Goal: Task Accomplishment & Management: Use online tool/utility

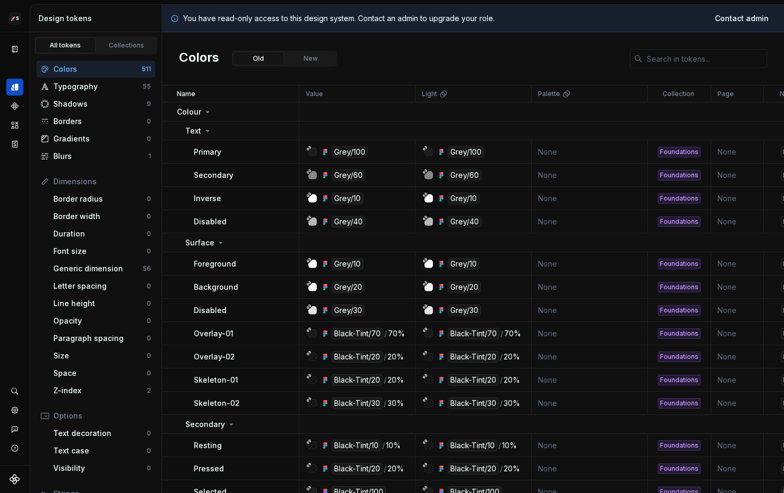
scroll to position [13, 0]
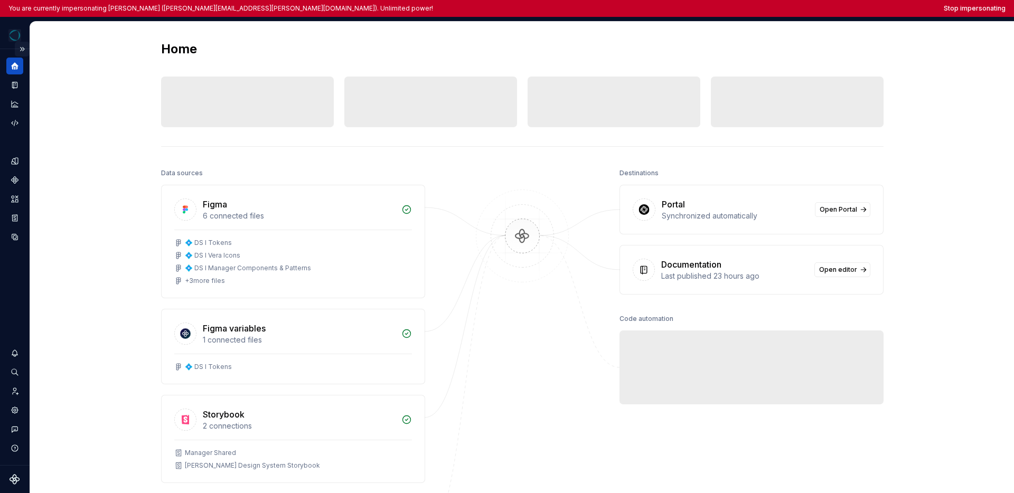
click at [24, 51] on button "Expand sidebar" at bounding box center [22, 49] width 15 height 15
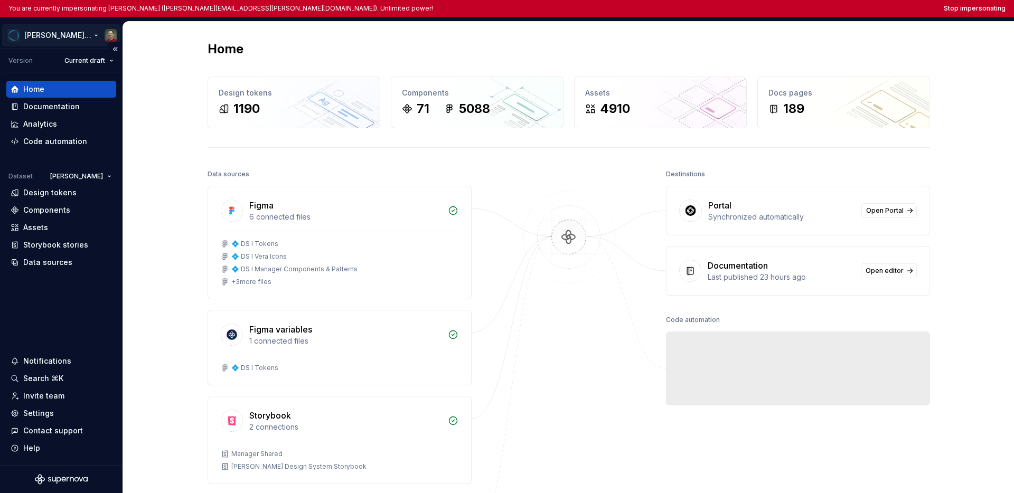
click at [44, 33] on html "You are currently impersonating [PERSON_NAME] ([PERSON_NAME][EMAIL_ADDRESS][PER…" at bounding box center [507, 246] width 1014 height 493
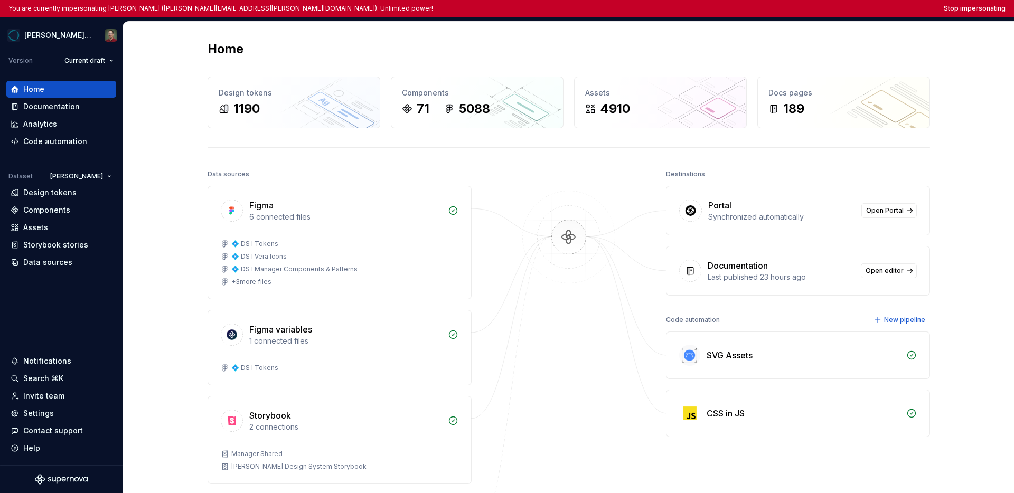
click at [67, 292] on html "You are currently impersonating Stefan Hoth (stefan.hoth@sosafe.de). Unlimited …" at bounding box center [507, 246] width 1014 height 493
click at [41, 411] on div "Settings" at bounding box center [38, 413] width 31 height 11
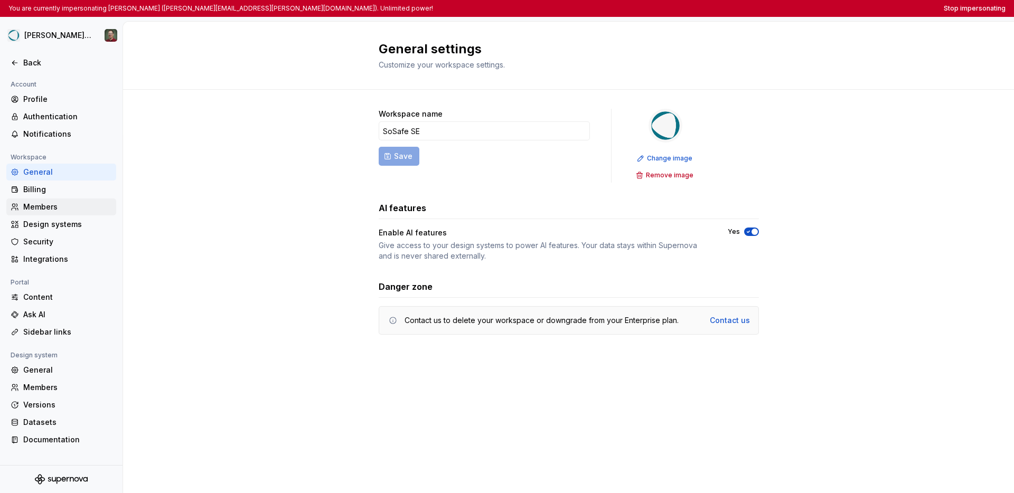
click at [62, 209] on div "Members" at bounding box center [67, 207] width 89 height 11
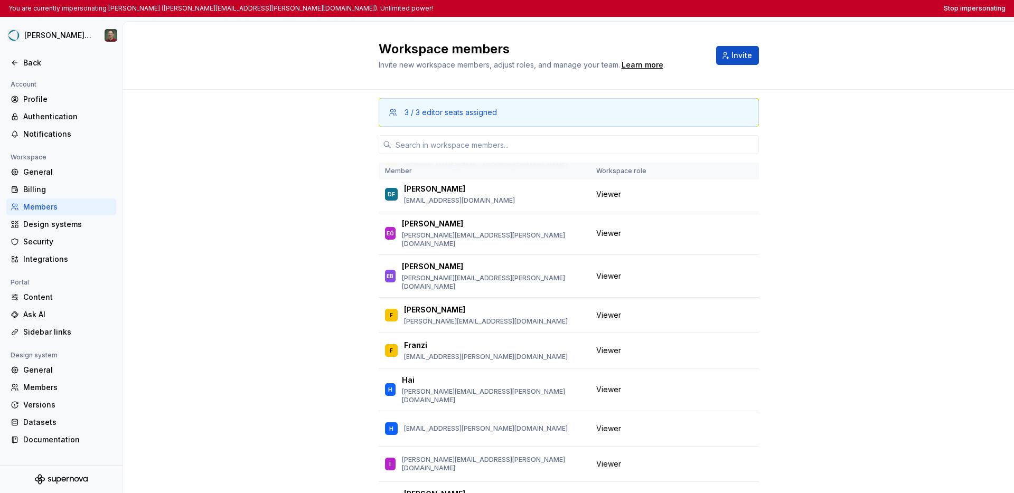
scroll to position [308, 0]
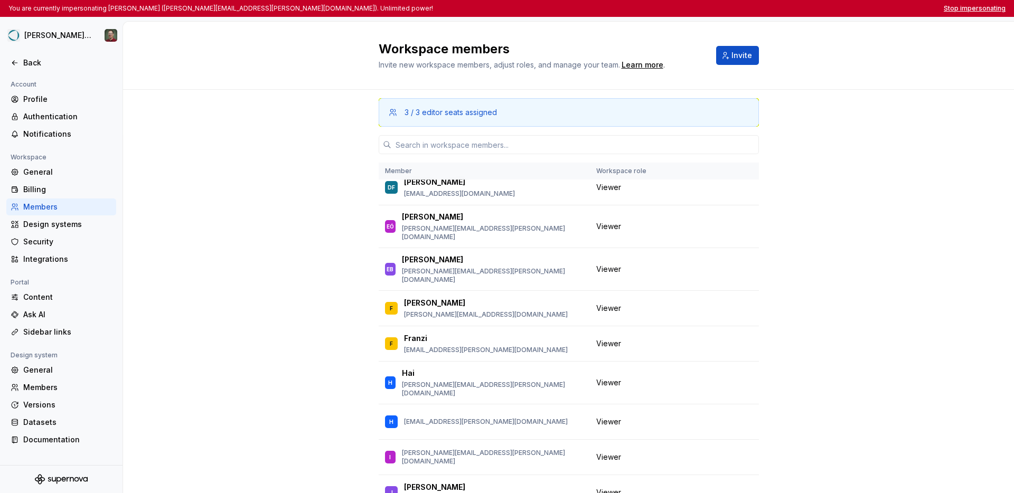
click at [784, 9] on button "Stop impersonating" at bounding box center [975, 8] width 62 height 8
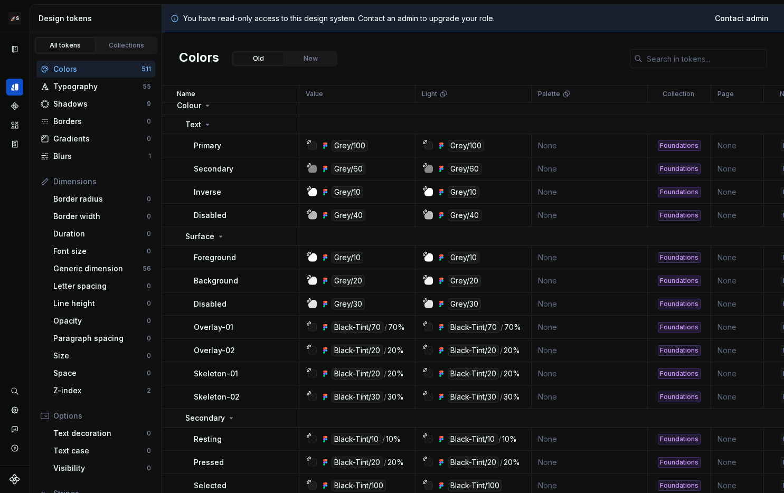
scroll to position [13, 0]
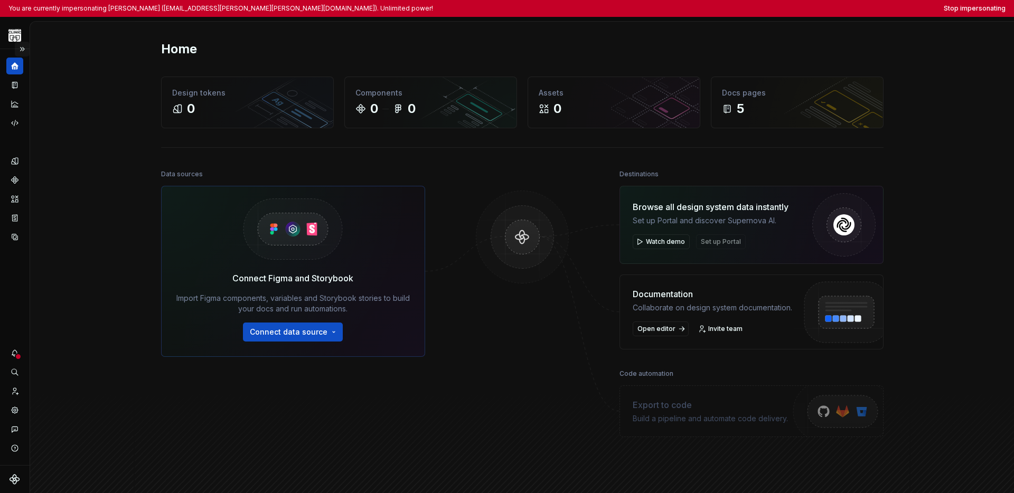
click at [23, 51] on button "Expand sidebar" at bounding box center [22, 49] width 15 height 15
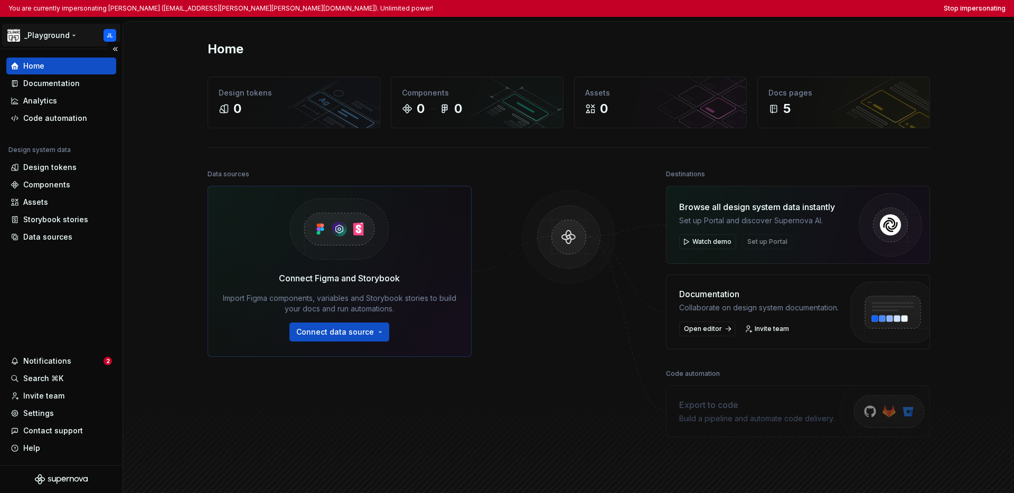
click at [48, 39] on html "You are currently impersonating James Likely (likely.james@mayo.edu). Unlimited…" at bounding box center [507, 246] width 1014 height 493
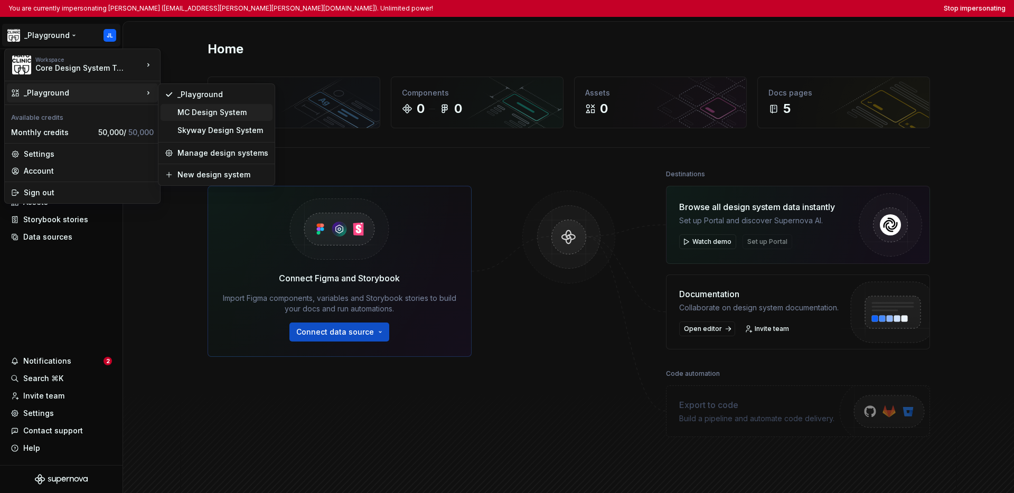
click at [191, 116] on div "MC Design System" at bounding box center [222, 112] width 91 height 11
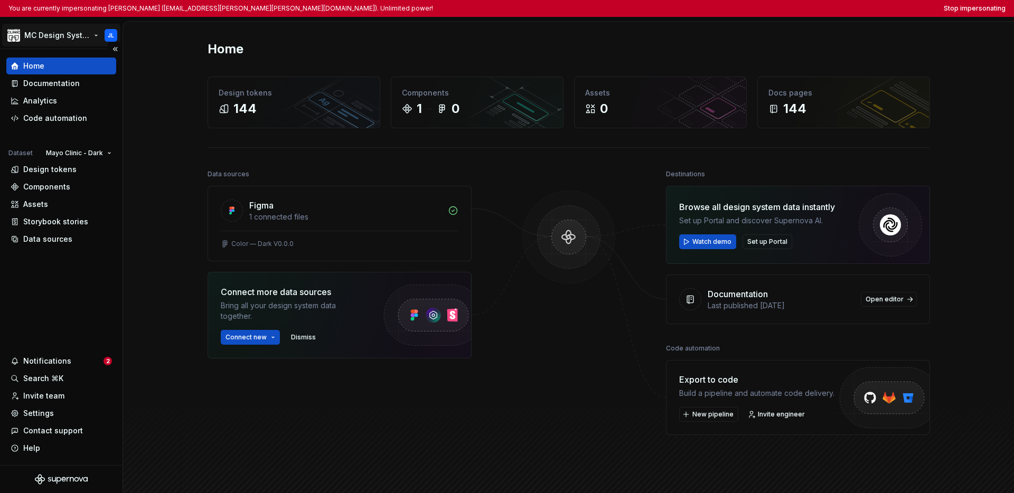
click at [35, 34] on html "You are currently impersonating James Likely (likely.james@mayo.edu). Unlimited…" at bounding box center [507, 246] width 1014 height 493
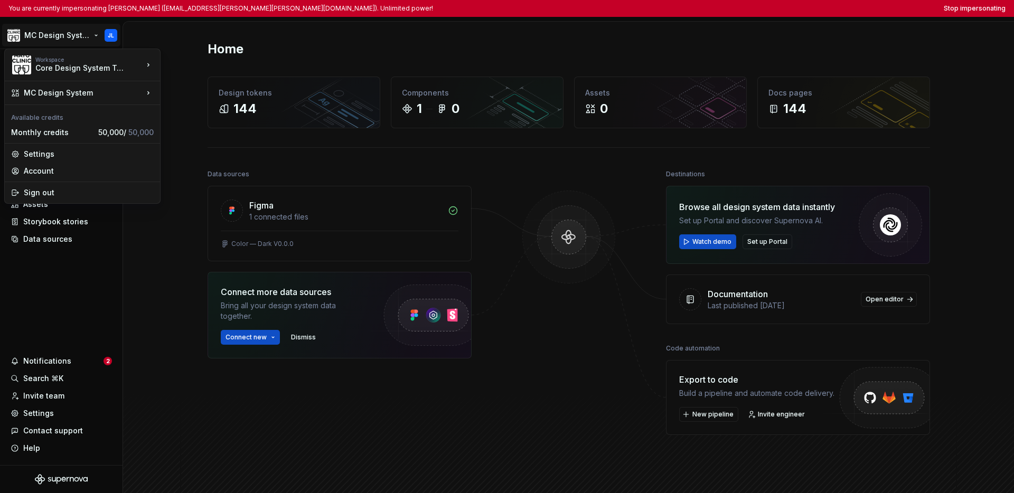
click at [78, 269] on html "You are currently impersonating James Likely (likely.james@mayo.edu). Unlimited…" at bounding box center [507, 246] width 1014 height 493
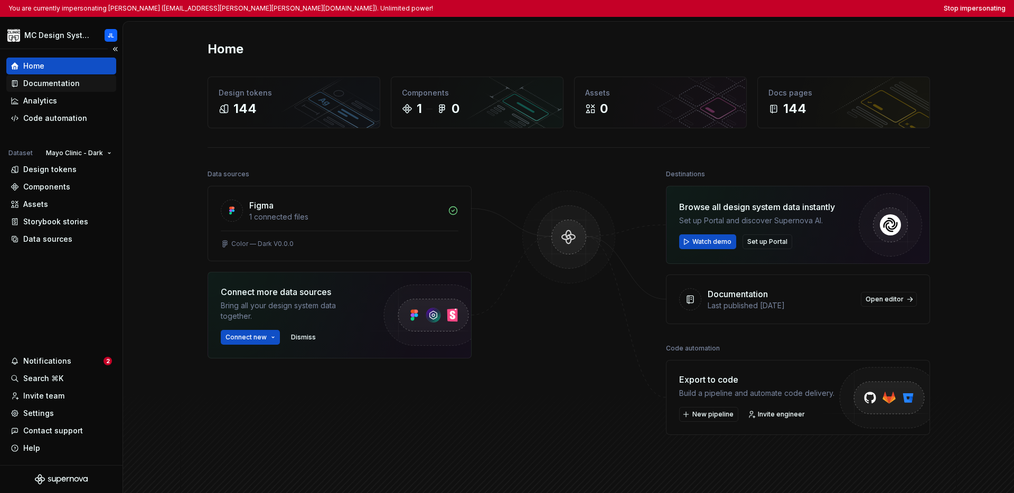
click at [65, 80] on div "Documentation" at bounding box center [51, 83] width 56 height 11
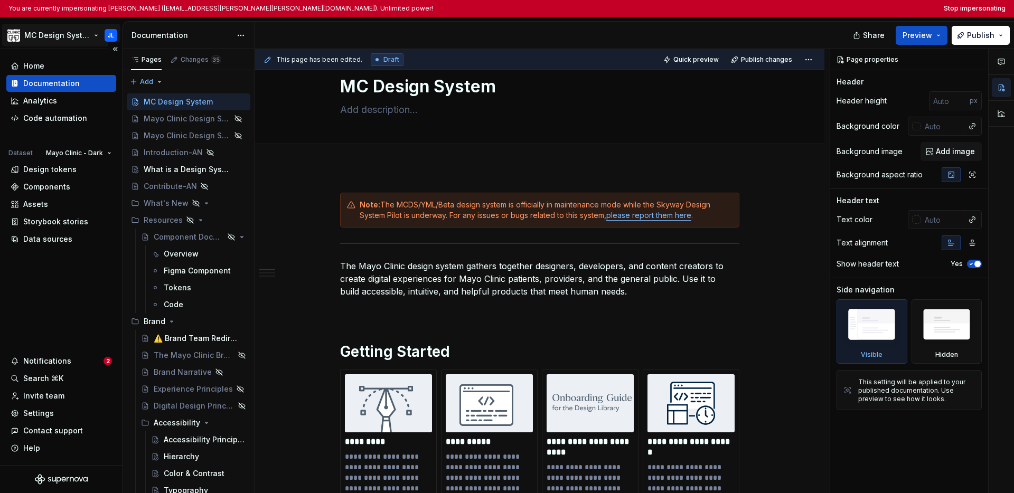
click at [67, 36] on html "You are currently impersonating James Likely (likely.james@mayo.edu). Unlimited…" at bounding box center [507, 246] width 1014 height 493
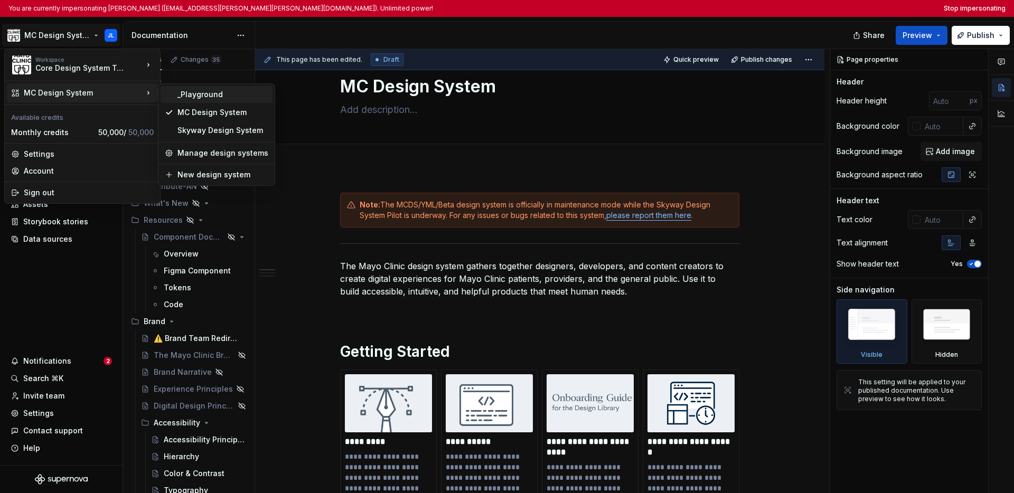
click at [179, 94] on div "_Playground" at bounding box center [222, 94] width 91 height 11
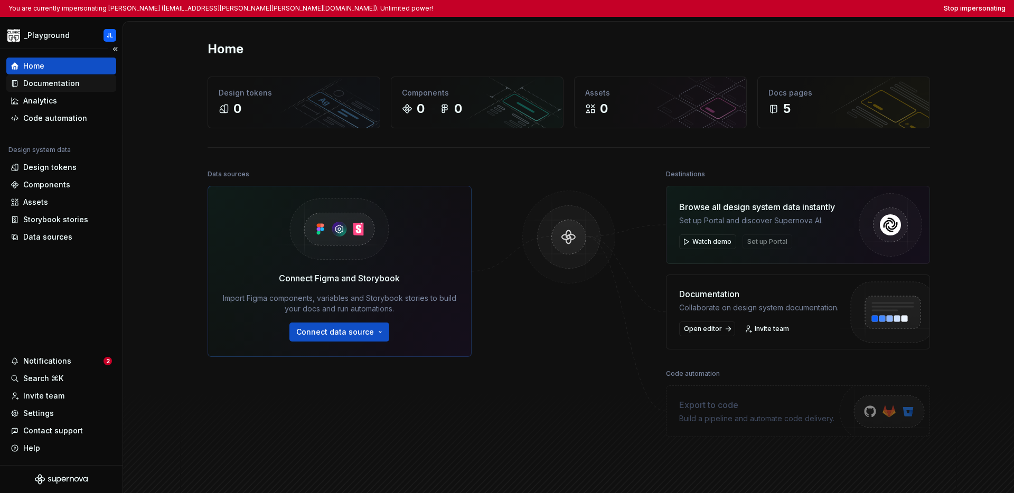
click at [77, 89] on div "Documentation" at bounding box center [61, 83] width 110 height 17
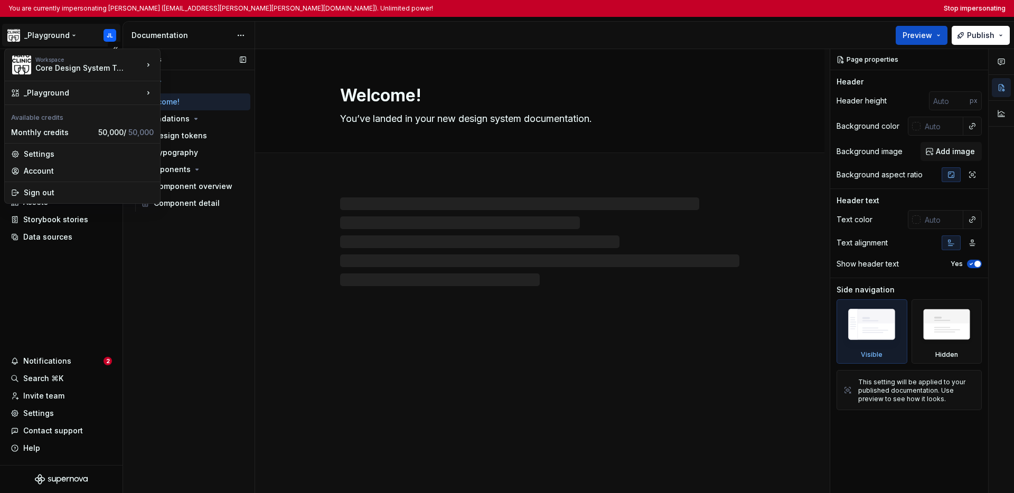
click at [56, 41] on html "You are currently impersonating James Likely (likely.james@mayo.edu). Unlimited…" at bounding box center [507, 246] width 1014 height 493
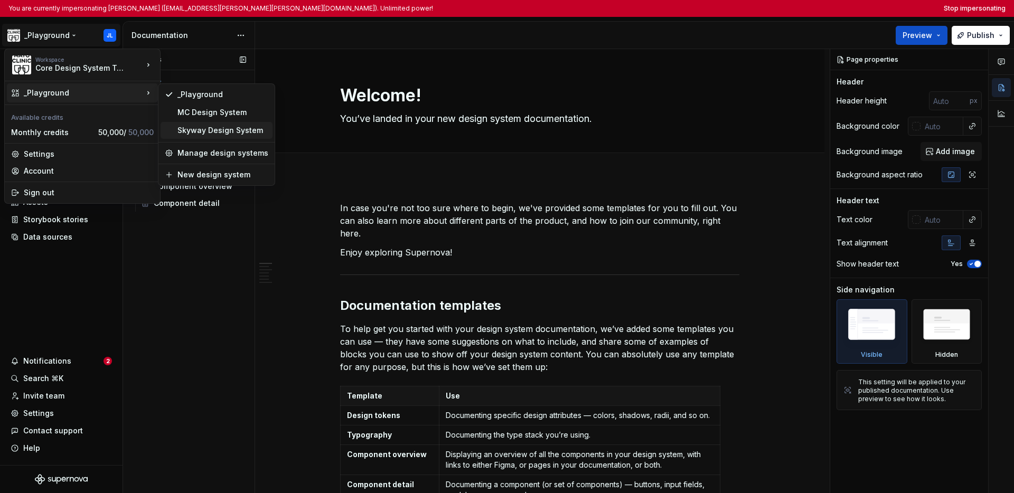
click at [190, 128] on div "Skyway Design System" at bounding box center [222, 130] width 91 height 11
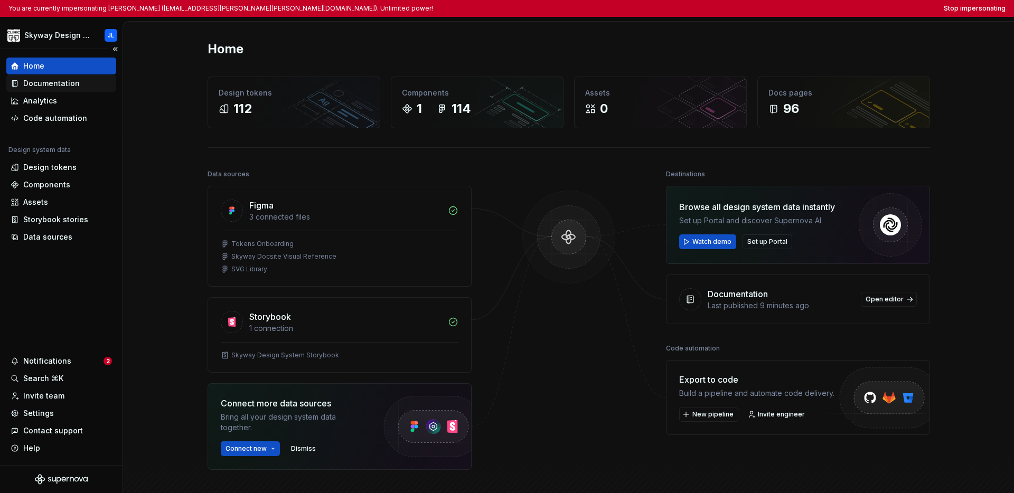
click at [76, 81] on div "Documentation" at bounding box center [51, 83] width 56 height 11
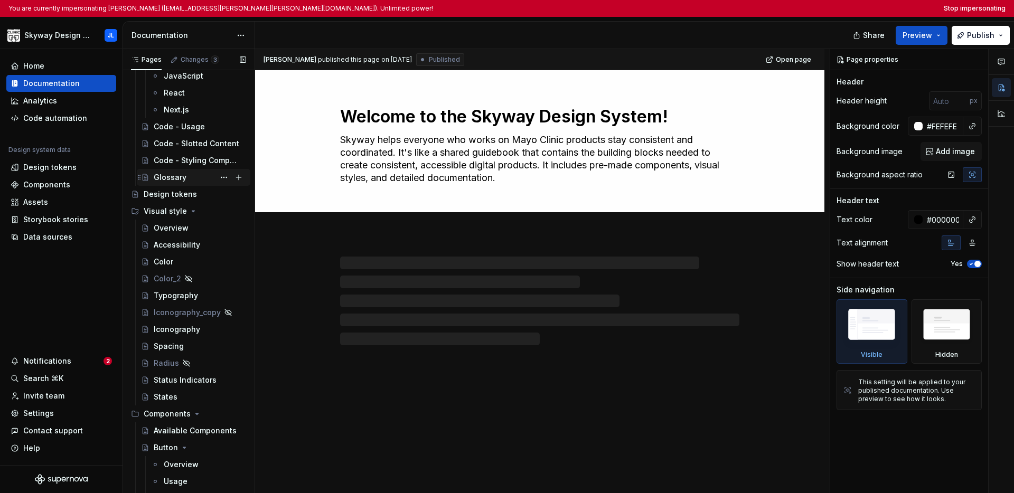
scroll to position [544, 0]
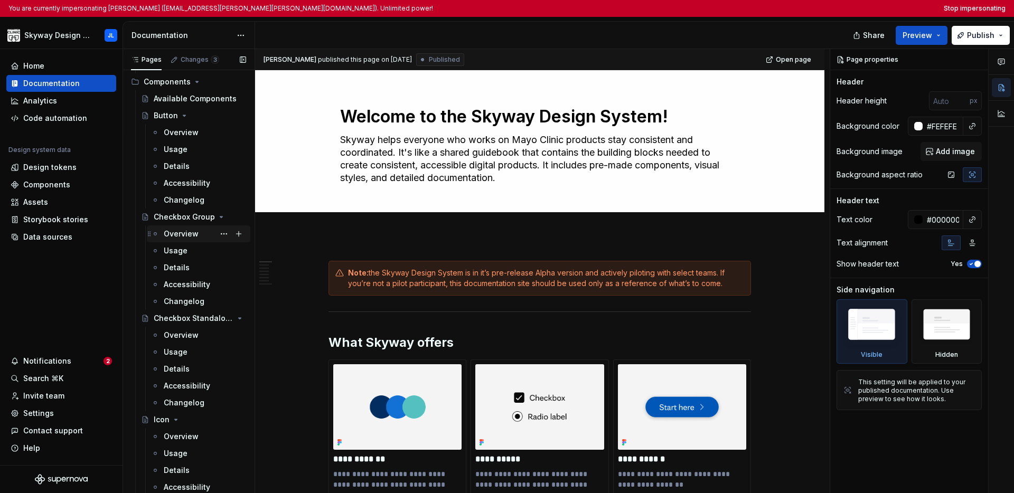
click at [185, 237] on div "Overview" at bounding box center [181, 234] width 35 height 11
click at [191, 234] on div "Overview" at bounding box center [181, 234] width 35 height 11
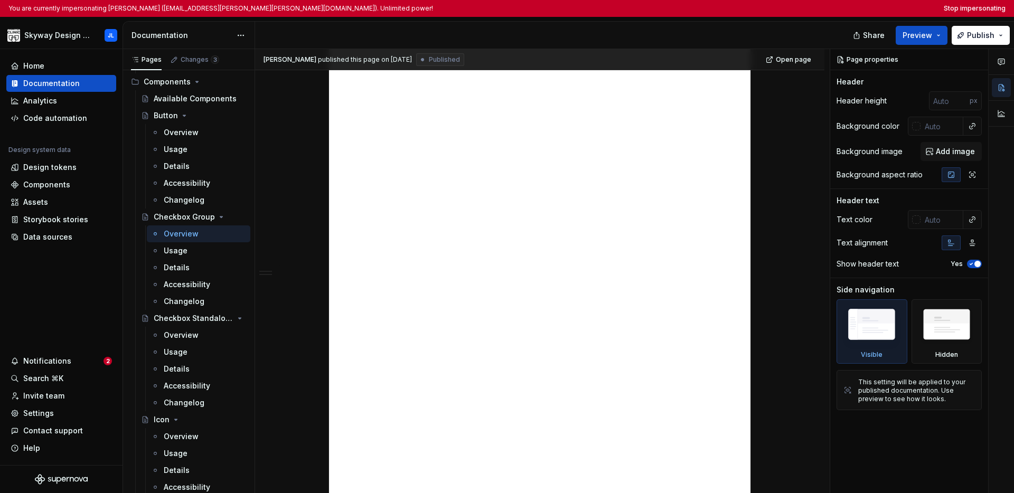
scroll to position [875, 0]
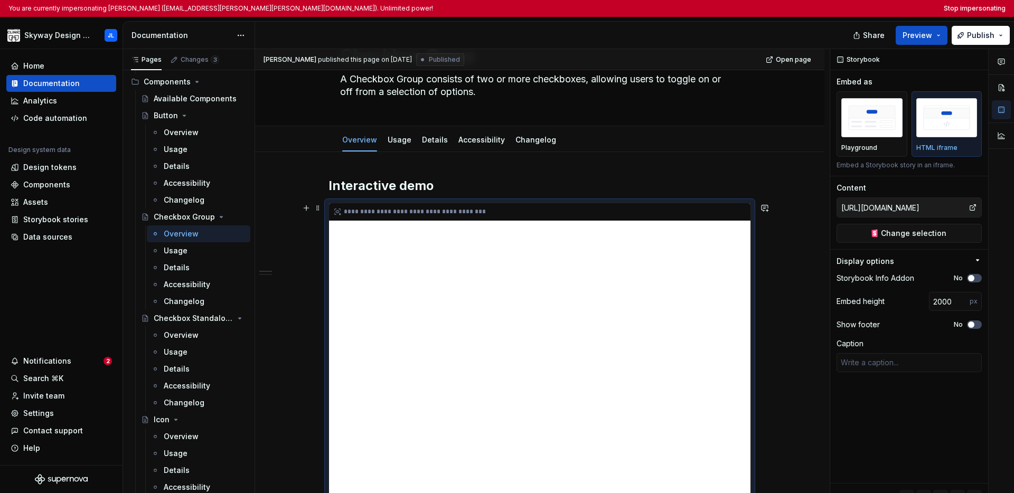
scroll to position [74, 0]
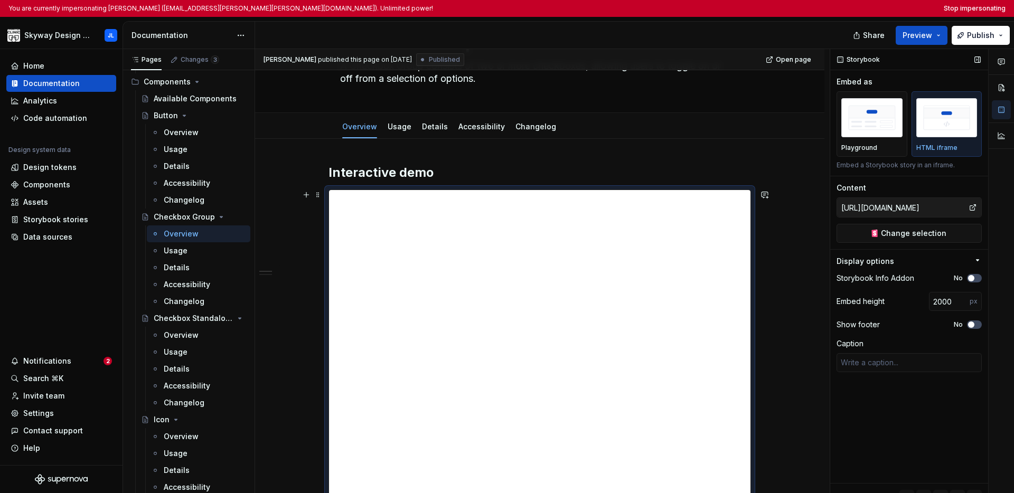
type textarea "*"
click at [784, 8] on button "Stop impersonating" at bounding box center [975, 8] width 62 height 8
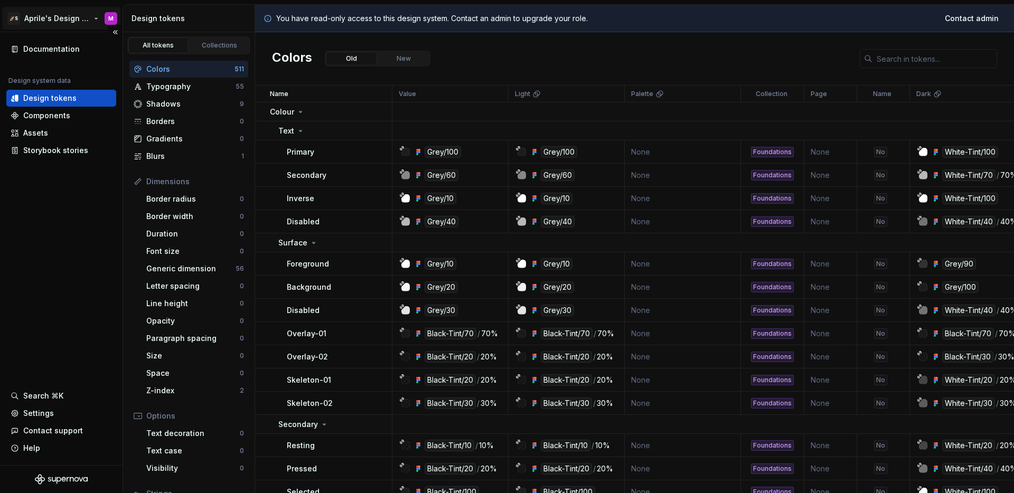
click at [64, 21] on html "🚀S Aprile's Design System M Documentation Design system data Design tokens Comp…" at bounding box center [507, 246] width 1014 height 493
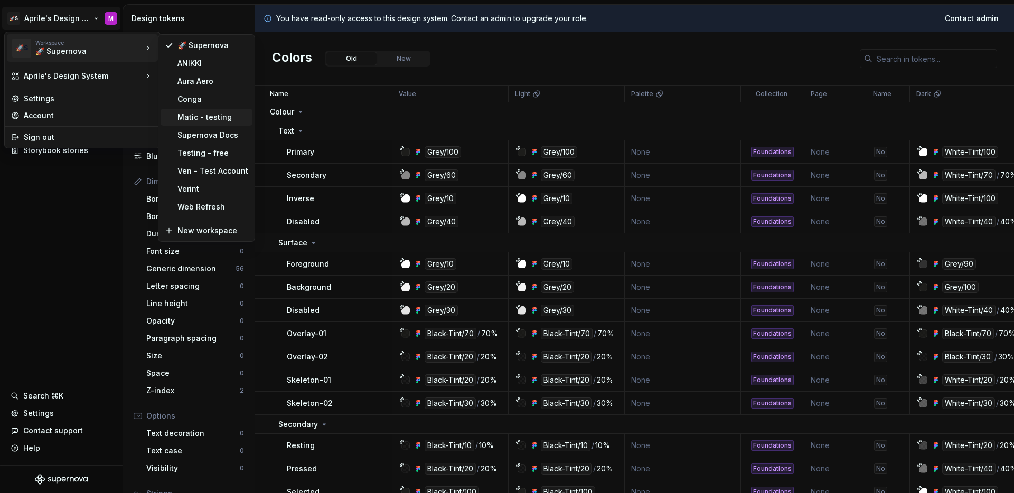
click at [187, 115] on div "Matic - testing" at bounding box center [212, 117] width 71 height 11
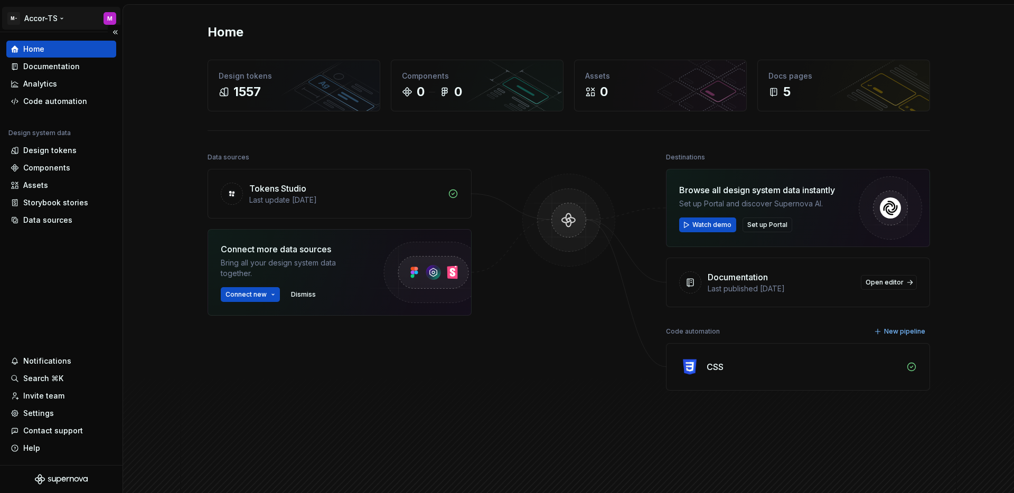
click at [45, 18] on html "M- Accor-TS M Home Documentation Analytics Code automation Design system data D…" at bounding box center [507, 246] width 1014 height 493
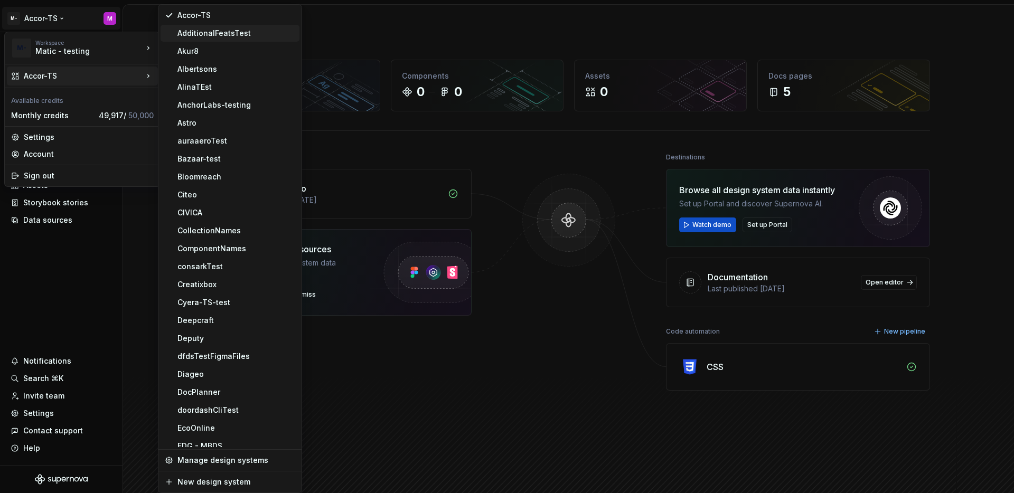
click at [190, 37] on div "AdditionalFeatsTest" at bounding box center [236, 33] width 118 height 11
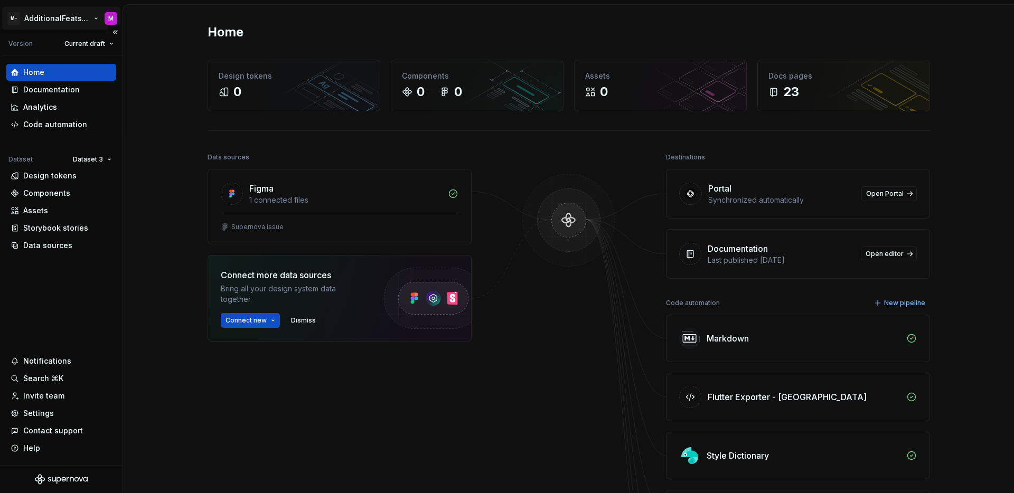
click at [50, 18] on html "M- AdditionalFeatsTest M Version Current draft Home Documentation Analytics Cod…" at bounding box center [507, 246] width 1014 height 493
click at [70, 215] on html "M- AdditionalFeatsTest M Version Current draft Home Documentation Analytics Cod…" at bounding box center [507, 246] width 1014 height 493
click at [40, 87] on div "Documentation" at bounding box center [51, 89] width 56 height 11
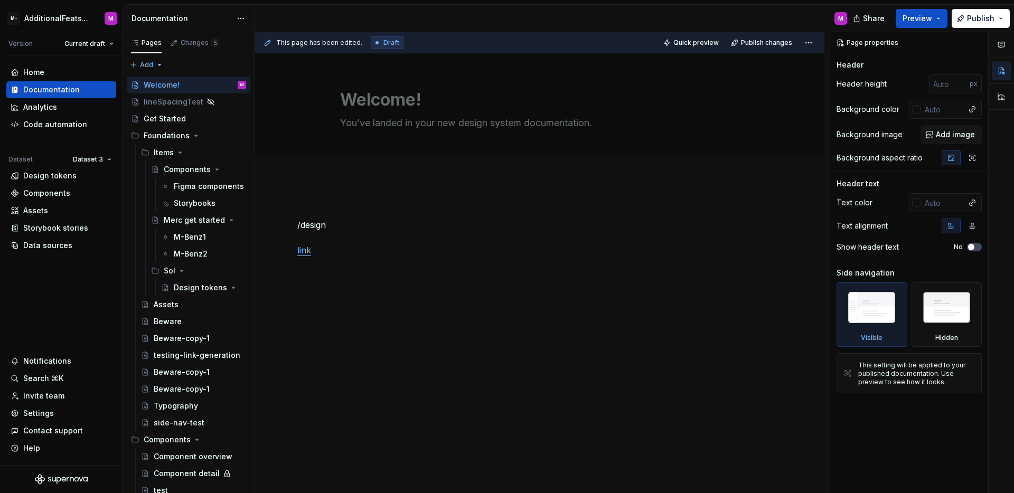
click at [498, 303] on div "/design link" at bounding box center [539, 305] width 569 height 249
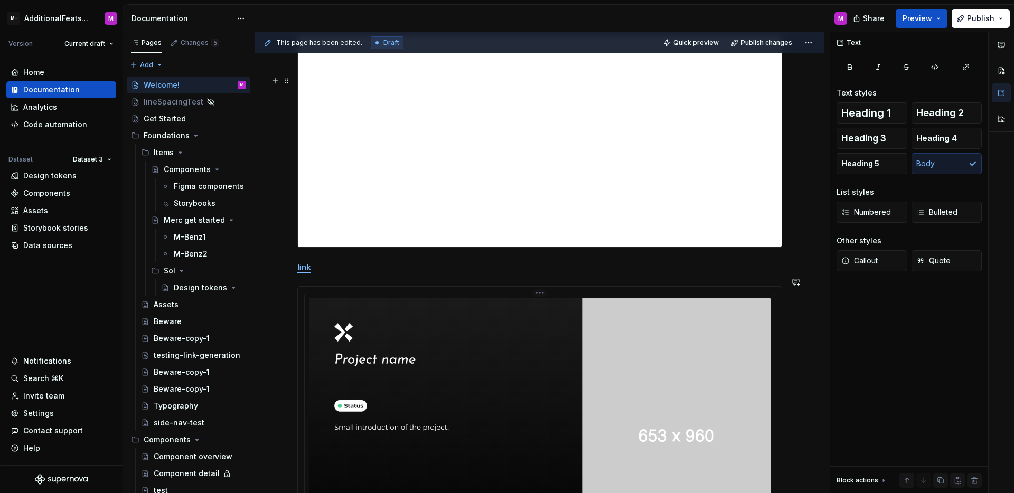
type textarea "*"
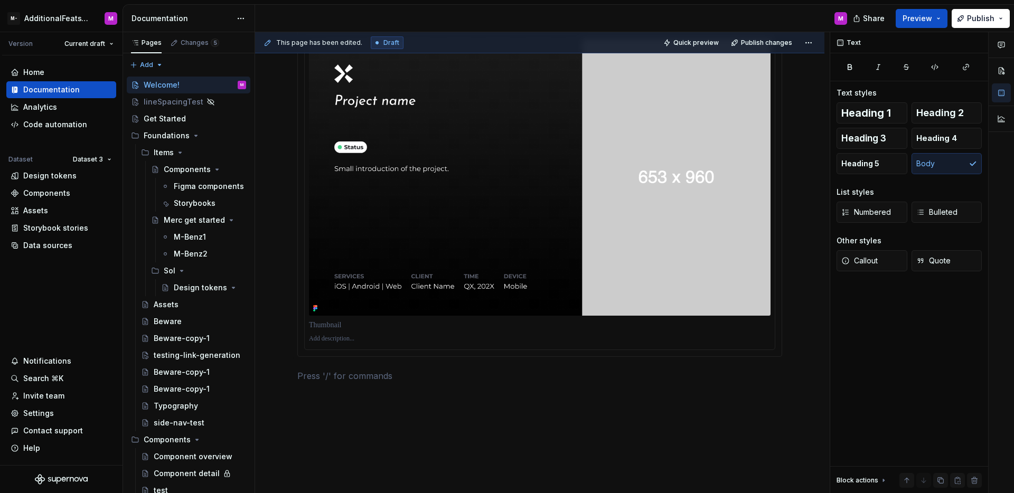
scroll to position [1589, 0]
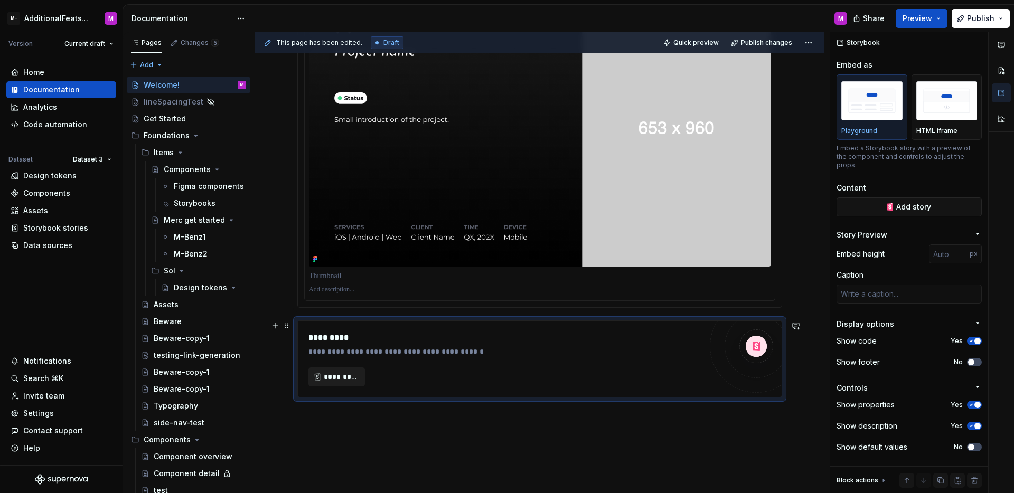
click at [336, 381] on span "*********" at bounding box center [341, 377] width 34 height 11
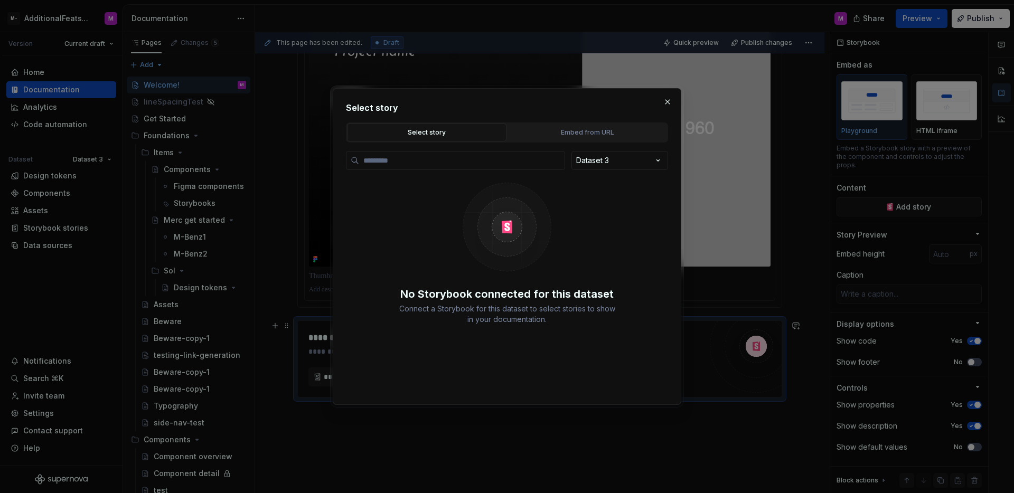
type textarea "*"
click at [447, 165] on input "search" at bounding box center [461, 160] width 205 height 11
click at [603, 129] on div "Embed from URL" at bounding box center [587, 132] width 152 height 11
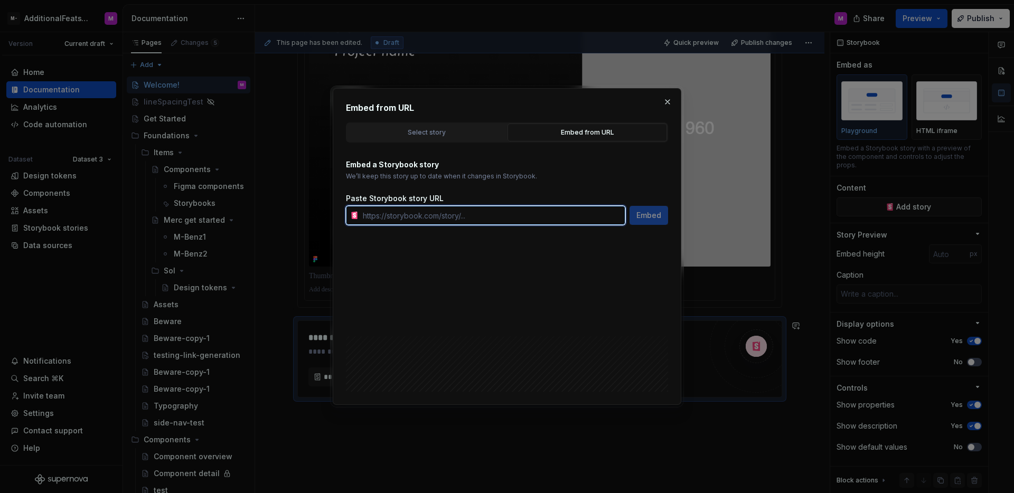
click at [434, 216] on input "text" at bounding box center [492, 215] width 267 height 19
paste input "https://storybook.activecampaign.design/?path=/story/components-accordion--sing…"
type input "https://storybook.activecampaign.design/?path=/story/components-accordion--sing…"
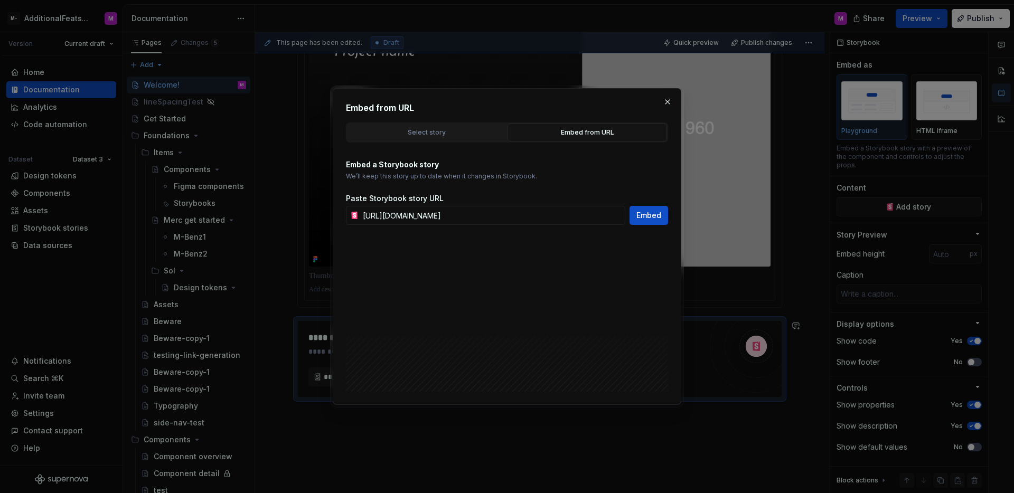
scroll to position [0, 0]
click at [672, 220] on div "Embed from URL Select story Embed from URL Dataset 3 No Storybook connected for…" at bounding box center [507, 246] width 348 height 317
click at [661, 218] on span "Embed" at bounding box center [648, 215] width 25 height 11
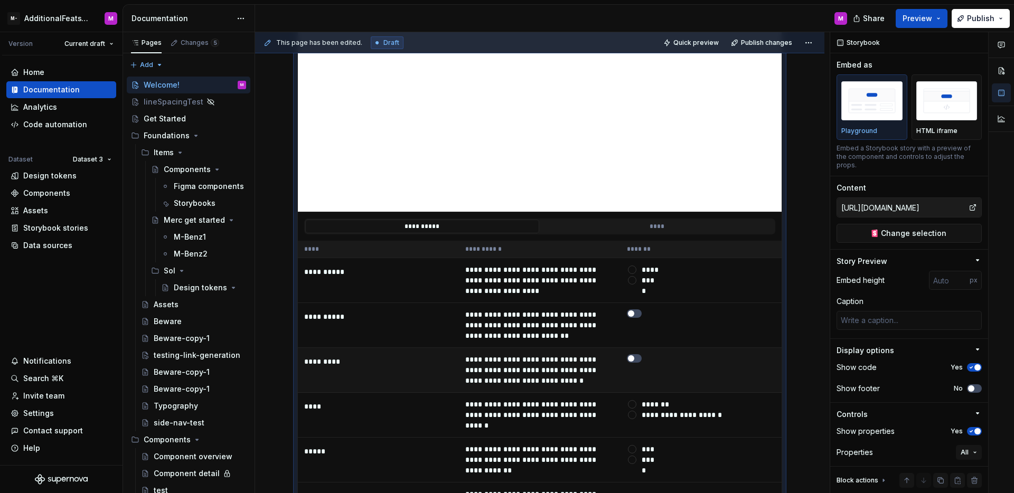
scroll to position [1964, 0]
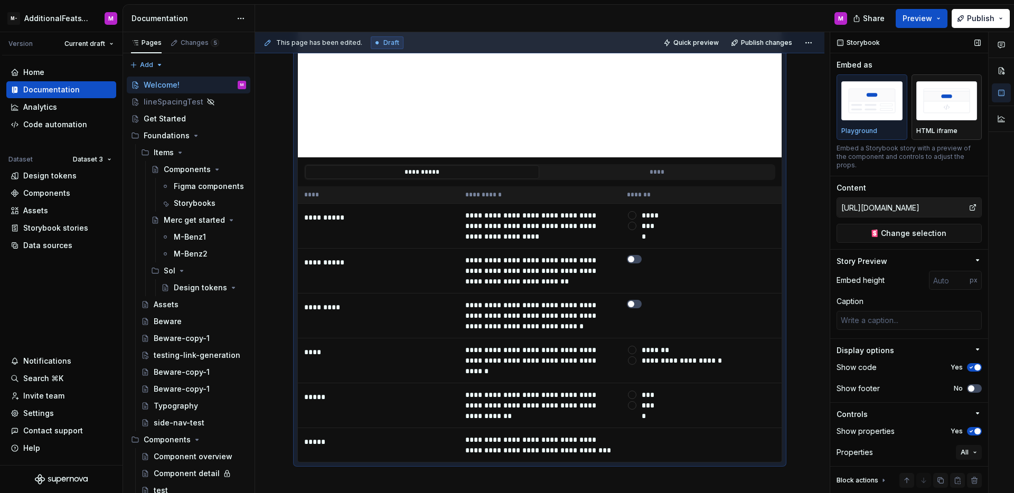
click at [941, 124] on div "HTML iframe" at bounding box center [946, 107] width 61 height 56
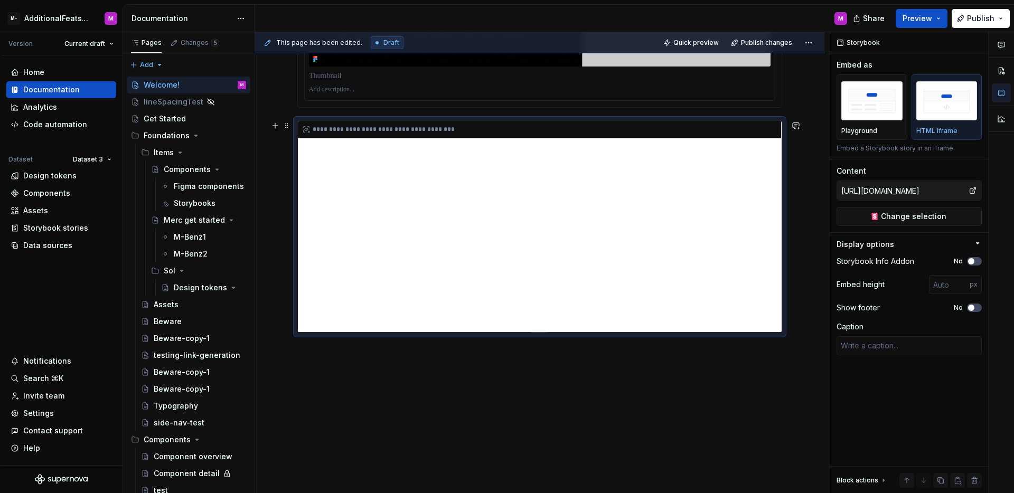
scroll to position [1776, 0]
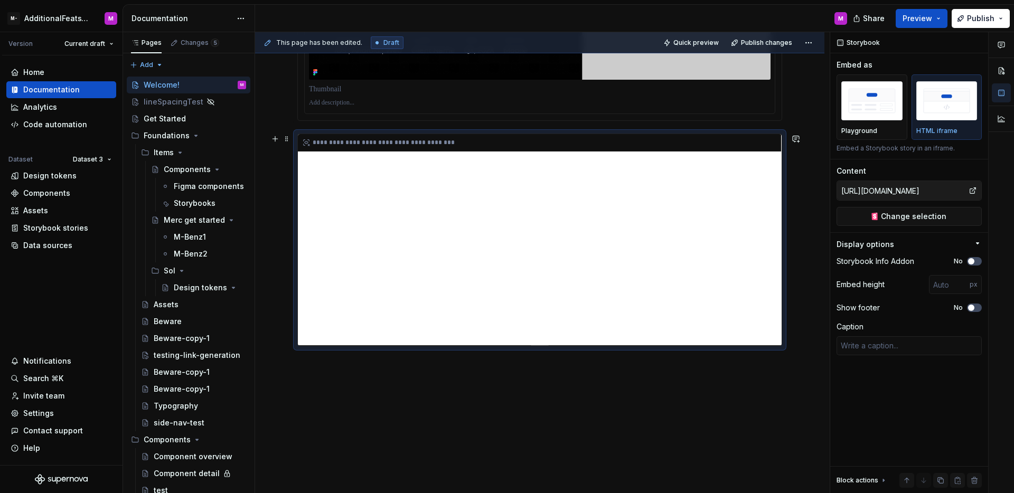
click at [586, 261] on div "**********" at bounding box center [540, 239] width 484 height 211
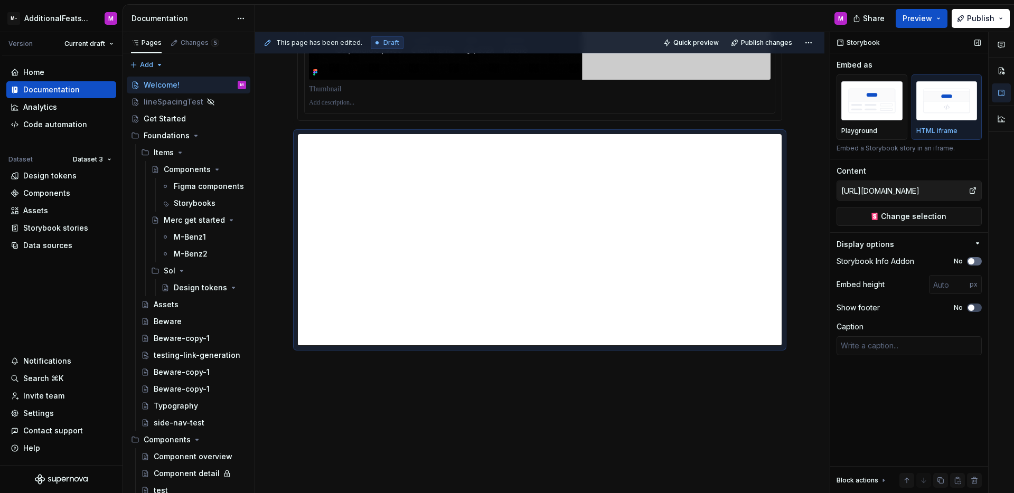
click at [974, 261] on span "button" at bounding box center [971, 261] width 6 height 6
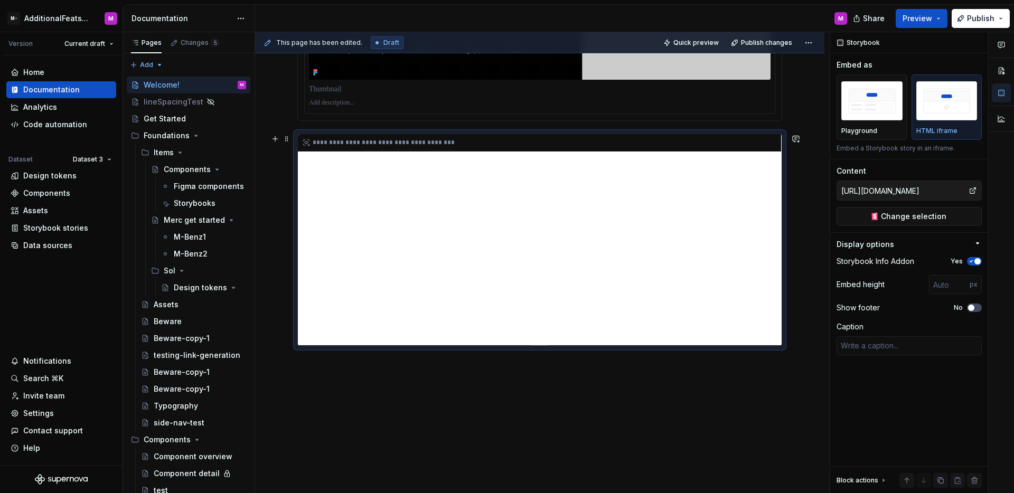
click at [558, 253] on div "**********" at bounding box center [540, 239] width 484 height 211
click at [558, 252] on div "**********" at bounding box center [540, 239] width 484 height 211
click at [557, 251] on div "**********" at bounding box center [540, 239] width 484 height 211
click at [555, 252] on div "**********" at bounding box center [540, 239] width 484 height 211
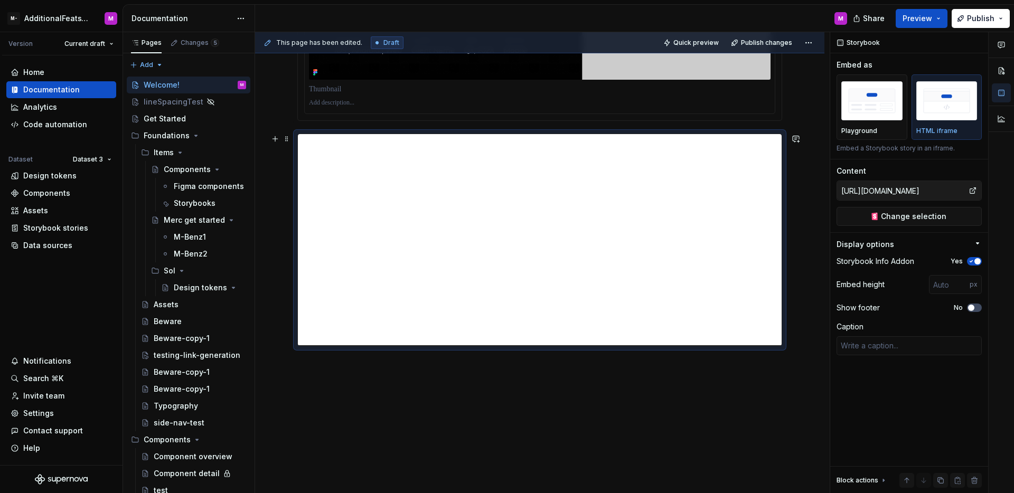
scroll to position [1762, 0]
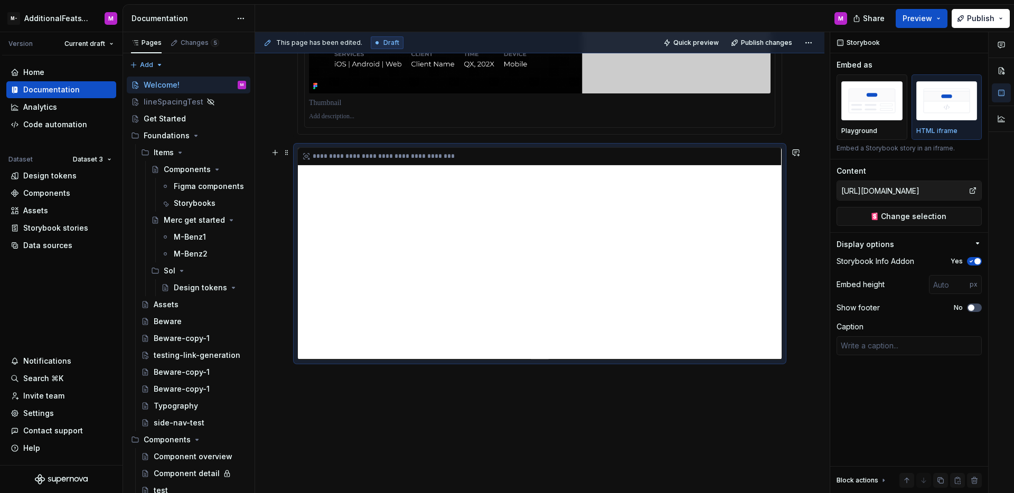
click at [597, 281] on div "**********" at bounding box center [540, 253] width 484 height 211
click at [542, 264] on div "**********" at bounding box center [540, 253] width 484 height 211
click at [550, 262] on div "**********" at bounding box center [540, 253] width 484 height 211
click at [552, 262] on div "**********" at bounding box center [540, 253] width 484 height 211
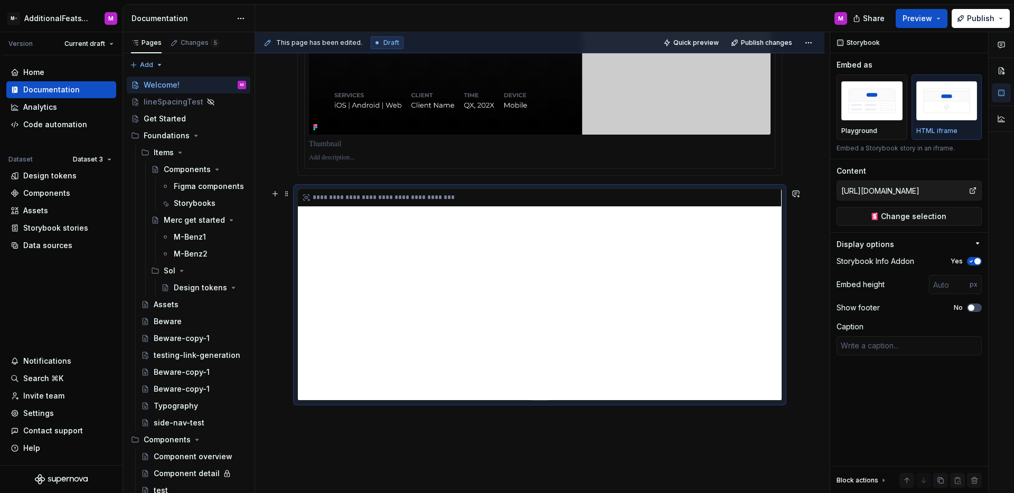
scroll to position [1678, 0]
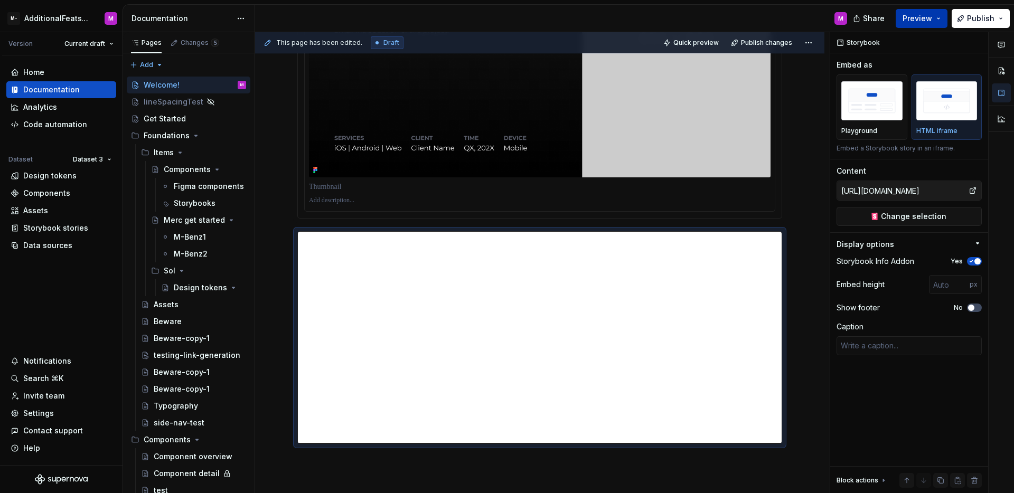
click at [914, 18] on span "Preview" at bounding box center [917, 18] width 30 height 11
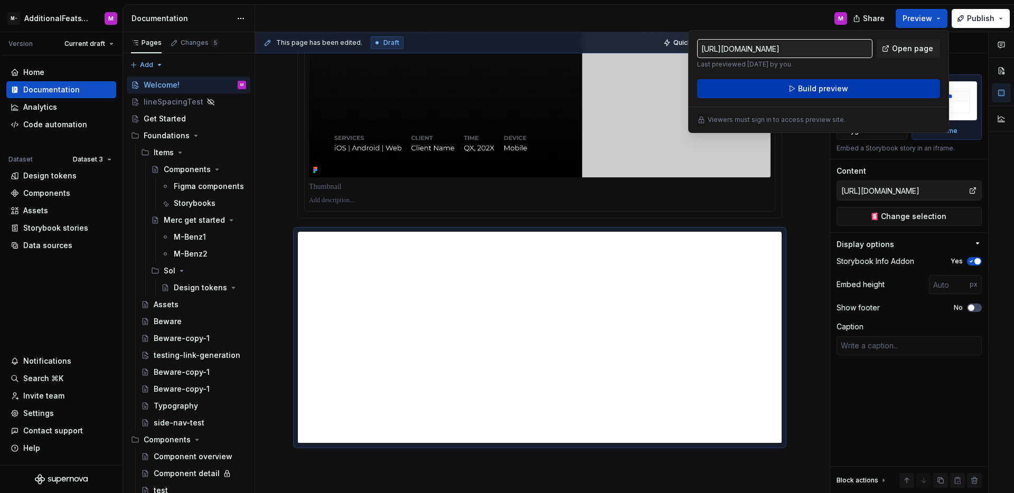
click at [847, 87] on button "Build preview" at bounding box center [818, 88] width 243 height 19
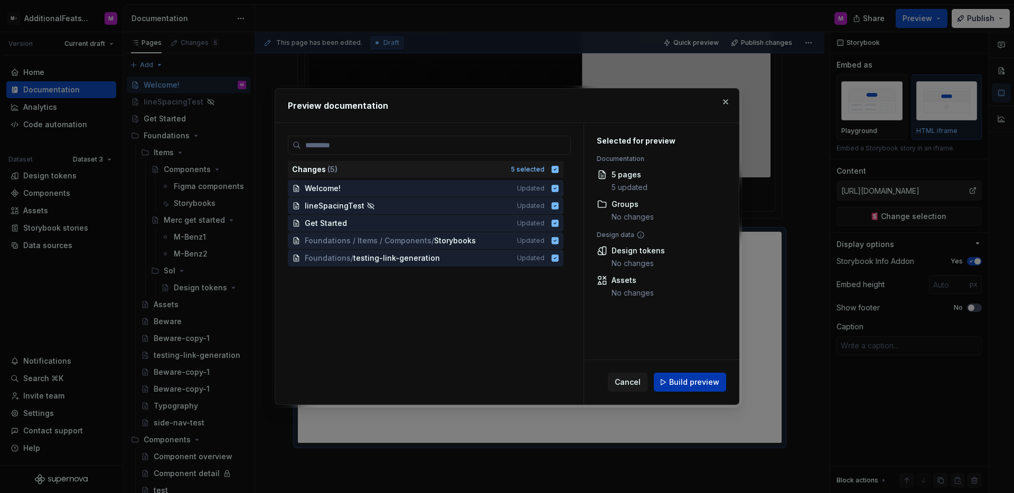
click at [689, 387] on span "Build preview" at bounding box center [694, 382] width 50 height 11
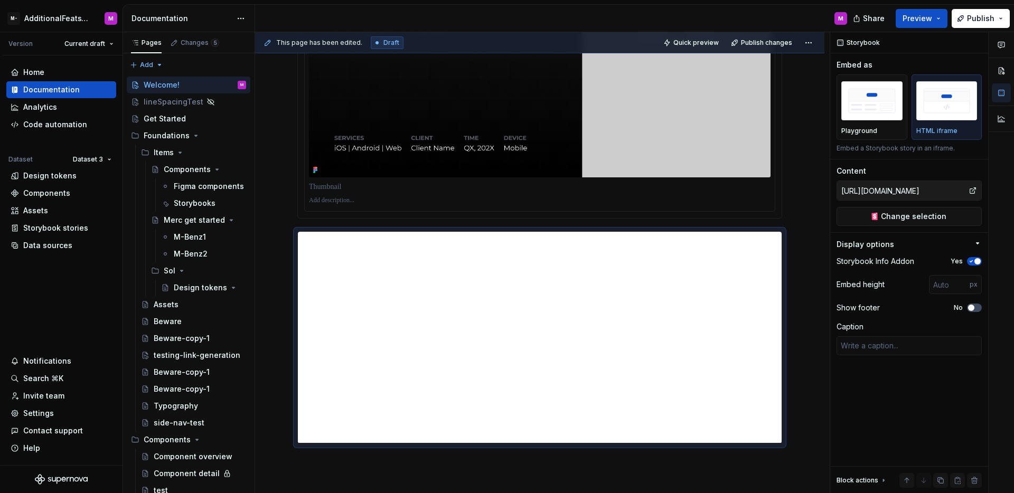
type textarea "*"
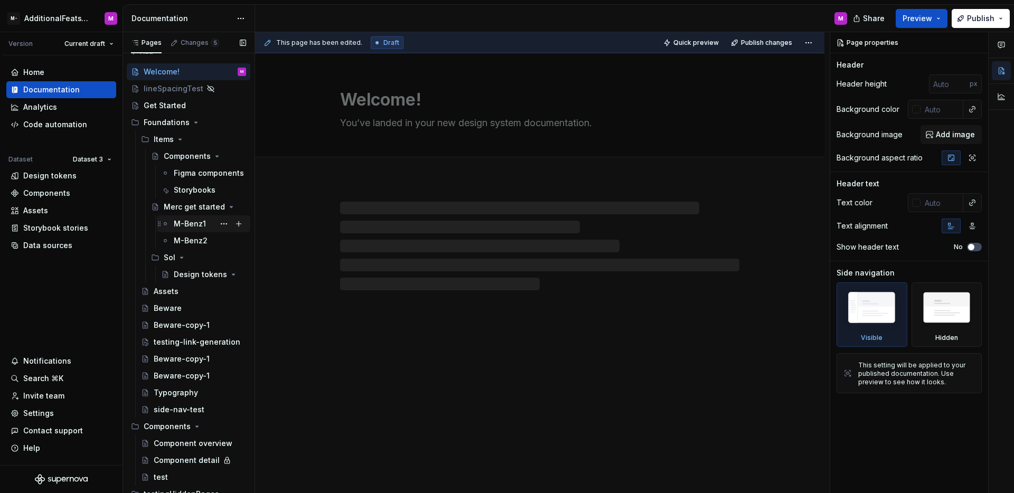
scroll to position [20, 0]
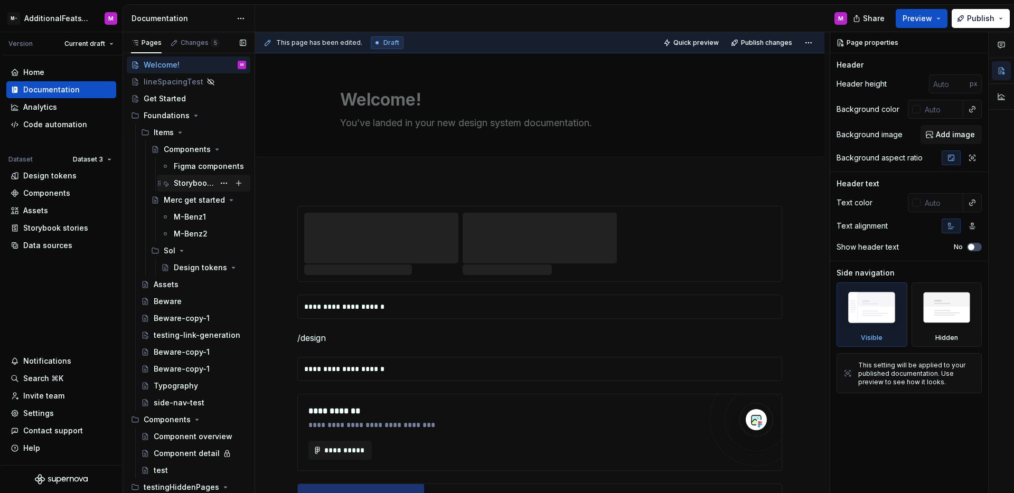
click at [199, 187] on div "Storybooks" at bounding box center [194, 183] width 41 height 11
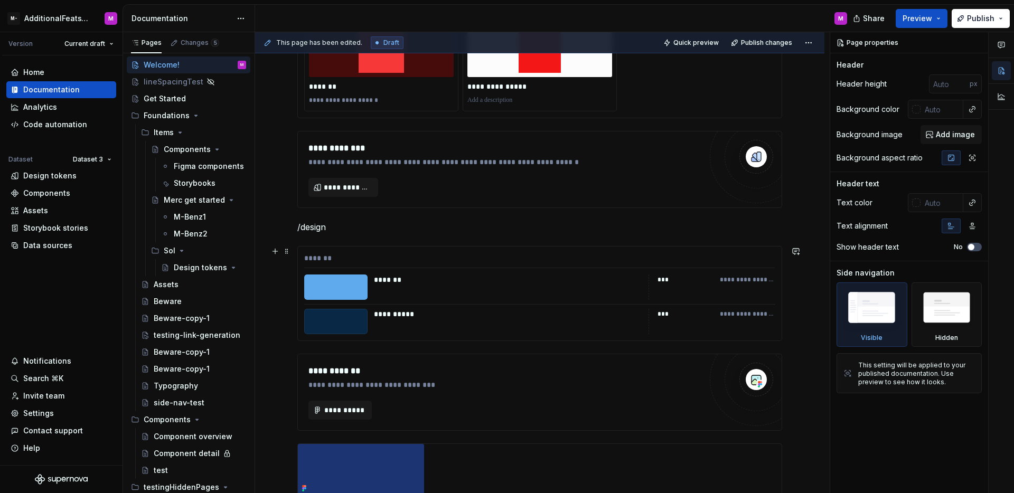
scroll to position [246, 0]
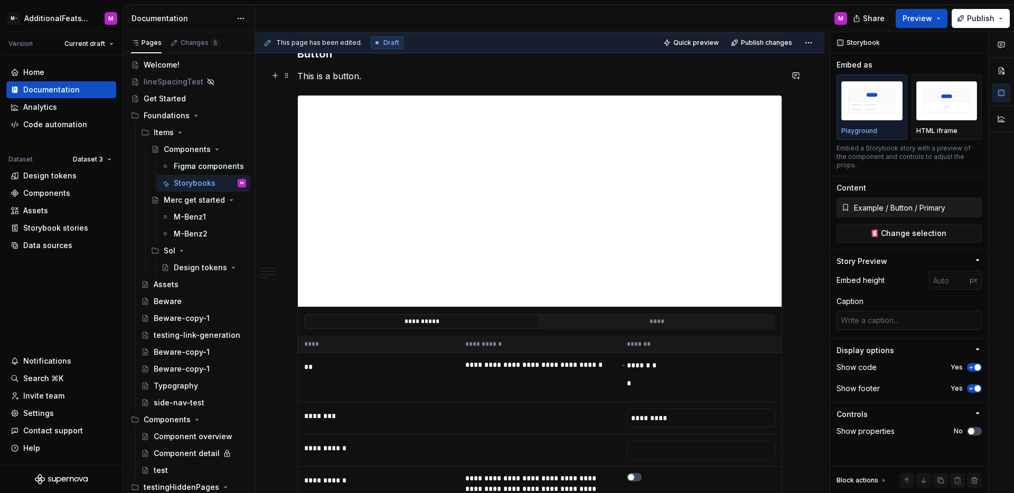
scroll to position [1107, 0]
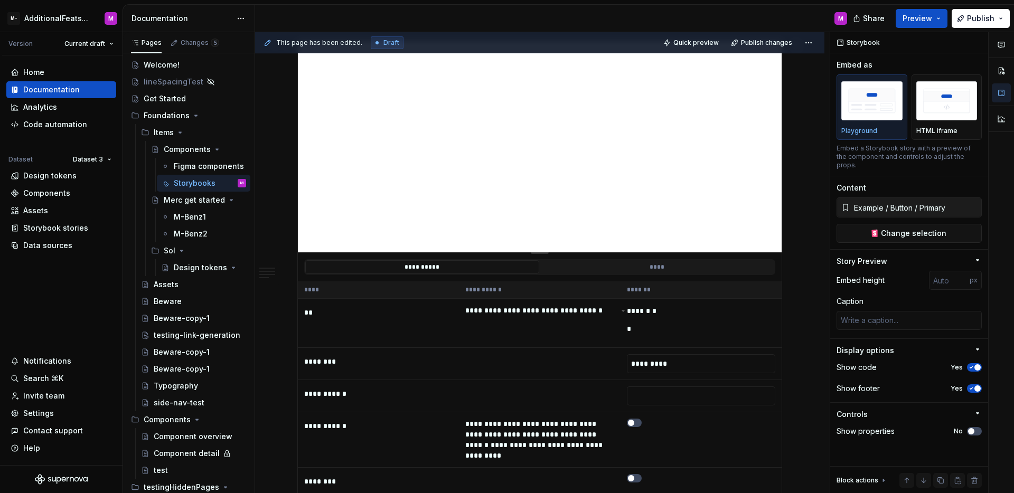
type textarea "*"
type input "https://circuit.sumup.com/?path=/story/components-button--base&globals=colorSch…"
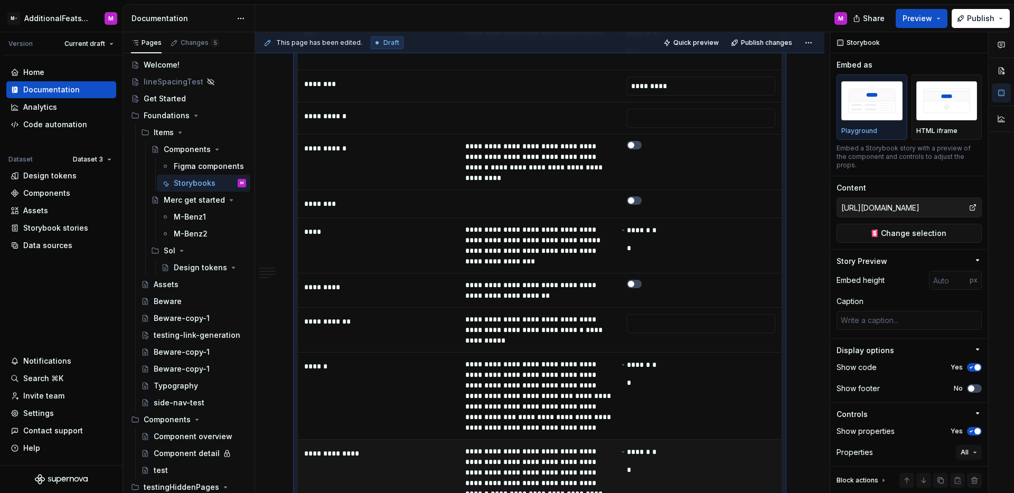
scroll to position [1161, 0]
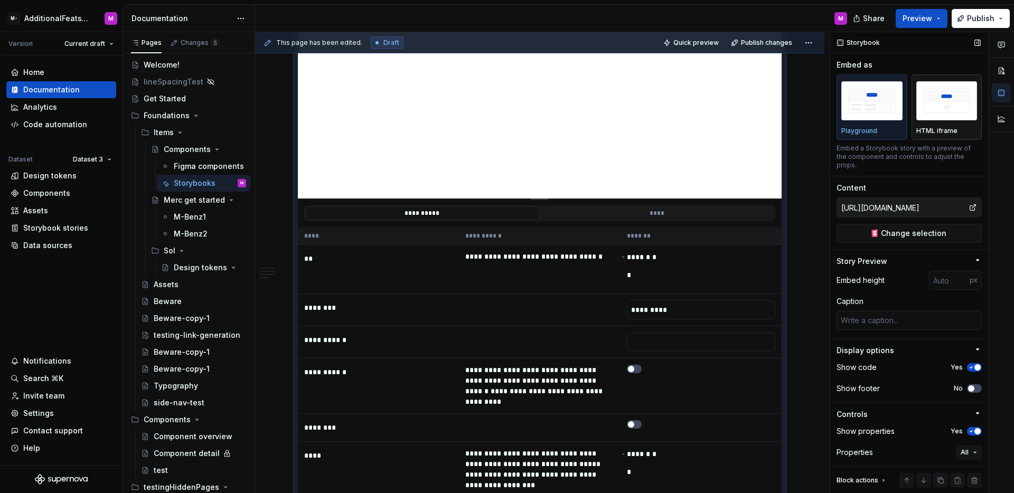
click at [921, 128] on p "HTML iframe" at bounding box center [936, 131] width 41 height 8
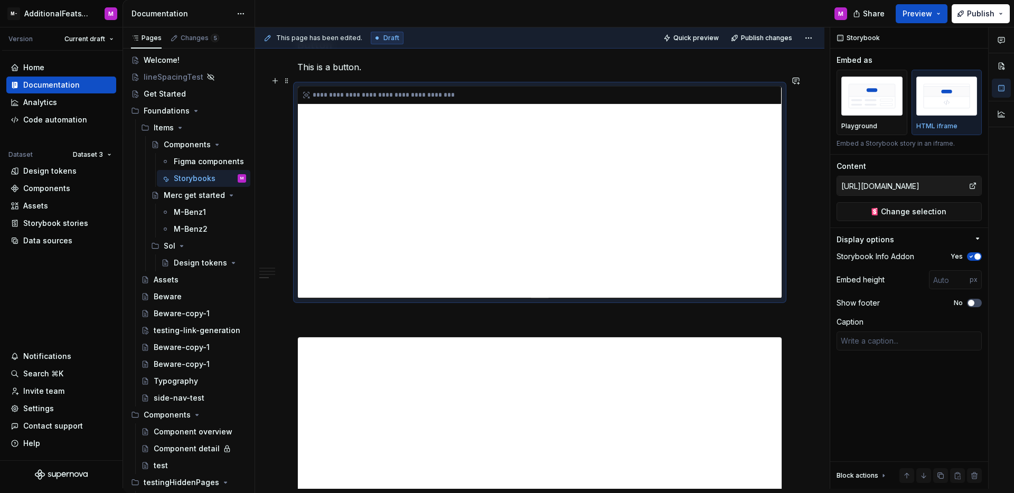
scroll to position [1214, 0]
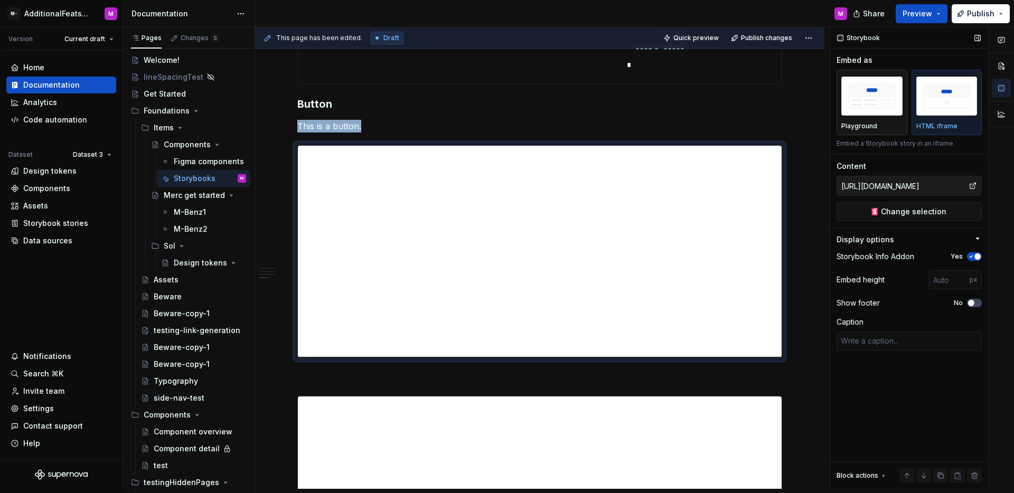
click at [865, 98] on img "button" at bounding box center [871, 96] width 61 height 39
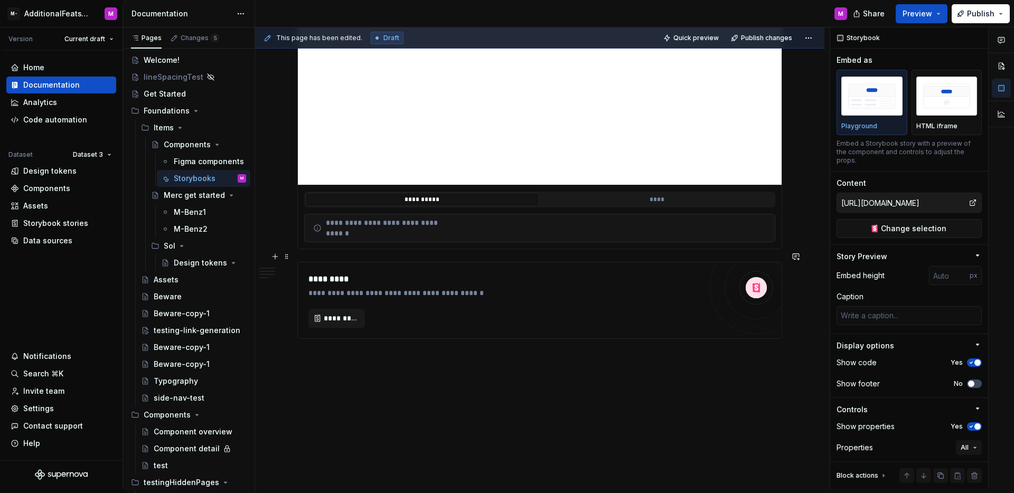
scroll to position [2306, 0]
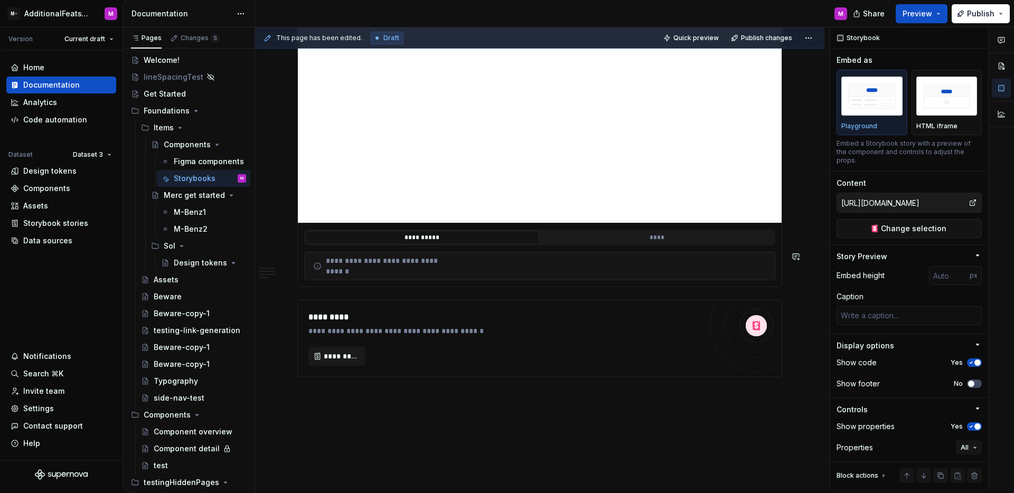
click at [377, 361] on div "**********" at bounding box center [542, 257] width 574 height 461
type textarea "*"
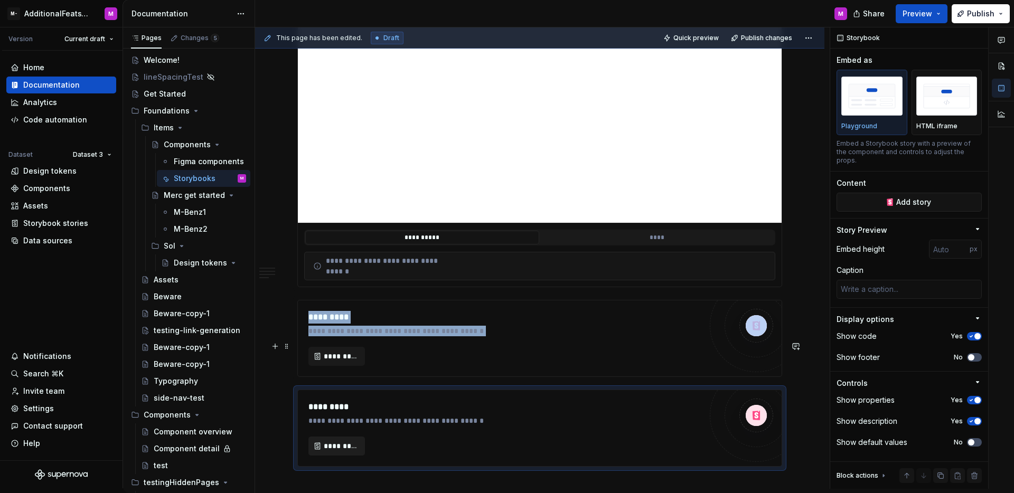
click at [352, 441] on span "*********" at bounding box center [341, 446] width 34 height 11
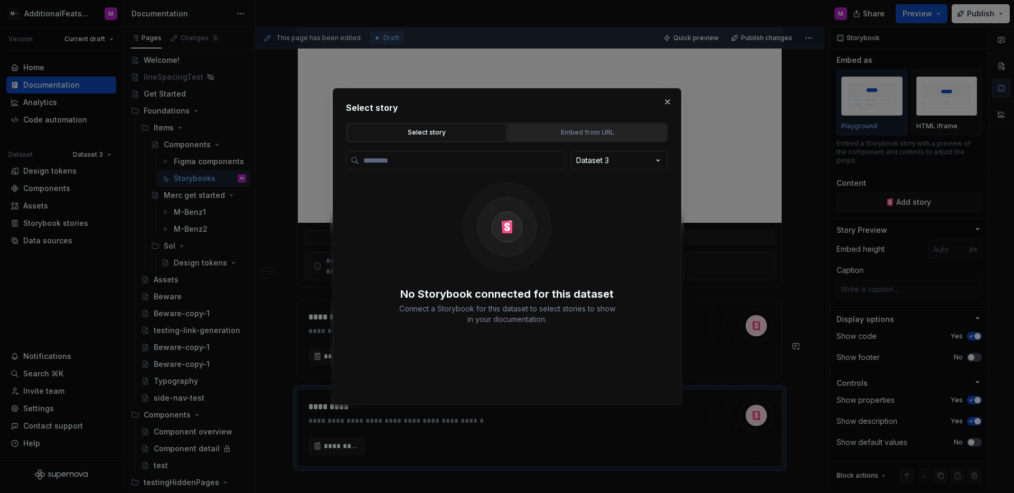
type textarea "*"
click at [614, 124] on button "Embed from URL" at bounding box center [586, 133] width 159 height 18
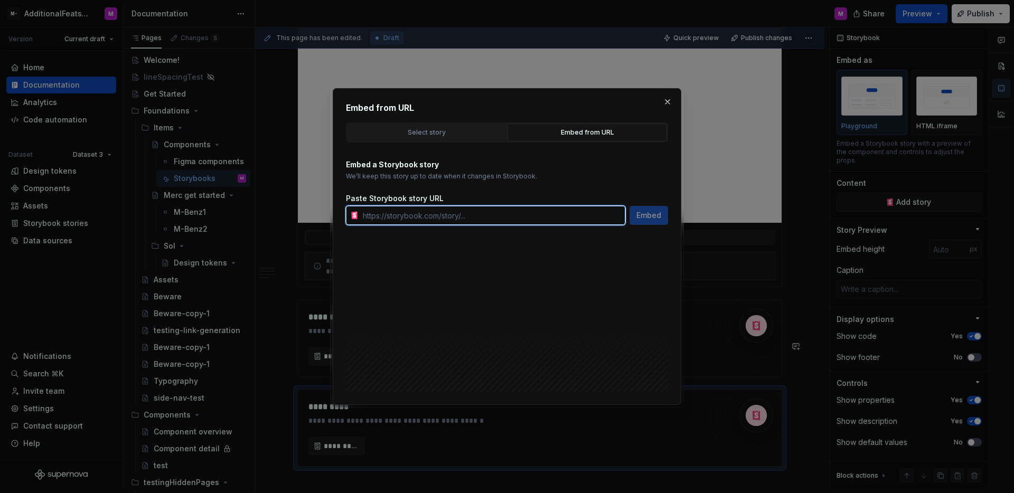
click at [460, 218] on input "text" at bounding box center [492, 215] width 267 height 19
paste input "https://storybook.supernova.io/design-systems/347975/alias/testing/index.html?p…"
type input "https://storybook.supernova.io/design-systems/347975/alias/testing/index.html?p…"
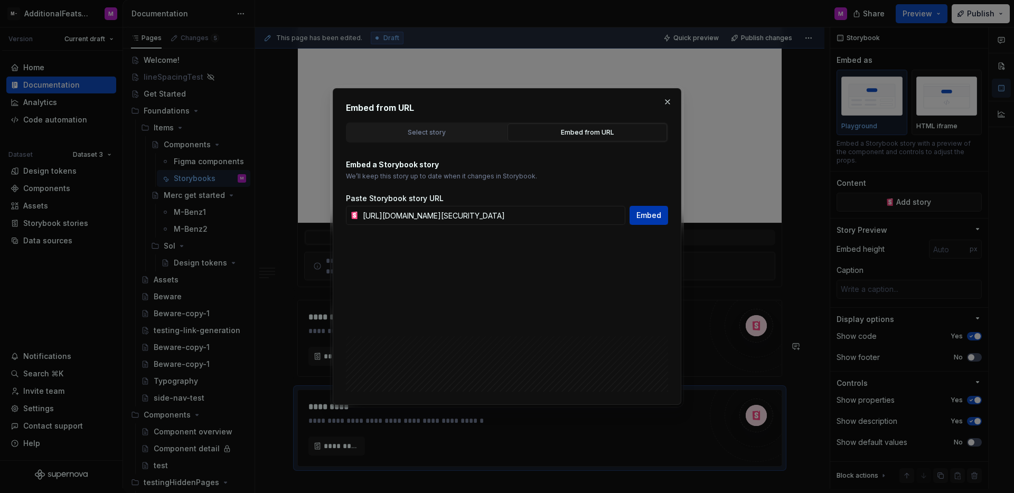
scroll to position [0, 0]
click at [641, 224] on button "Embed" at bounding box center [648, 215] width 39 height 19
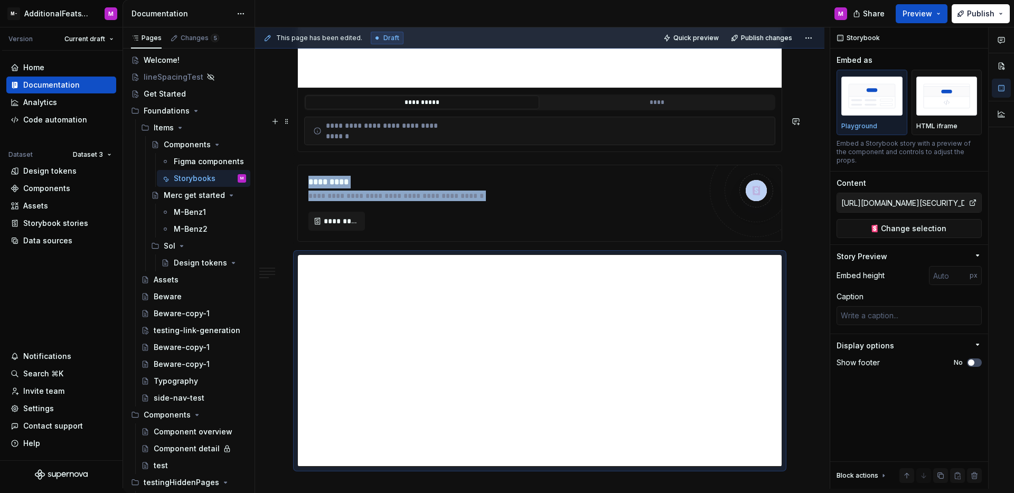
scroll to position [2496, 0]
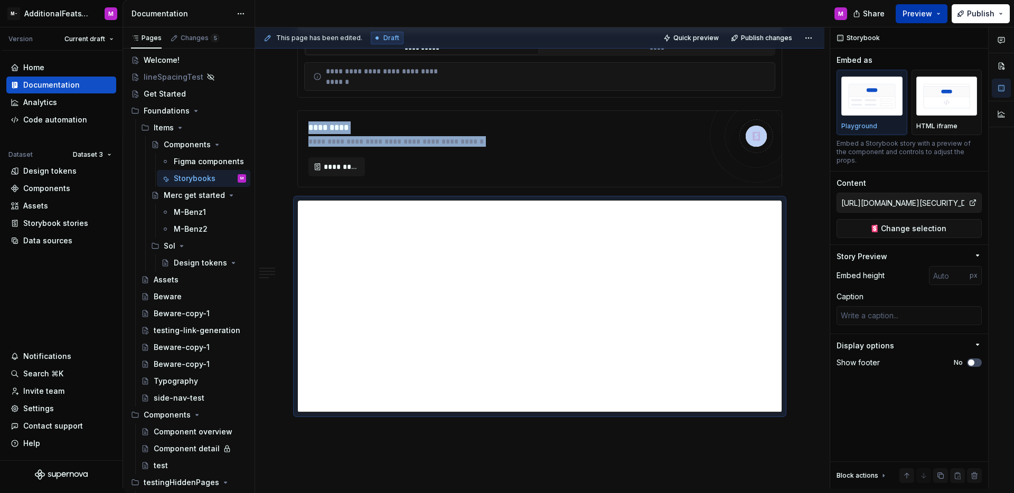
click at [911, 18] on button "Preview" at bounding box center [921, 13] width 52 height 19
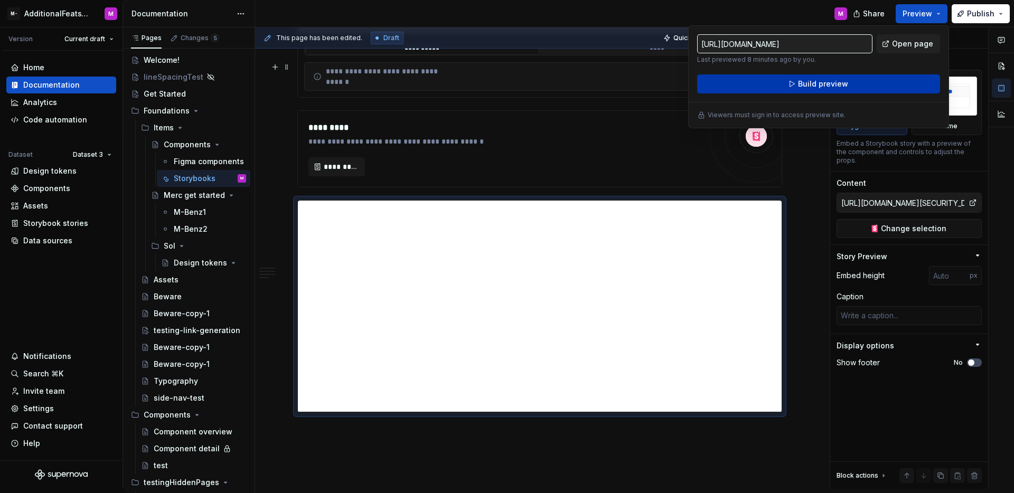
click at [822, 91] on button "Build preview" at bounding box center [818, 83] width 243 height 19
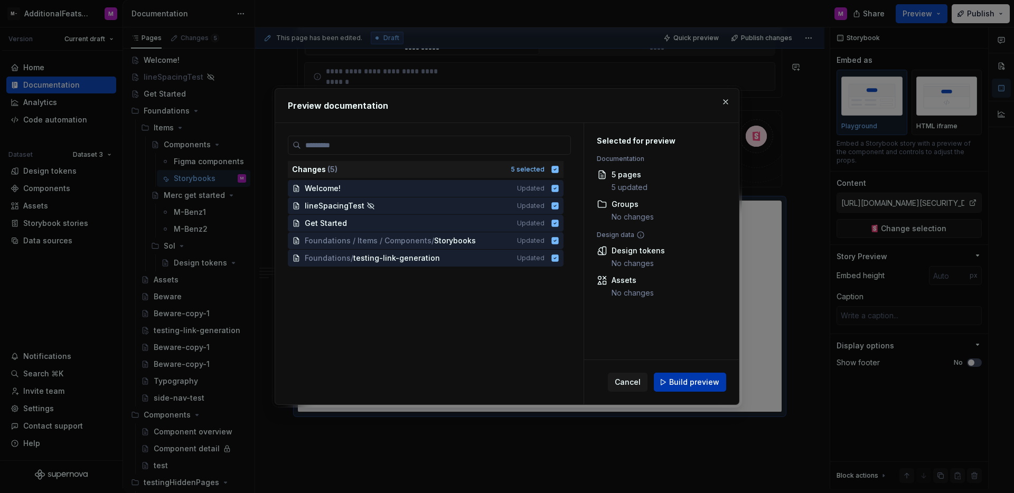
click at [707, 380] on span "Build preview" at bounding box center [694, 382] width 50 height 11
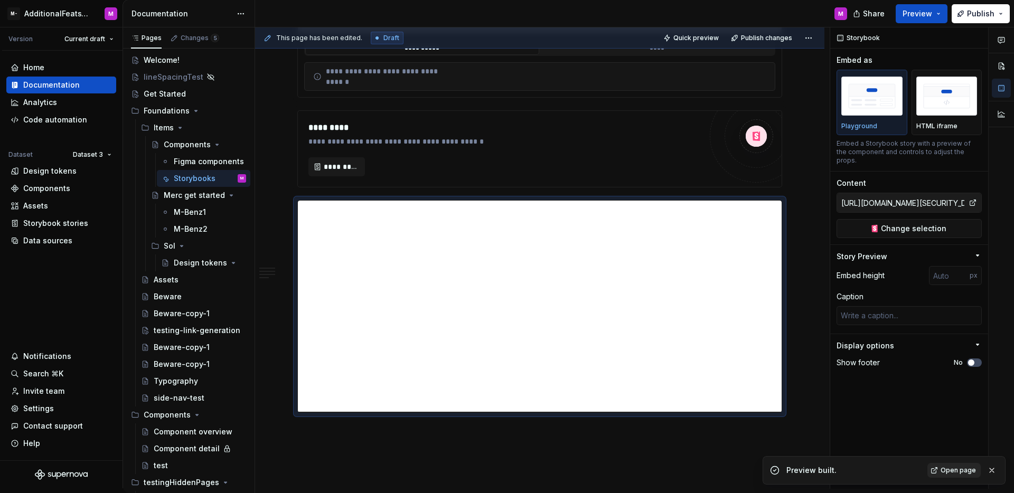
click at [954, 474] on span "Open page" at bounding box center [957, 470] width 35 height 8
click at [930, 118] on div "HTML iframe" at bounding box center [946, 102] width 61 height 56
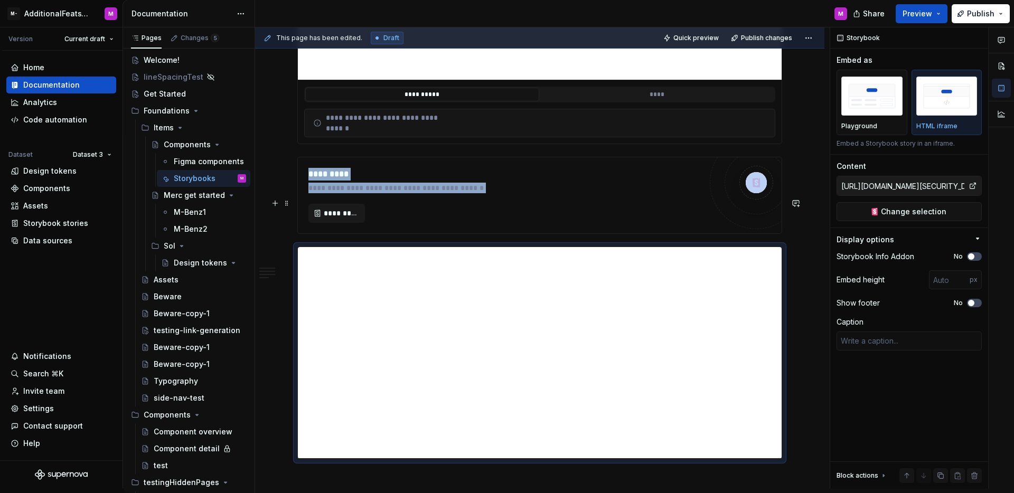
scroll to position [2456, 0]
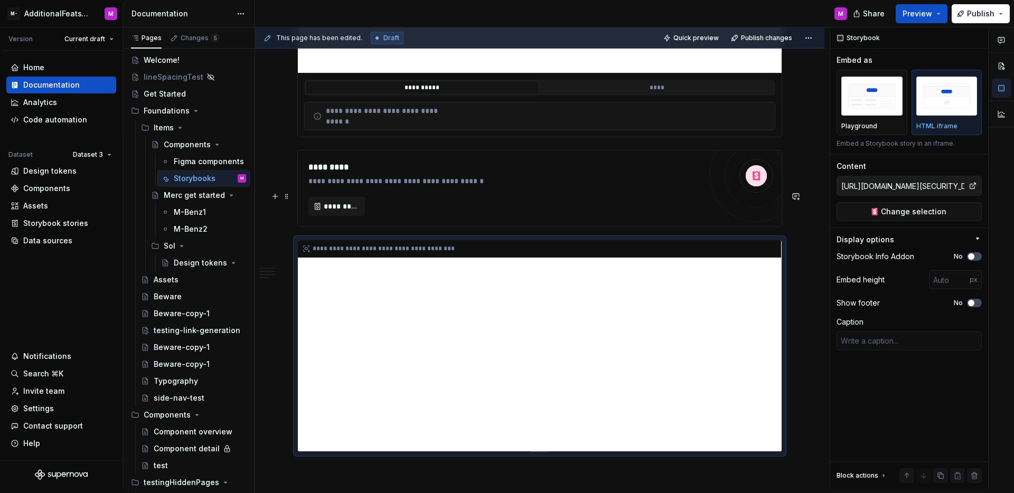
click at [739, 349] on div "**********" at bounding box center [540, 345] width 484 height 211
click at [737, 355] on div "**********" at bounding box center [540, 345] width 484 height 211
click at [737, 352] on div "**********" at bounding box center [540, 345] width 484 height 211
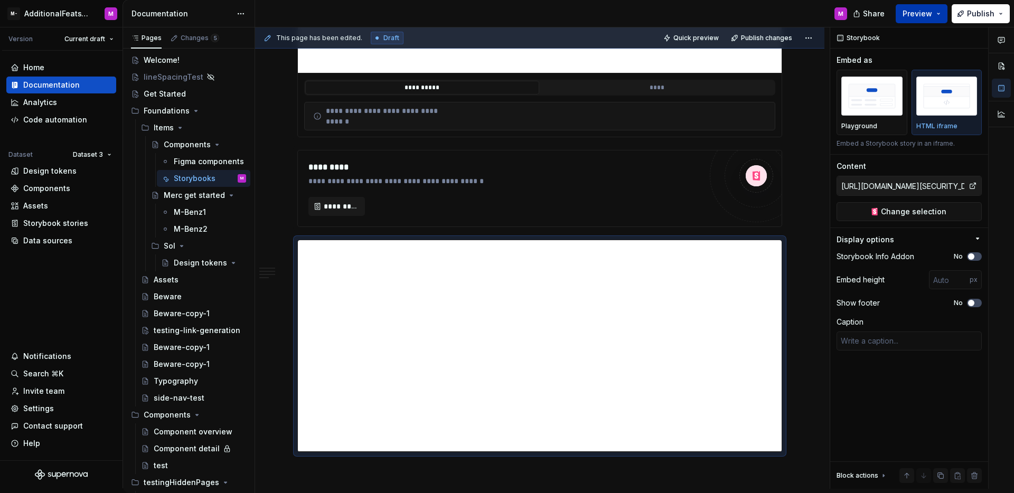
click at [931, 15] on span "Preview" at bounding box center [917, 13] width 30 height 11
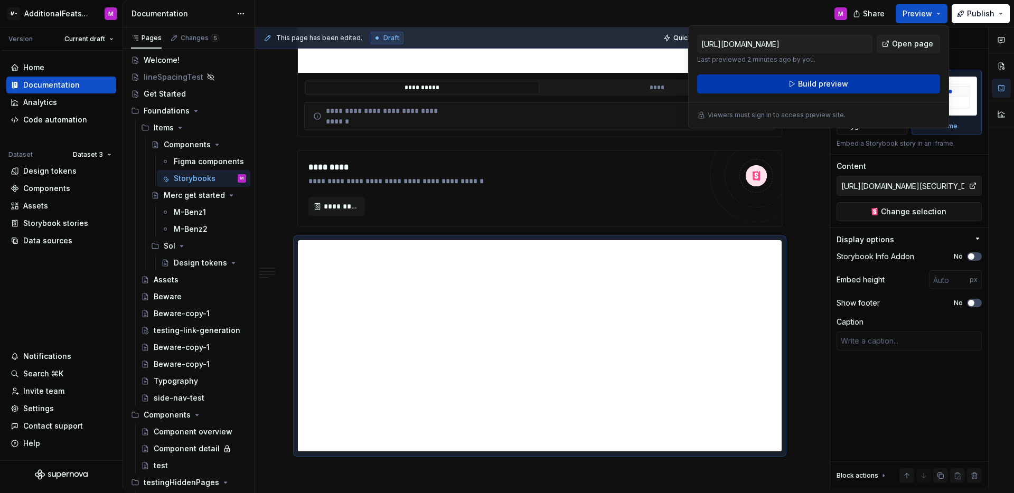
click at [874, 78] on button "Build preview" at bounding box center [818, 83] width 243 height 19
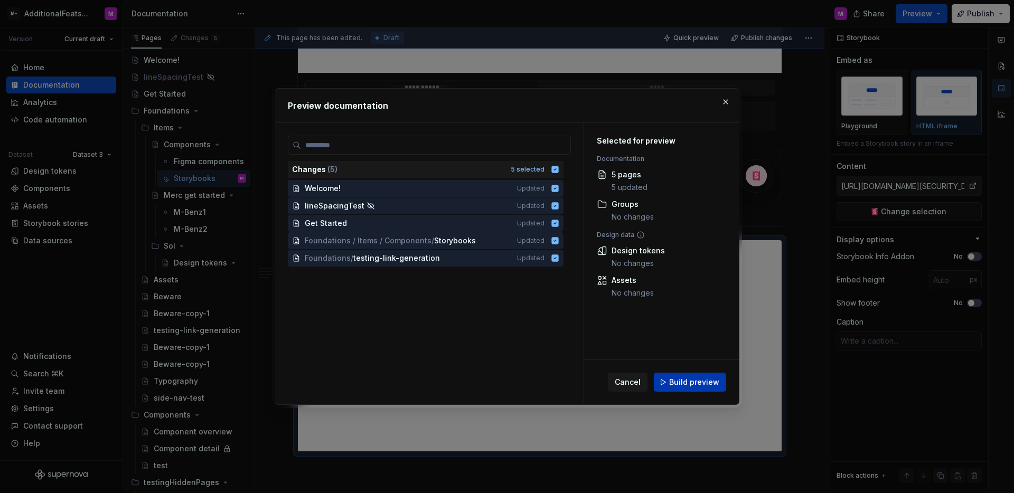
click at [697, 375] on button "Build preview" at bounding box center [690, 382] width 72 height 19
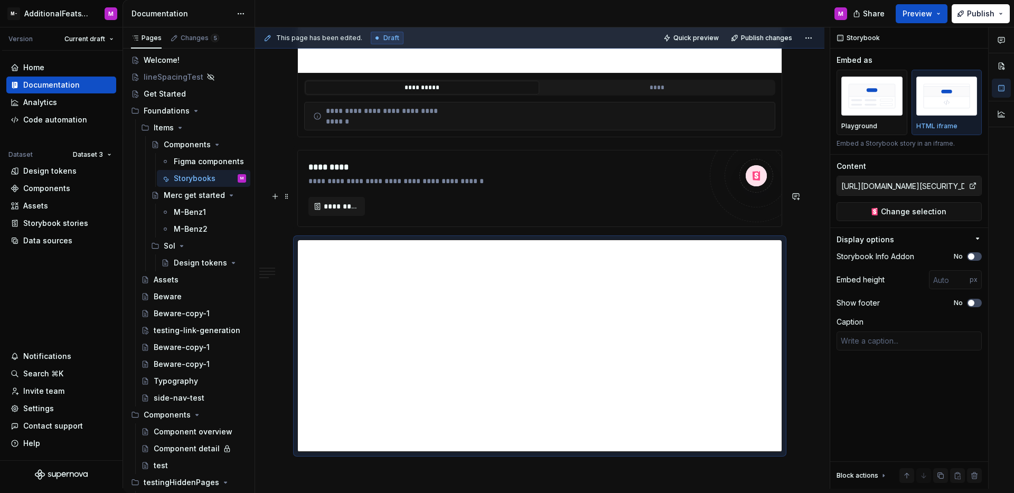
scroll to position [2532, 0]
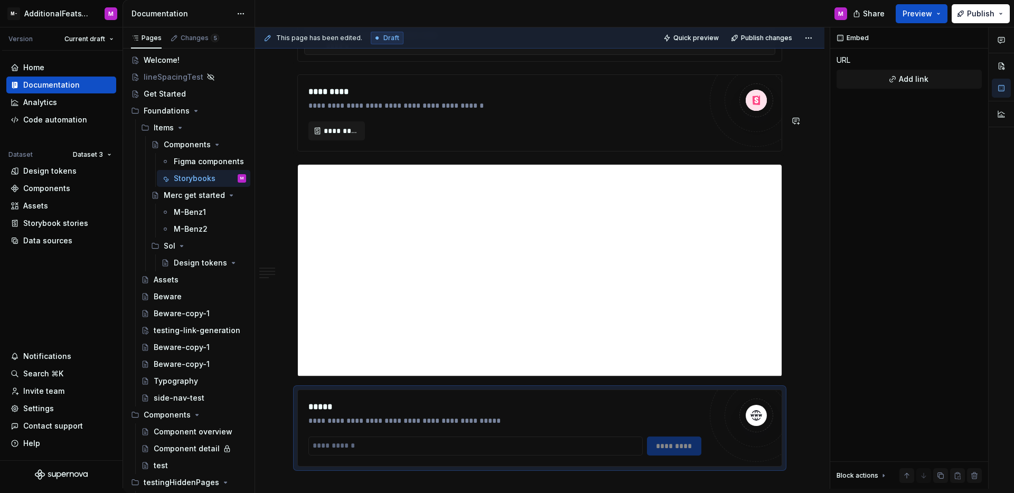
type textarea "*"
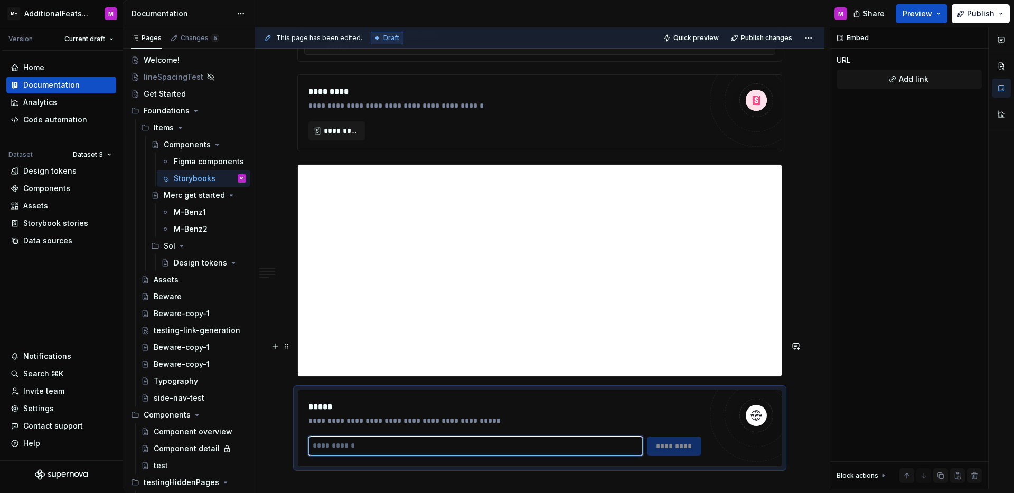
click at [424, 437] on input "text" at bounding box center [475, 446] width 334 height 19
paste input "**********"
type input "**********"
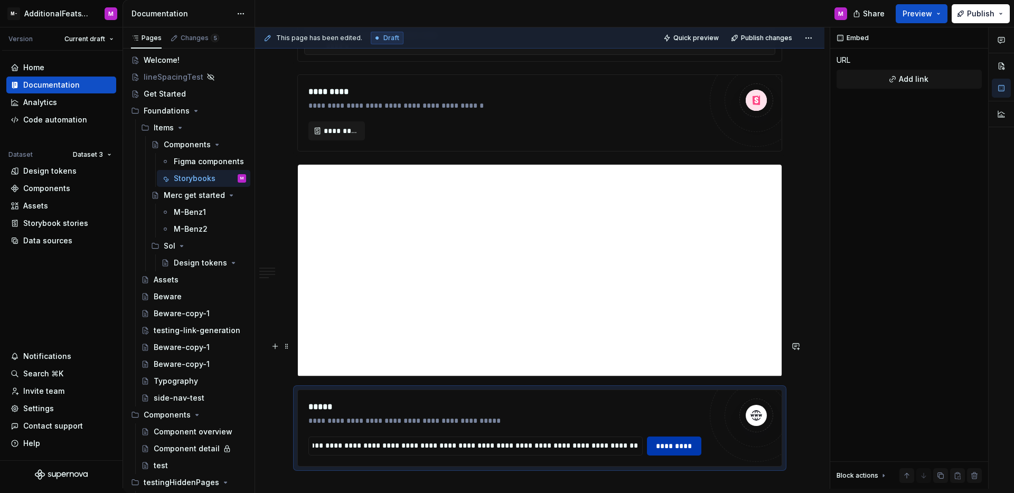
scroll to position [0, 0]
click at [694, 437] on button "*********" at bounding box center [674, 446] width 55 height 19
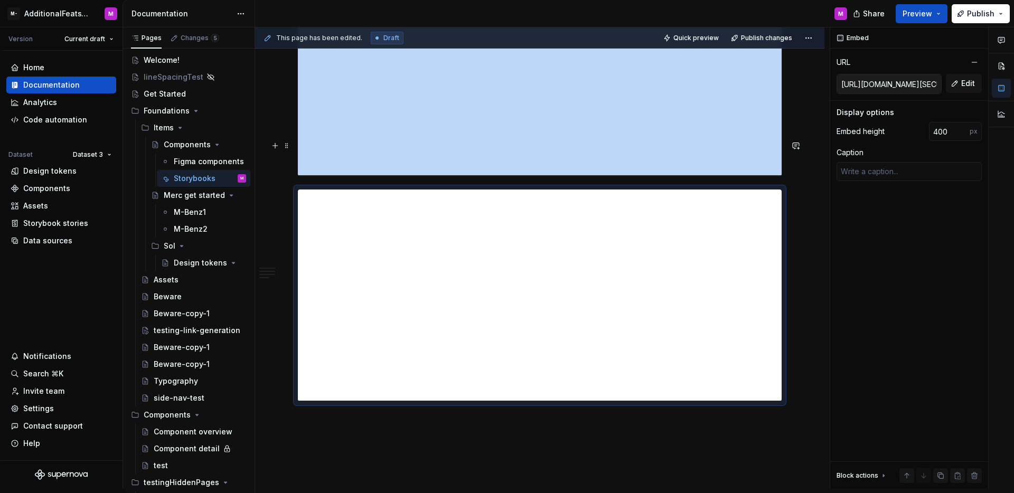
scroll to position [2719, 0]
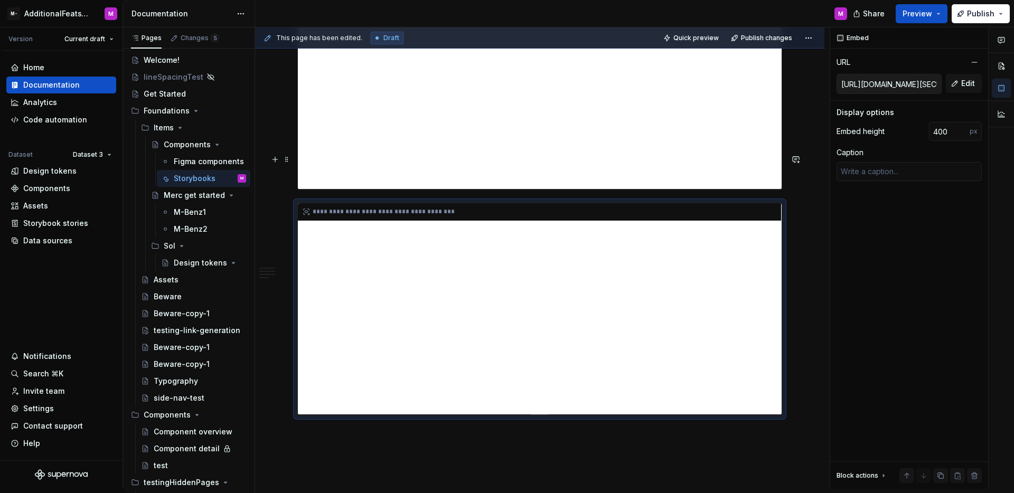
click at [741, 337] on div "**********" at bounding box center [540, 308] width 484 height 211
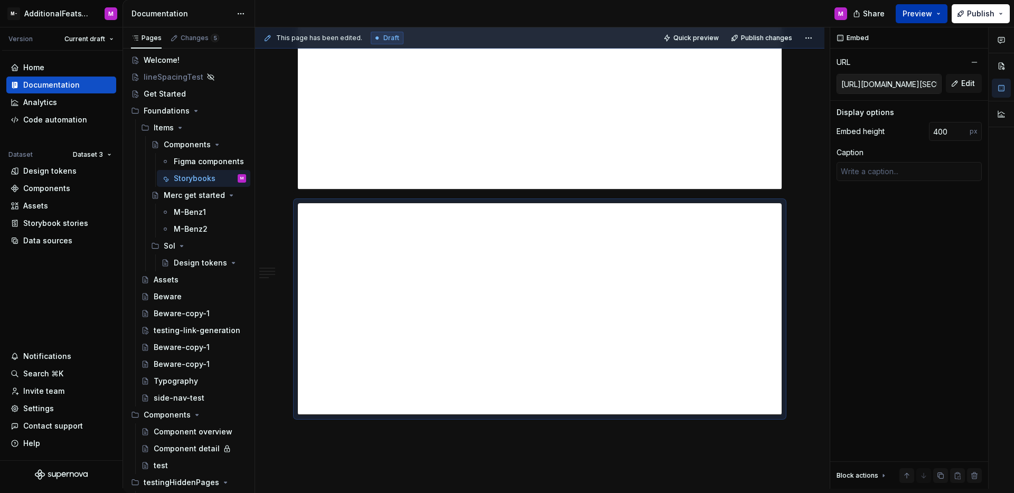
click at [905, 12] on span "Preview" at bounding box center [917, 13] width 30 height 11
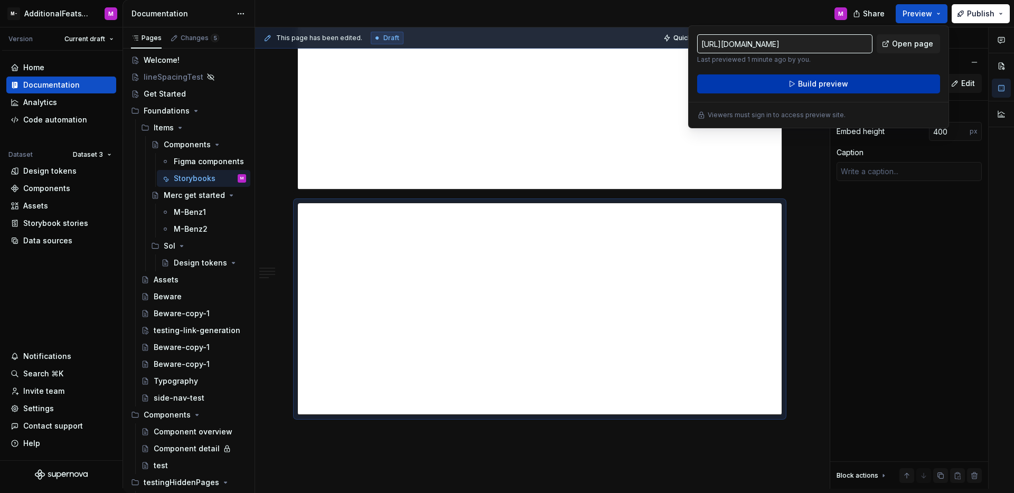
click at [882, 84] on button "Build preview" at bounding box center [818, 83] width 243 height 19
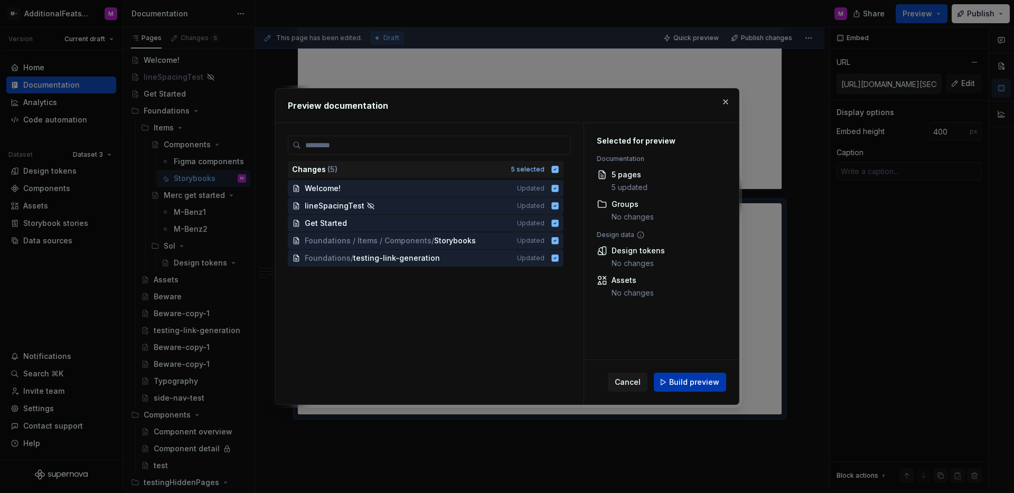
click at [677, 383] on span "Build preview" at bounding box center [694, 382] width 50 height 11
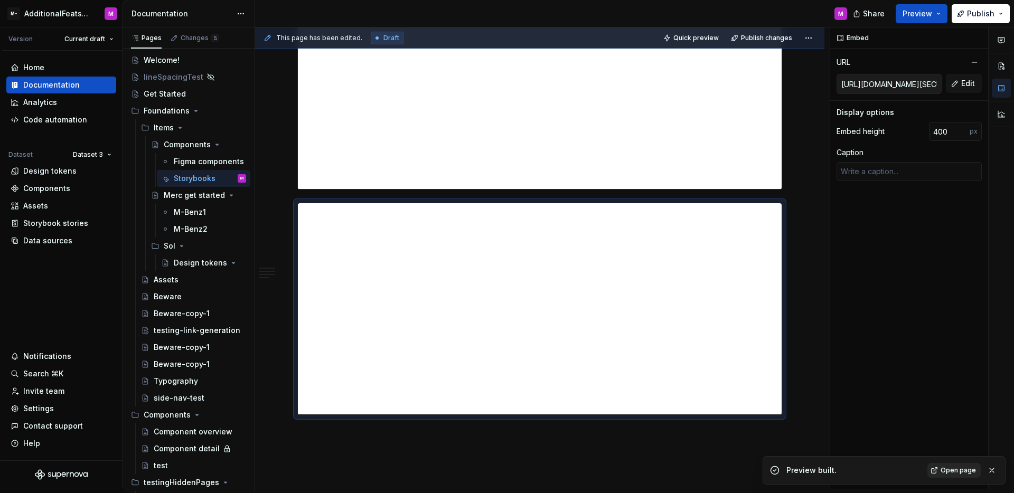
click at [960, 476] on link "Open page" at bounding box center [953, 470] width 53 height 15
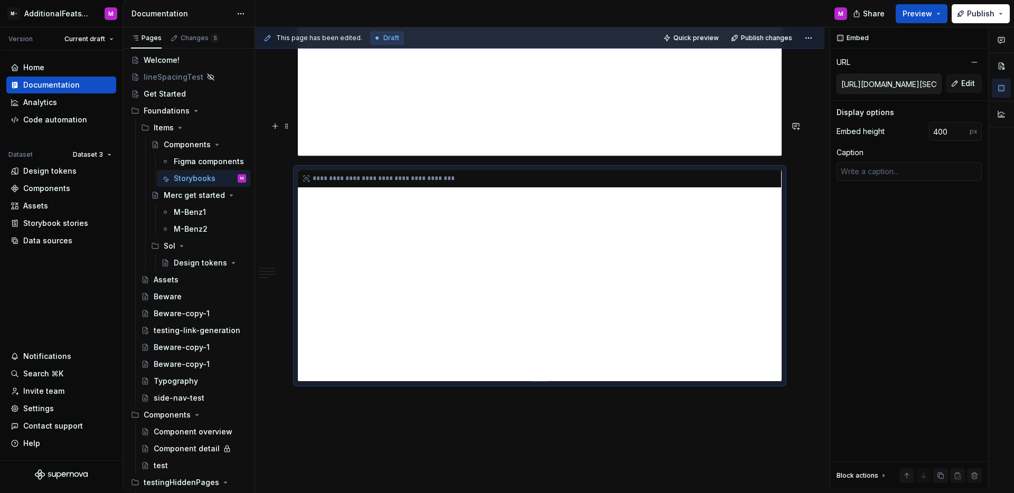
scroll to position [2757, 0]
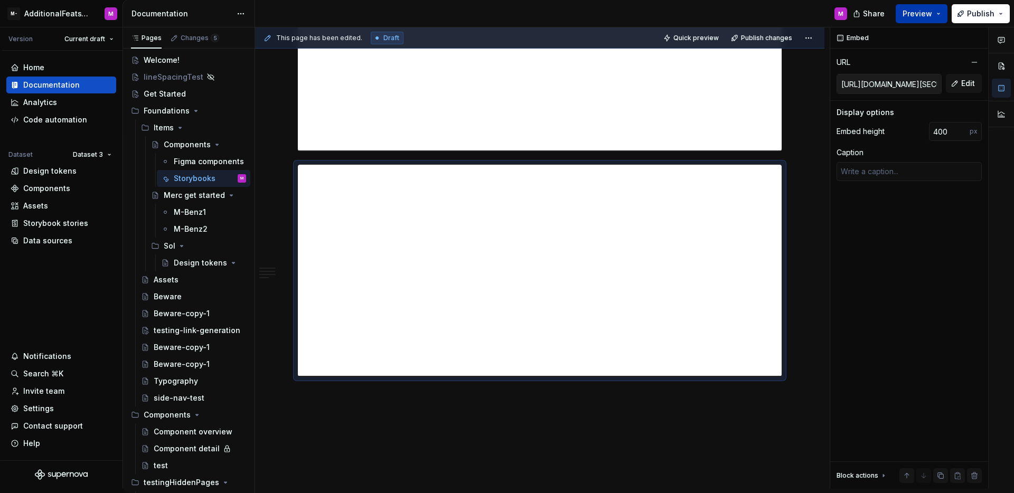
click at [925, 15] on span "Preview" at bounding box center [917, 13] width 30 height 11
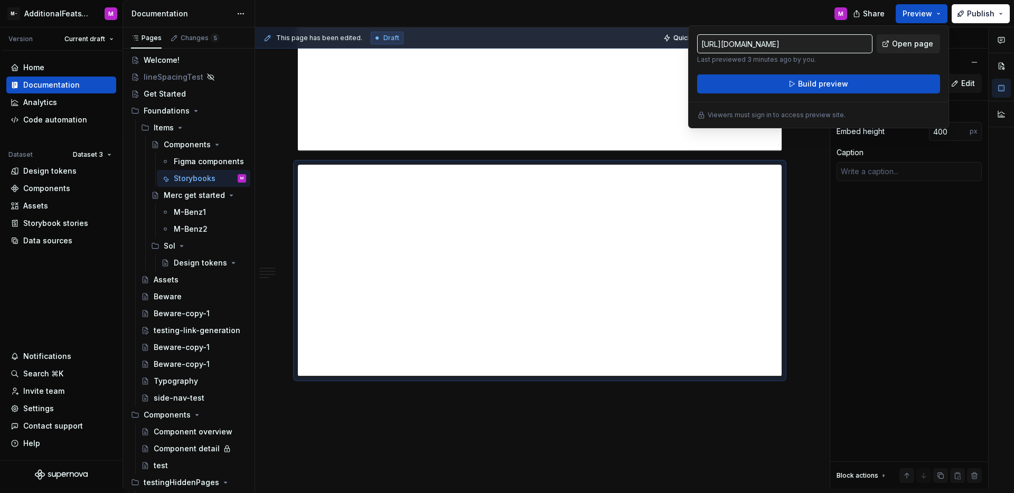
click at [908, 45] on span "Open page" at bounding box center [912, 44] width 41 height 11
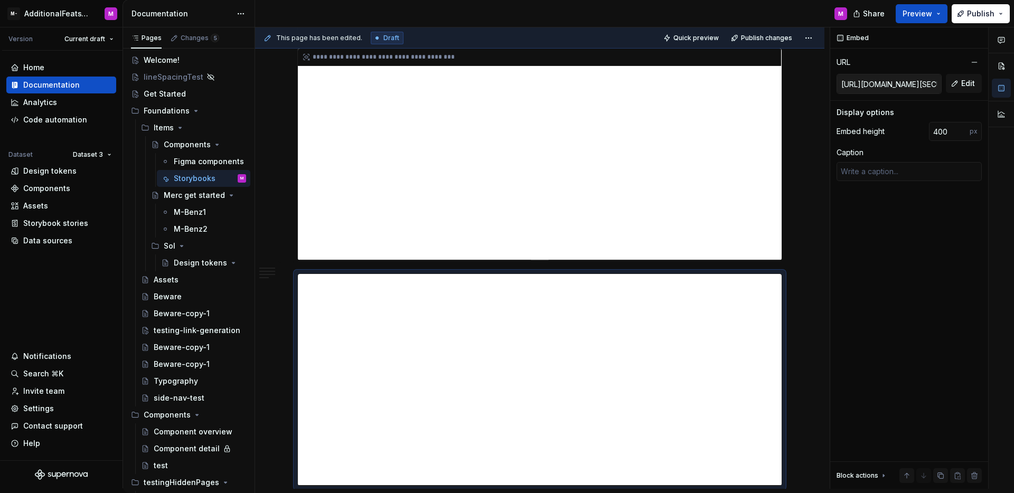
scroll to position [2480, 0]
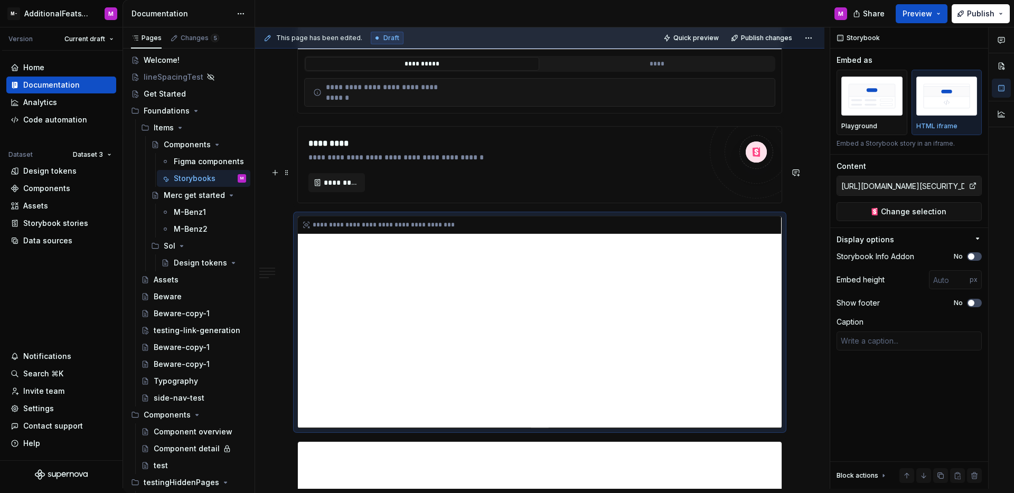
click at [730, 233] on div "**********" at bounding box center [540, 321] width 484 height 211
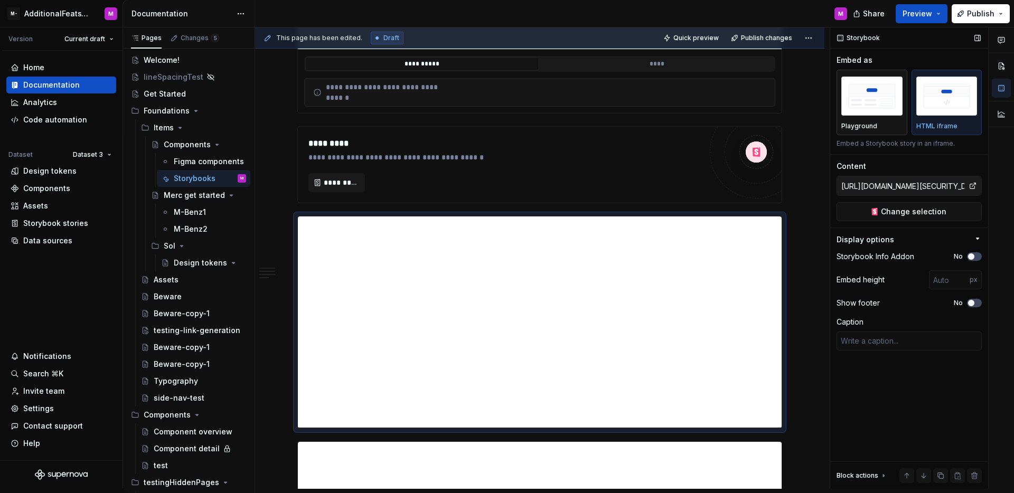
click at [875, 125] on div "Playground" at bounding box center [871, 126] width 61 height 8
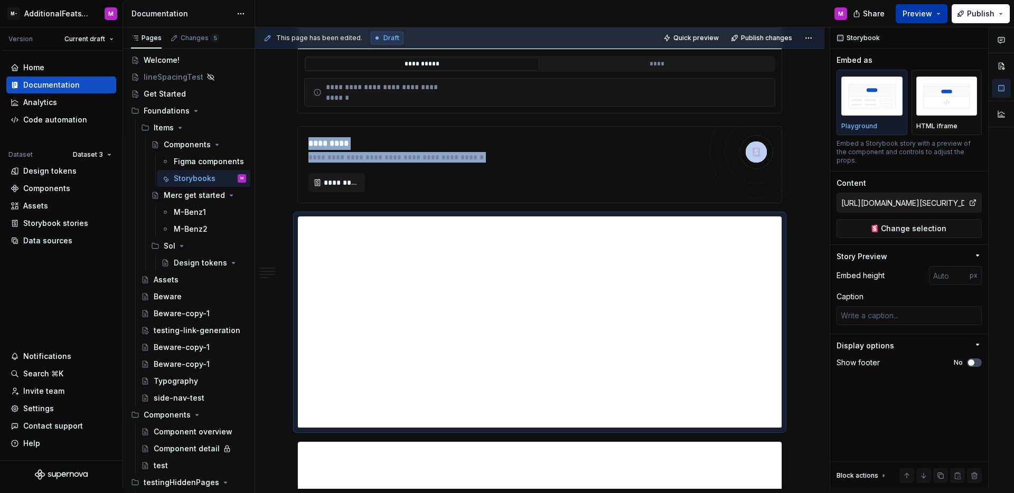
click at [913, 17] on span "Preview" at bounding box center [917, 13] width 30 height 11
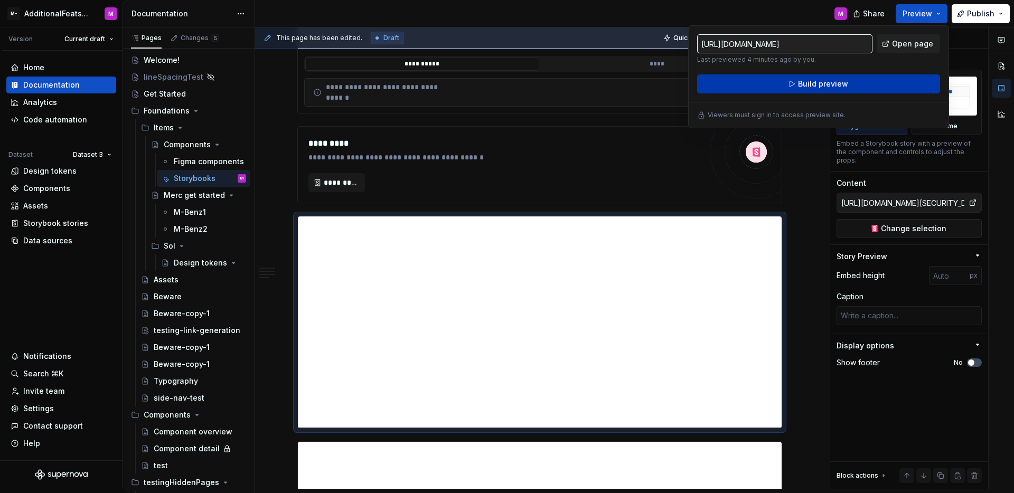
click at [841, 86] on span "Build preview" at bounding box center [823, 84] width 50 height 11
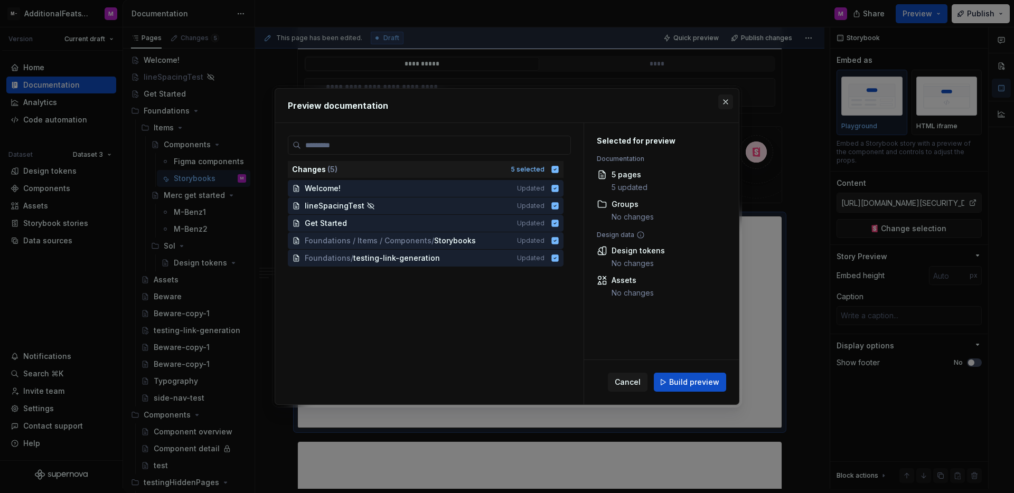
click at [722, 103] on button "button" at bounding box center [725, 102] width 15 height 15
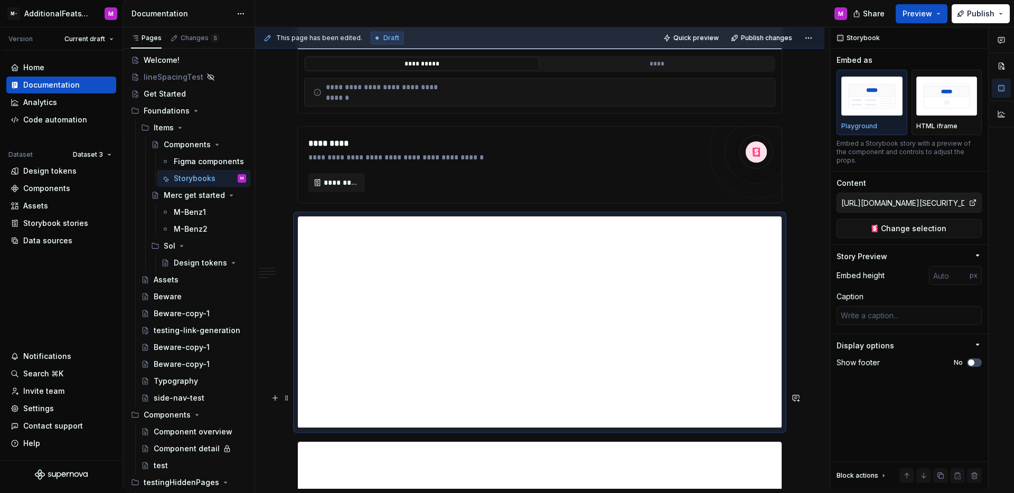
scroll to position [2757, 0]
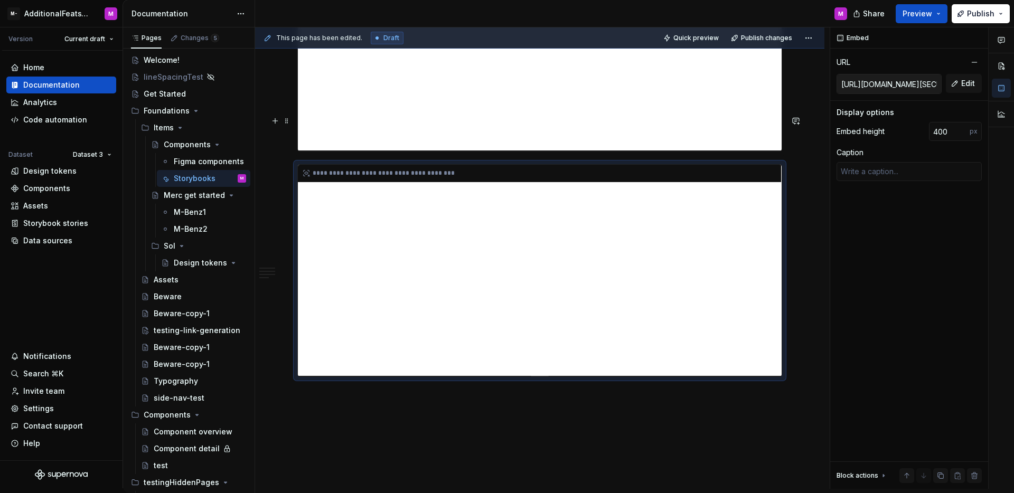
click at [506, 290] on div "**********" at bounding box center [540, 270] width 484 height 211
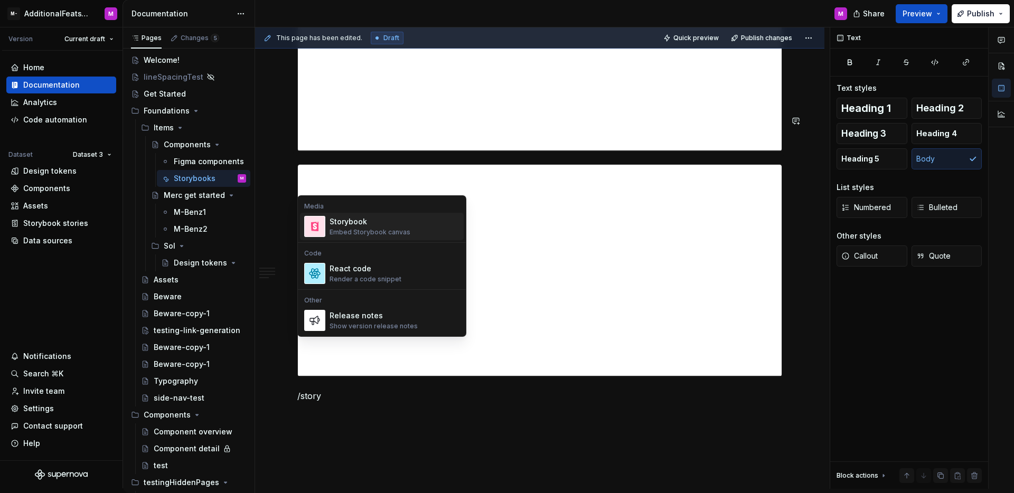
click at [360, 226] on div "Storybook" at bounding box center [369, 221] width 81 height 11
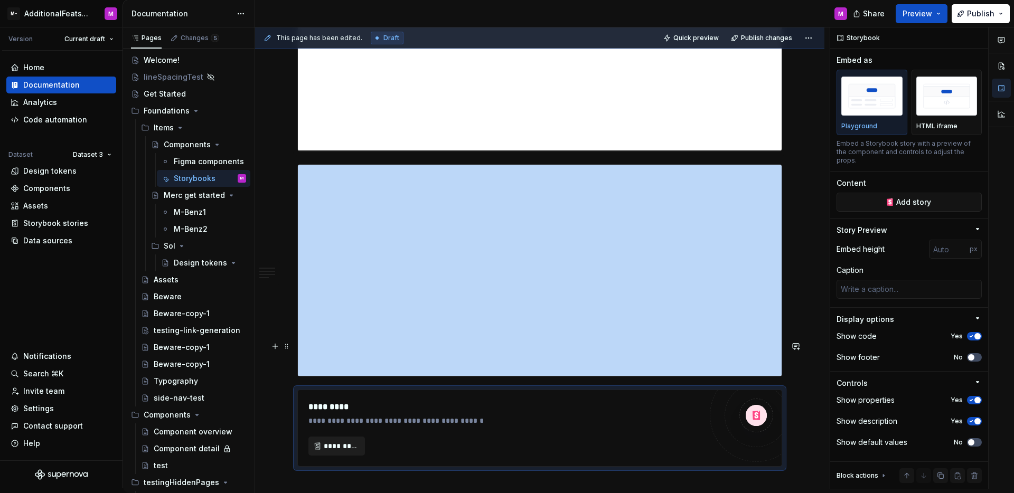
click at [347, 441] on span "*********" at bounding box center [341, 446] width 34 height 11
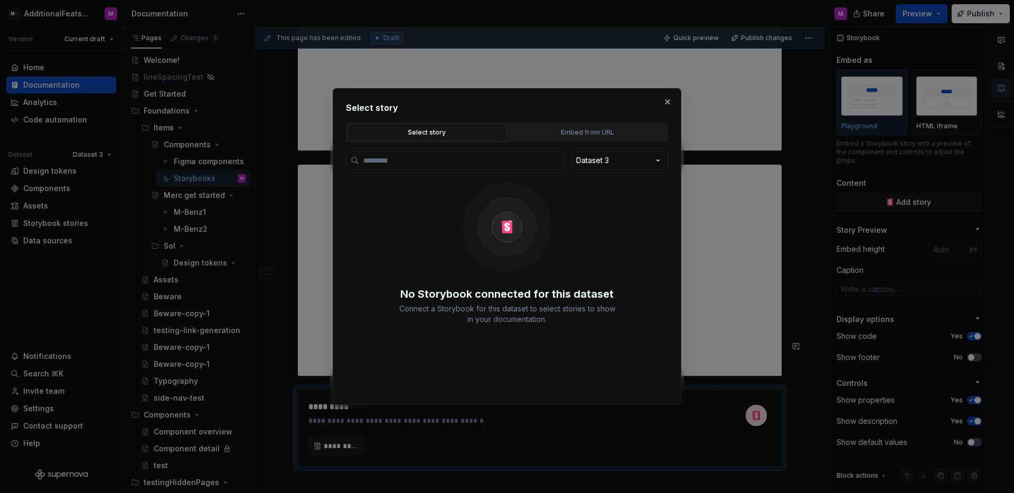
click at [449, 133] on div "Select story" at bounding box center [427, 132] width 152 height 11
click at [565, 137] on div "Embed from URL" at bounding box center [587, 132] width 152 height 11
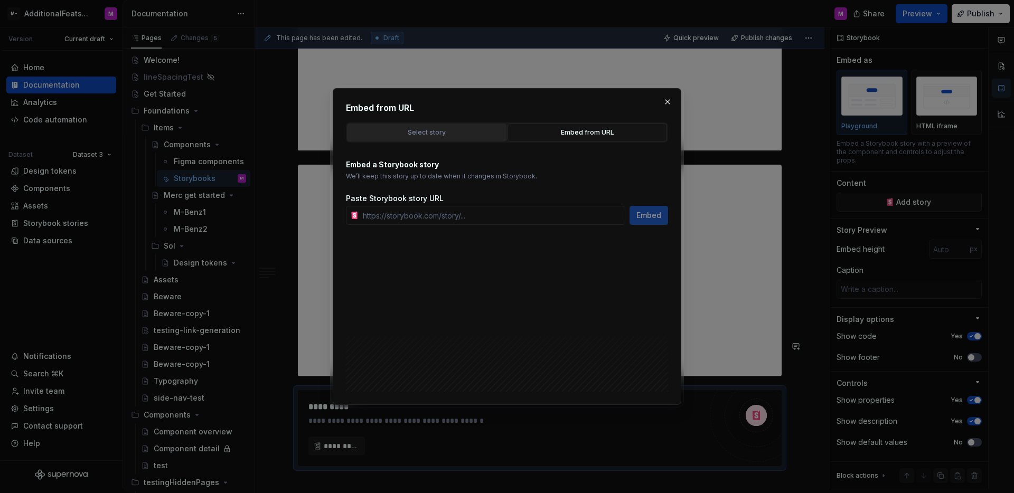
click at [473, 133] on div "Select story" at bounding box center [427, 132] width 152 height 11
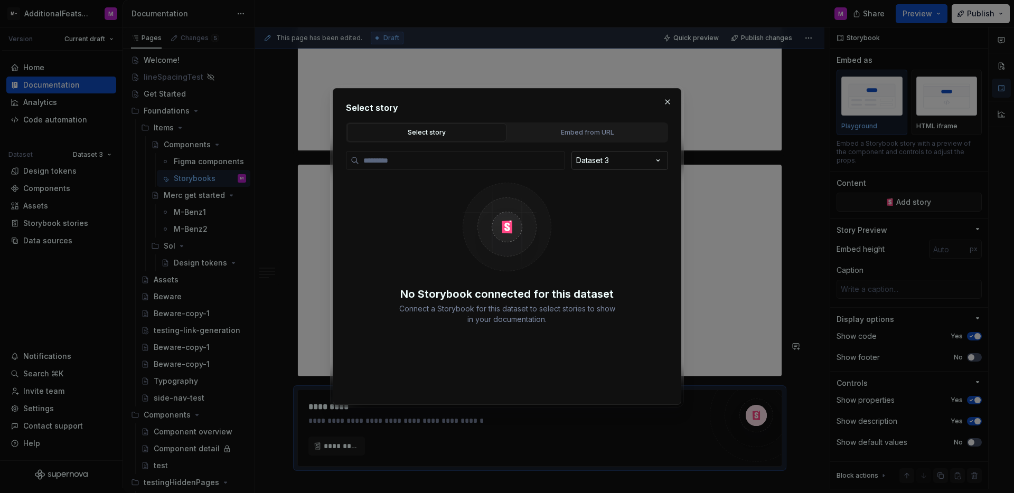
click at [593, 158] on div "Select story Select story Embed from URL Dataset 3 No Storybook connected for t…" at bounding box center [507, 246] width 1014 height 493
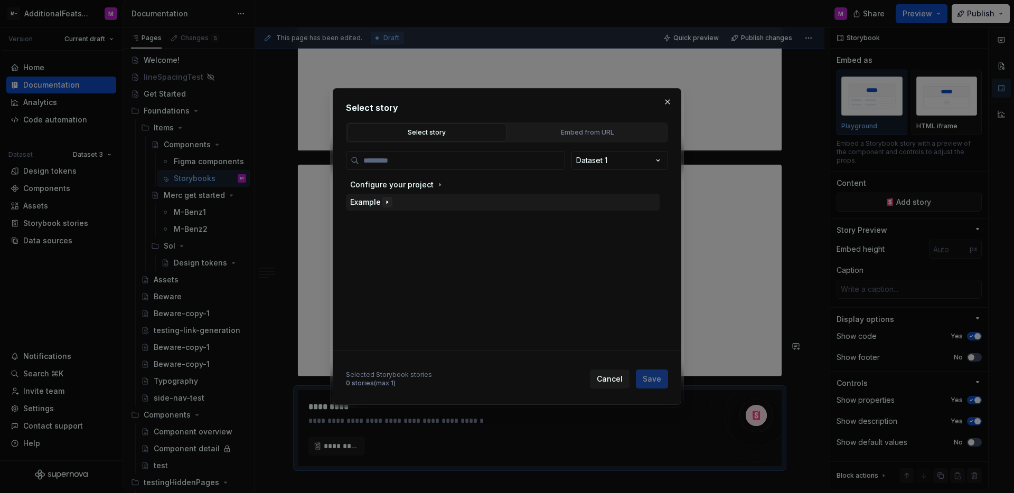
click at [382, 201] on button "button" at bounding box center [387, 202] width 11 height 11
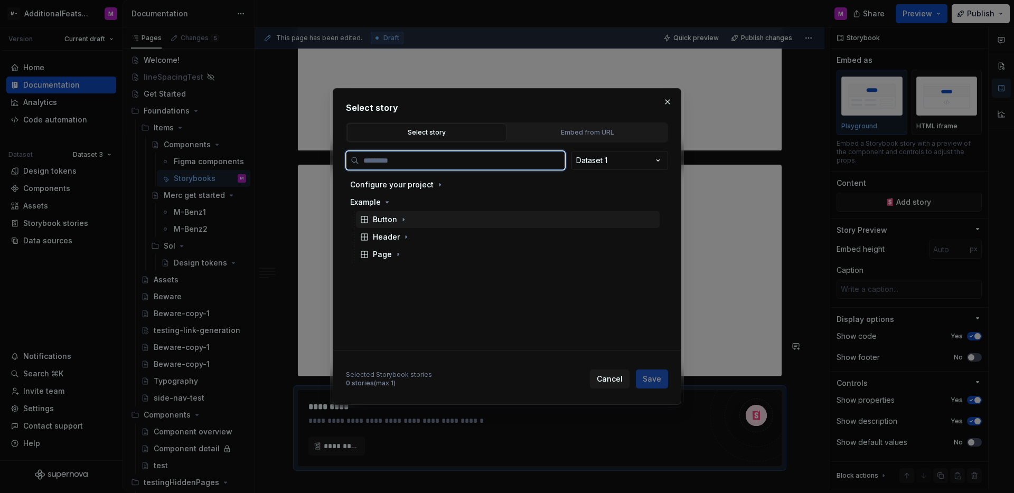
click at [390, 217] on div "Button" at bounding box center [385, 219] width 24 height 11
click at [409, 260] on div "Primary" at bounding box center [513, 254] width 294 height 17
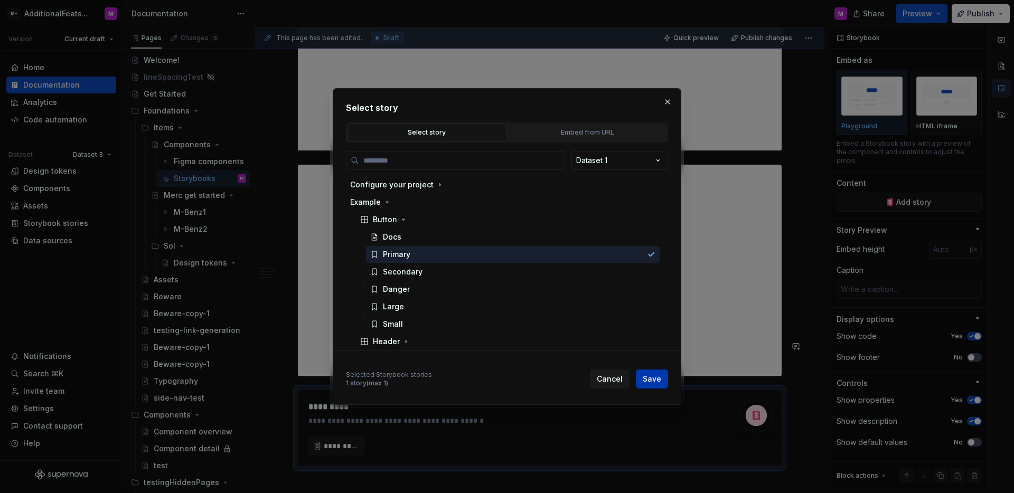
click at [647, 376] on span "Save" at bounding box center [652, 379] width 18 height 11
type textarea "*"
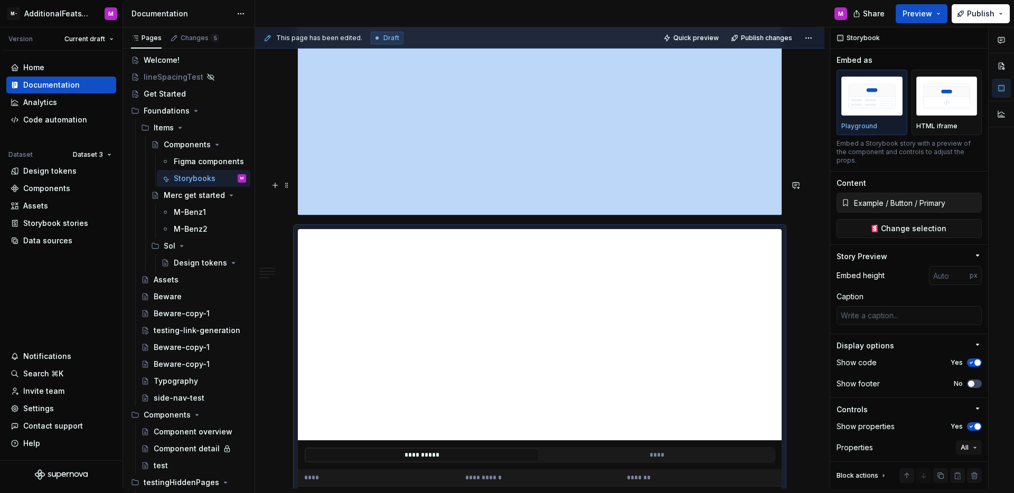
scroll to position [3092, 0]
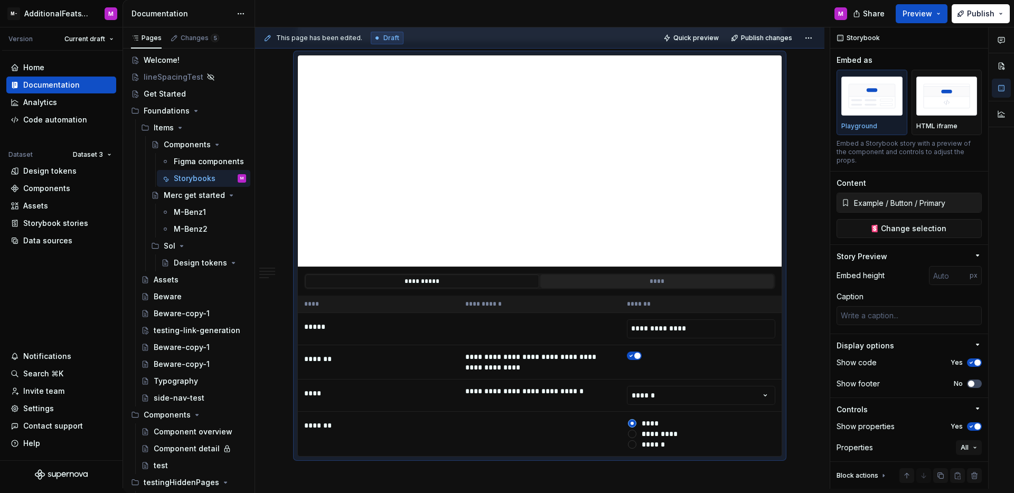
click at [649, 275] on button "****" at bounding box center [657, 282] width 234 height 14
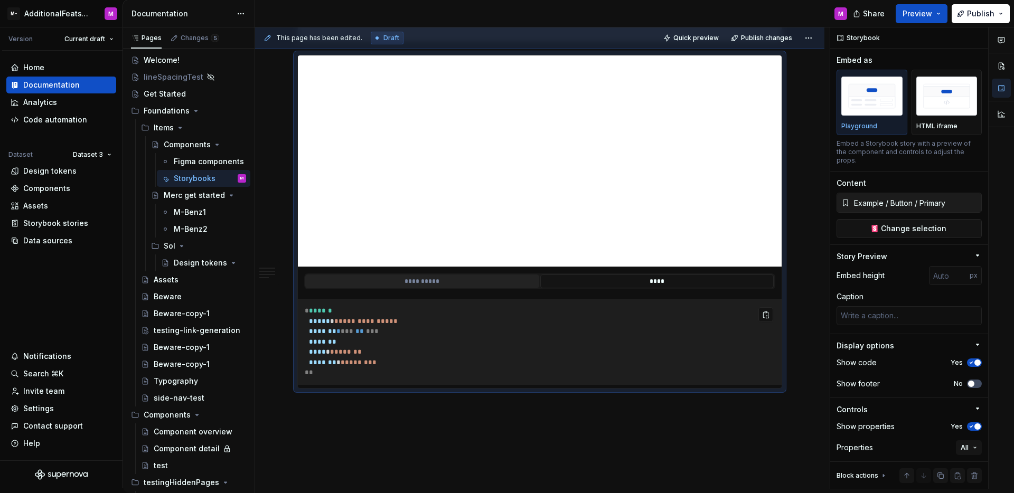
click at [443, 275] on button "**********" at bounding box center [422, 282] width 234 height 14
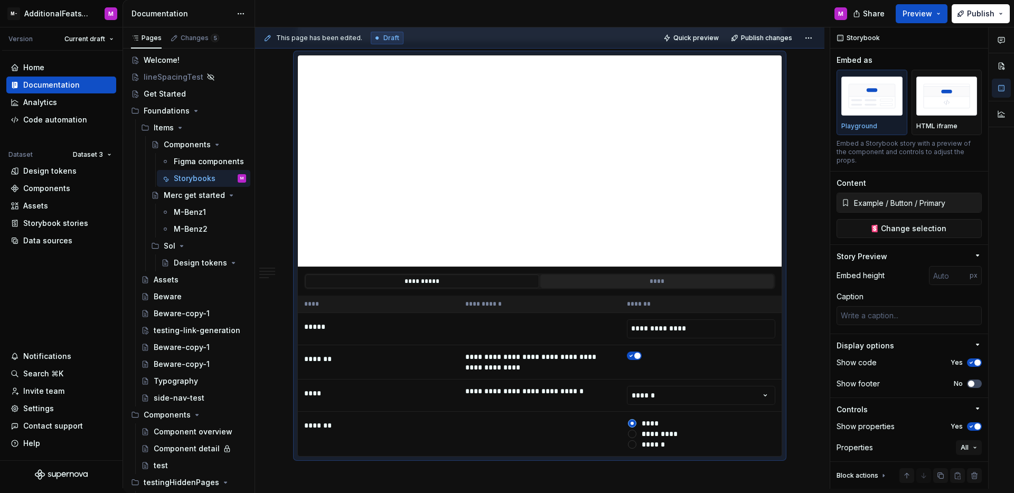
click at [590, 275] on button "****" at bounding box center [657, 282] width 234 height 14
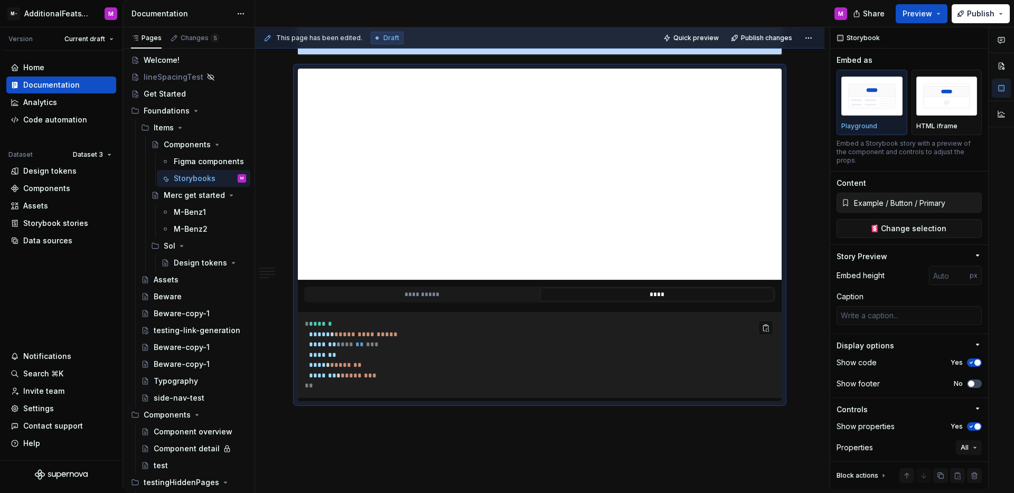
scroll to position [3069, 0]
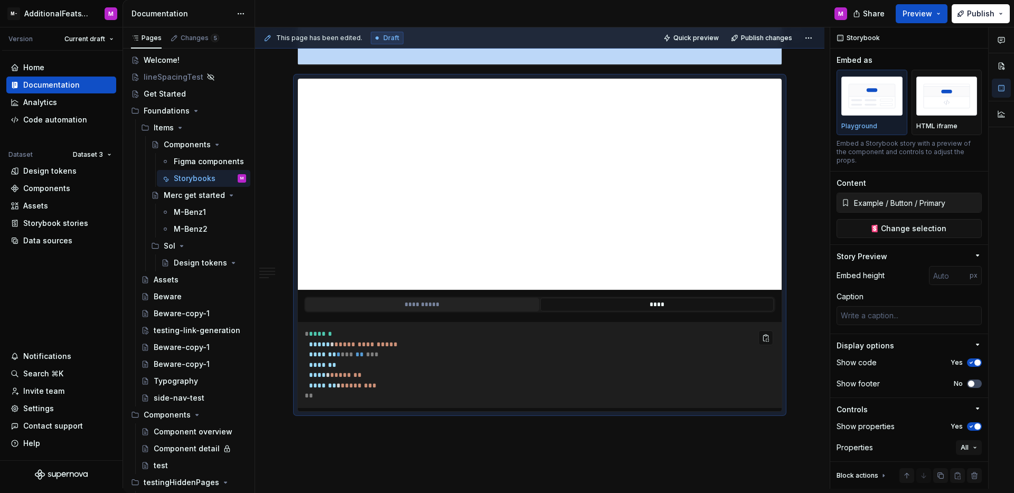
click at [465, 298] on button "**********" at bounding box center [422, 305] width 234 height 14
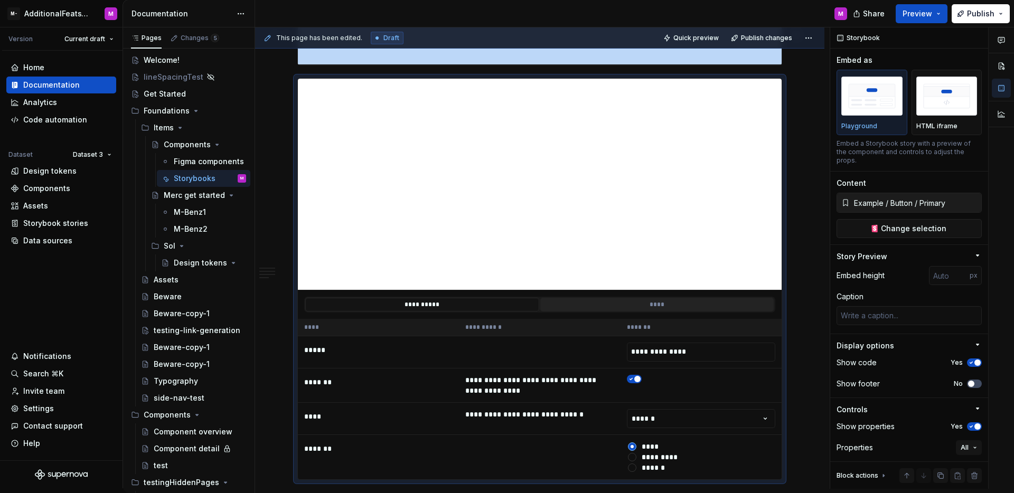
click at [587, 298] on button "****" at bounding box center [657, 305] width 234 height 14
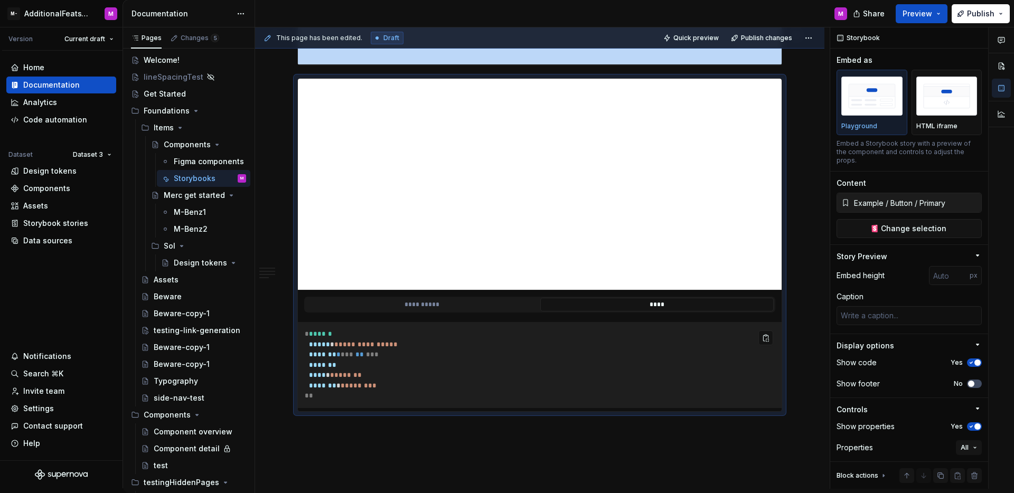
click at [636, 298] on button "****" at bounding box center [657, 305] width 234 height 14
click at [496, 298] on button "**********" at bounding box center [422, 305] width 234 height 14
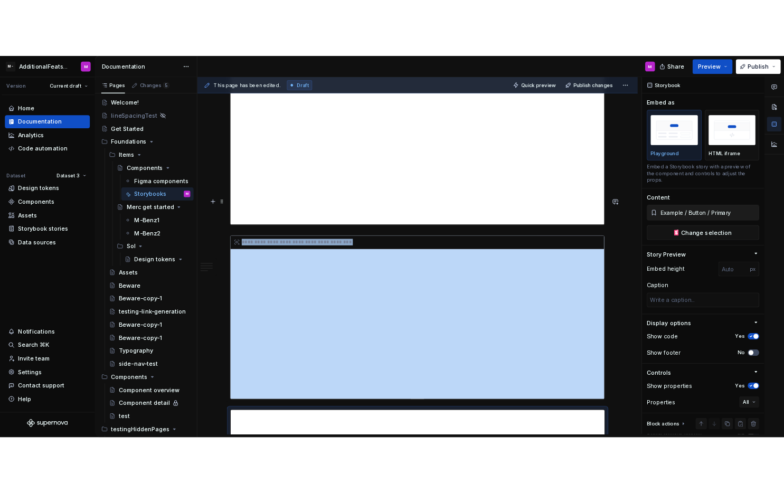
scroll to position [2703, 0]
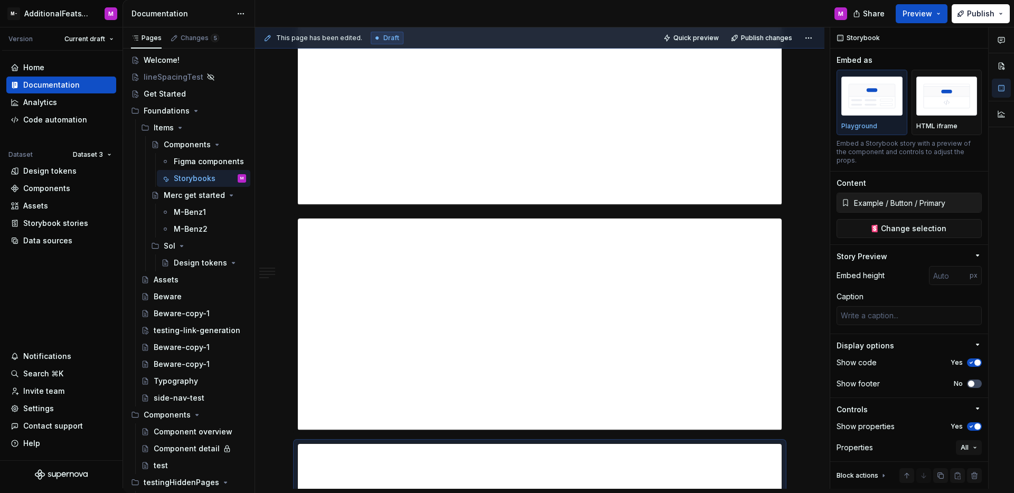
type textarea "*"
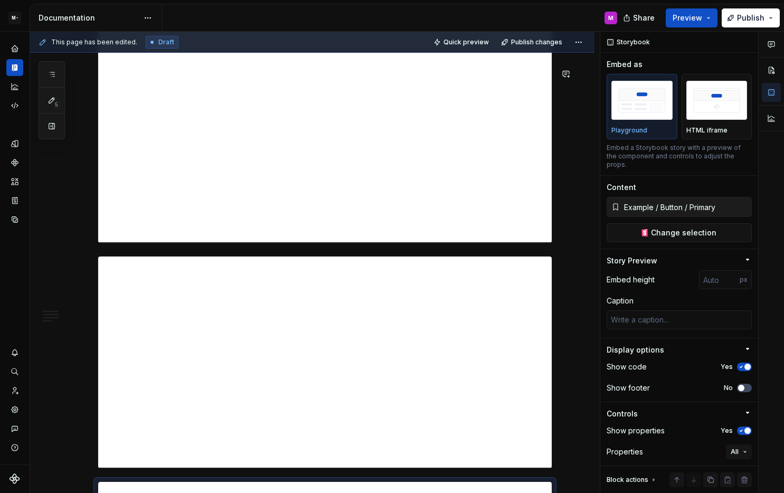
scroll to position [1, 0]
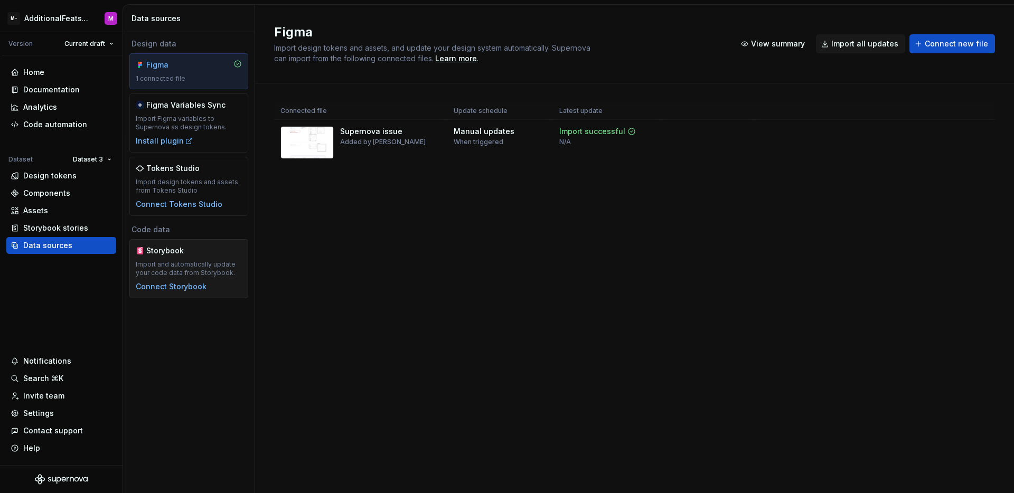
click at [179, 253] on div "Storybook" at bounding box center [171, 251] width 51 height 11
click at [109, 163] on html "M- AdditionalFeatsTest M Version Current draft Home Documentation Analytics Cod…" at bounding box center [507, 246] width 1014 height 493
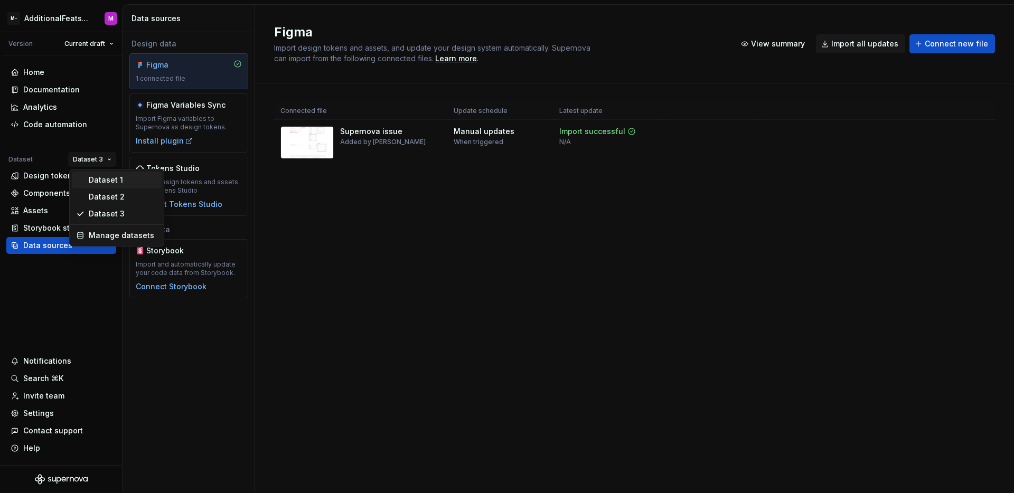
click at [99, 185] on div "Dataset 1" at bounding box center [117, 180] width 90 height 17
click at [107, 159] on html "M- AdditionalFeatsTest M Version Current draft Home Documentation Analytics Cod…" at bounding box center [507, 246] width 1014 height 493
click at [105, 181] on div "Dataset 1" at bounding box center [123, 180] width 69 height 11
click at [84, 160] on html "M- AdditionalFeatsTest M Version Current draft Home Documentation Analytics Cod…" at bounding box center [507, 246] width 1014 height 493
click at [94, 177] on div "Dataset 1" at bounding box center [123, 180] width 69 height 11
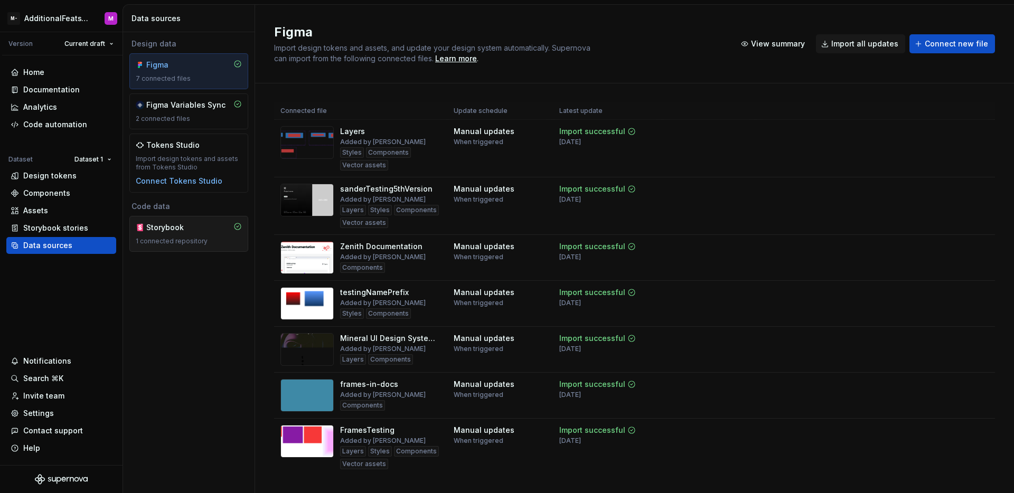
click at [190, 242] on div "1 connected repository" at bounding box center [189, 241] width 106 height 8
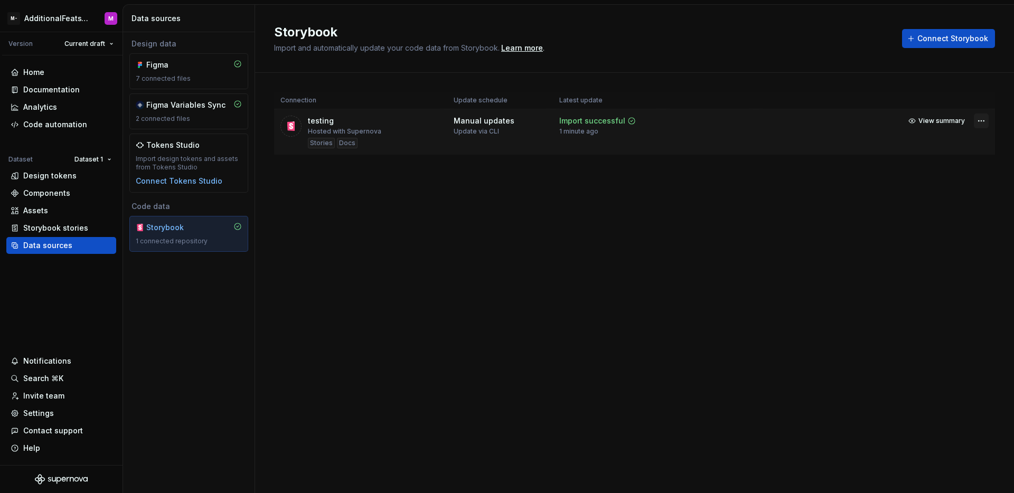
click at [976, 120] on html "M- AdditionalFeatsTest M Version Current draft Home Documentation Analytics Cod…" at bounding box center [507, 246] width 1014 height 493
click at [938, 158] on link "Open Storybook" at bounding box center [943, 158] width 79 height 11
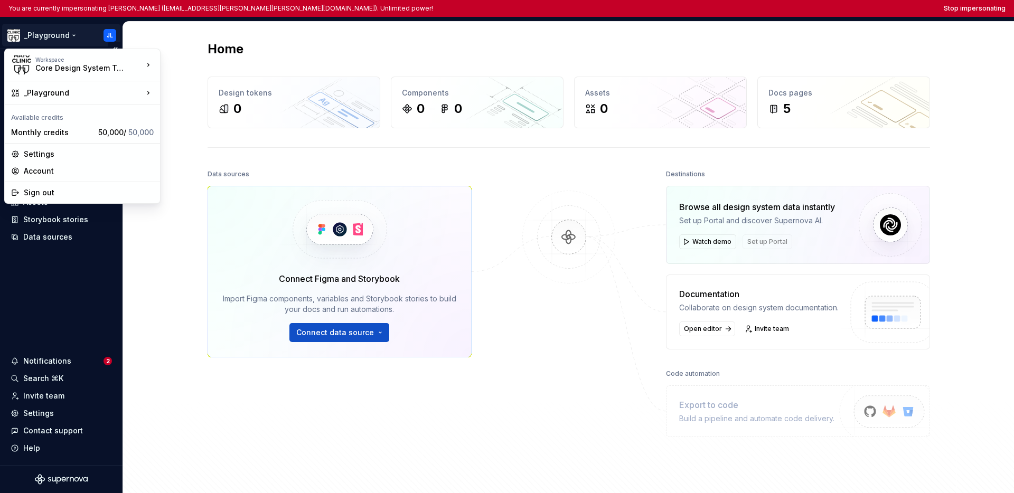
click at [59, 36] on html "You are currently impersonating [PERSON_NAME] ([EMAIL_ADDRESS][PERSON_NAME][PER…" at bounding box center [507, 246] width 1014 height 493
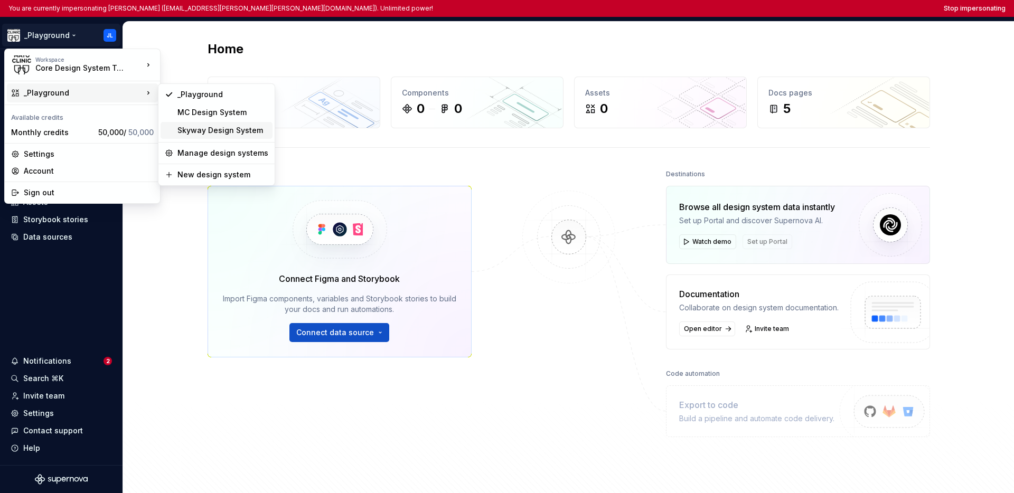
click at [184, 129] on div "Skyway Design System" at bounding box center [222, 130] width 91 height 11
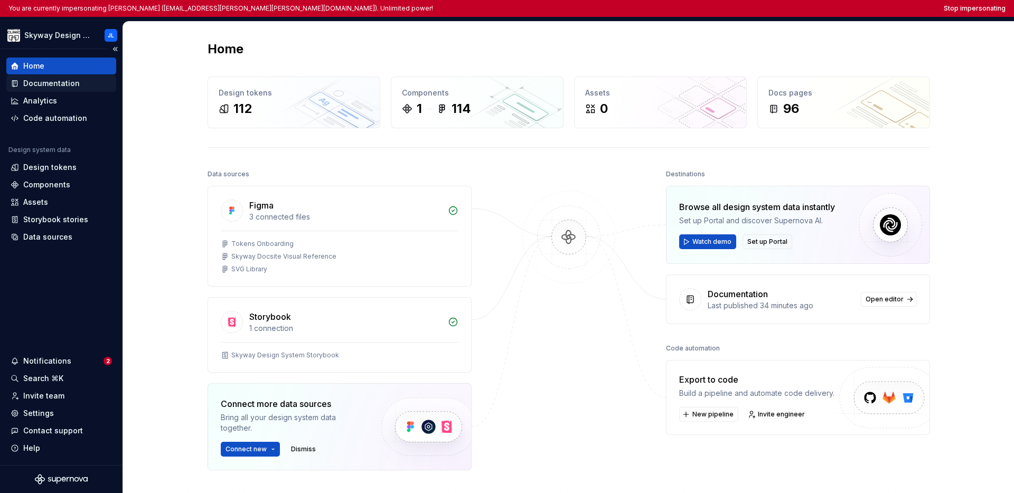
click at [60, 87] on div "Documentation" at bounding box center [51, 83] width 56 height 11
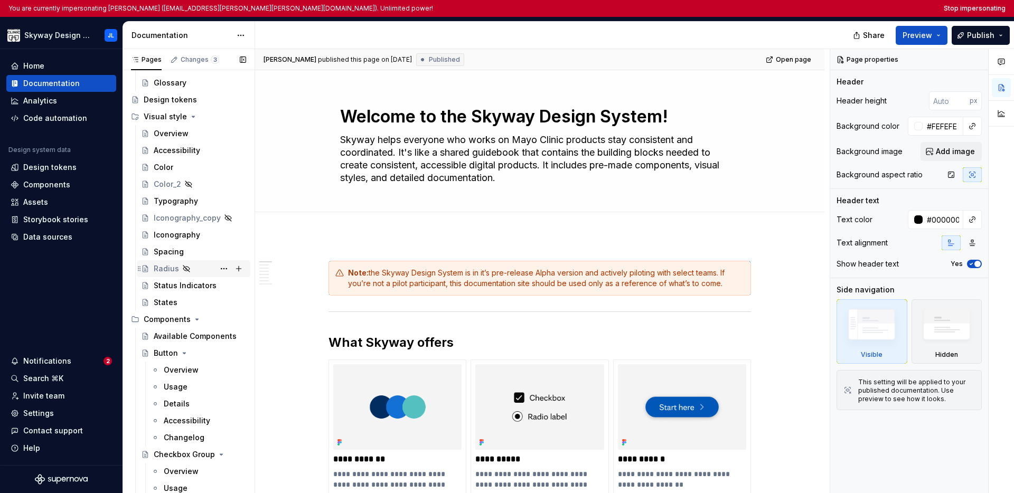
scroll to position [368, 0]
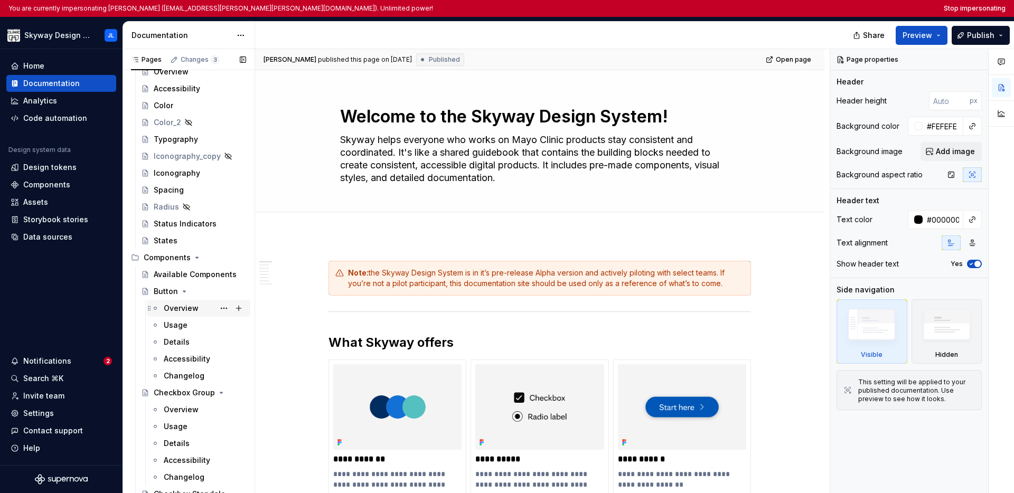
click at [186, 312] on div "Overview" at bounding box center [181, 308] width 35 height 11
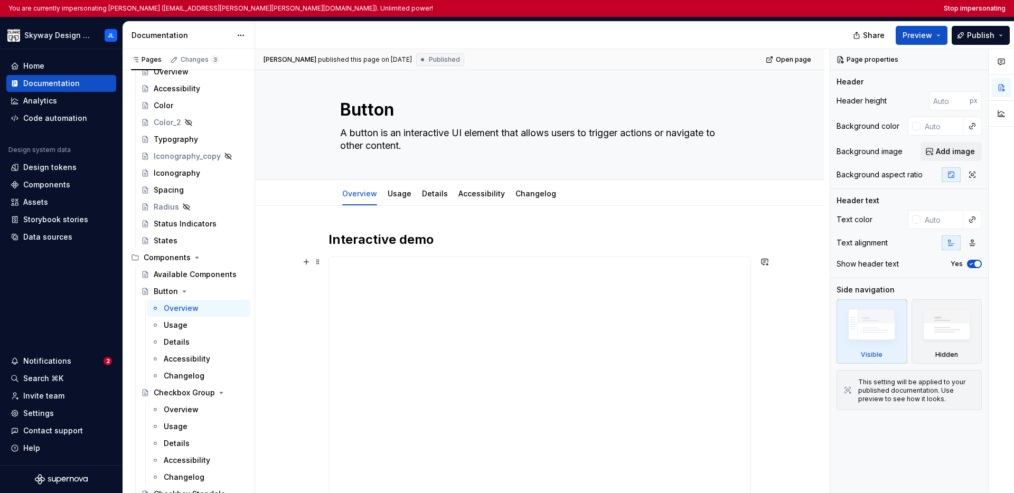
scroll to position [205, 0]
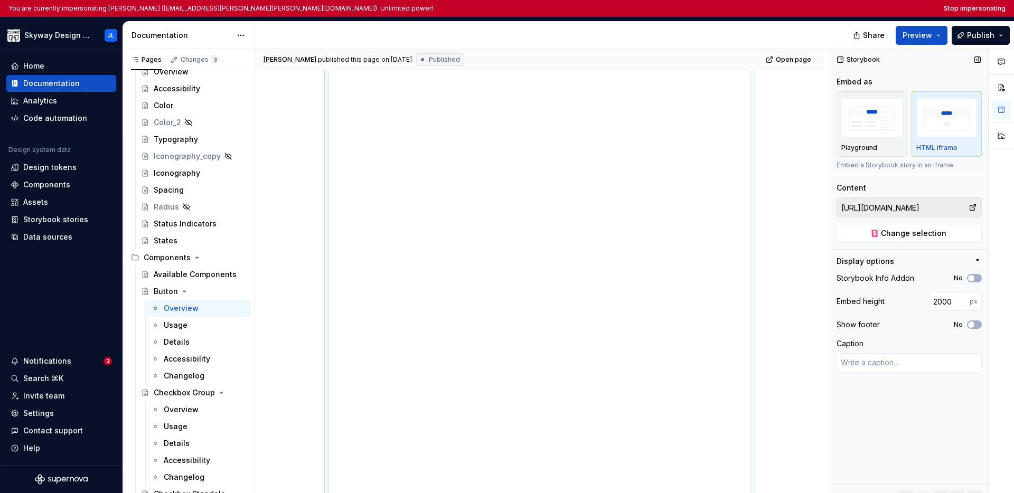
click at [784, 211] on input "[URL][DOMAIN_NAME]" at bounding box center [902, 207] width 131 height 19
click at [784, 210] on input "[URL][DOMAIN_NAME]" at bounding box center [902, 207] width 131 height 19
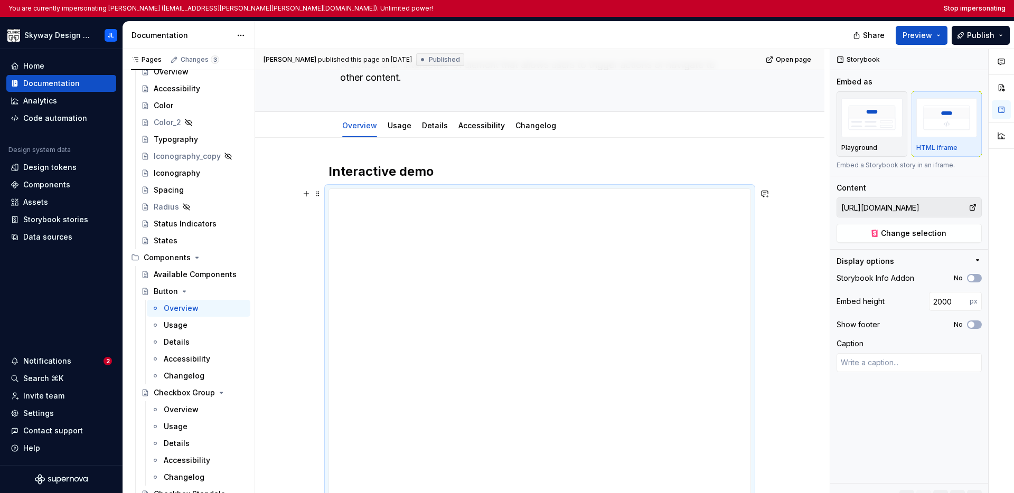
scroll to position [61, 0]
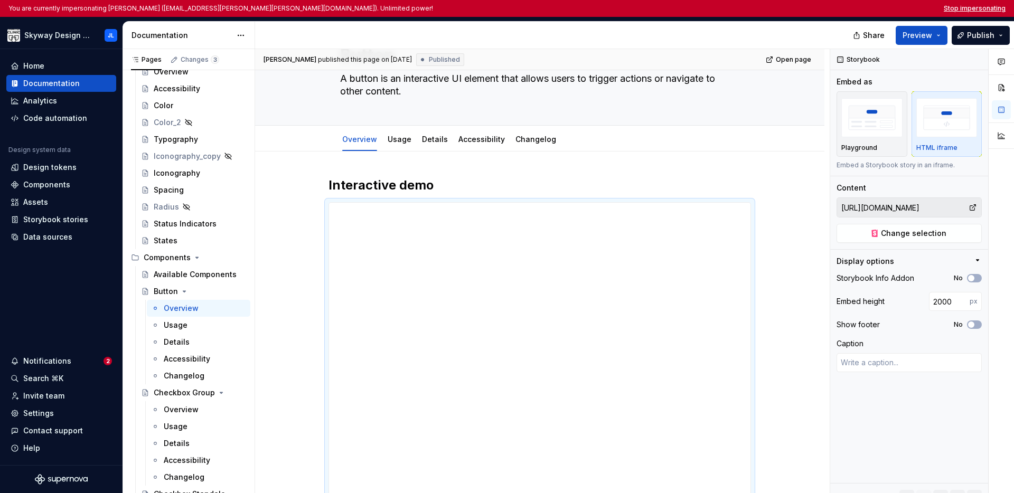
type textarea "*"
click at [784, 6] on button "Stop impersonating" at bounding box center [975, 8] width 62 height 8
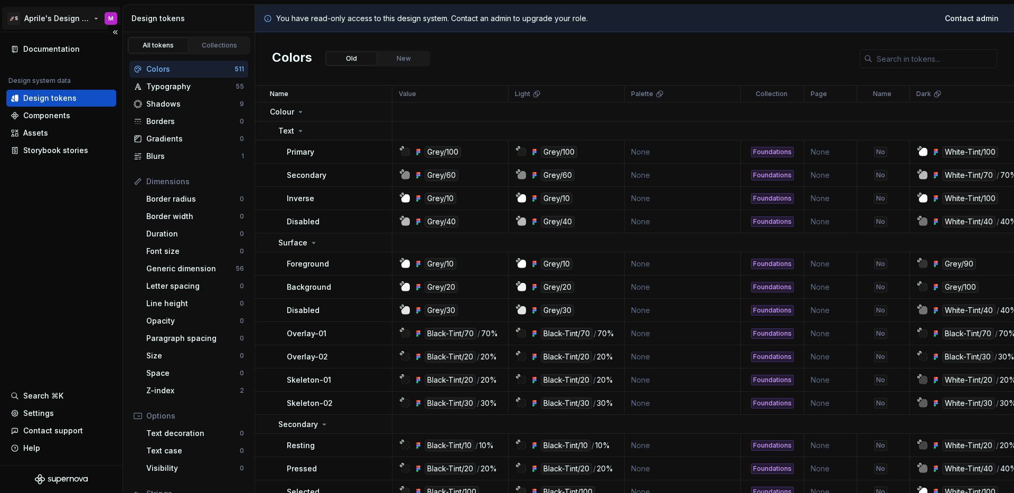
click at [69, 22] on html "🚀S Aprile's Design System M Documentation Design system data Design tokens Comp…" at bounding box center [507, 246] width 1014 height 493
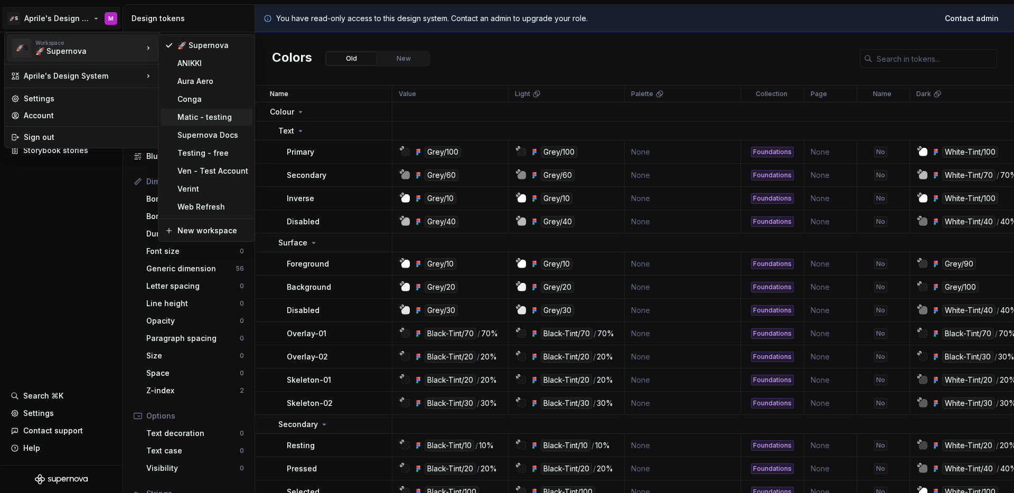
click at [202, 118] on div "Matic - testing" at bounding box center [212, 117] width 71 height 11
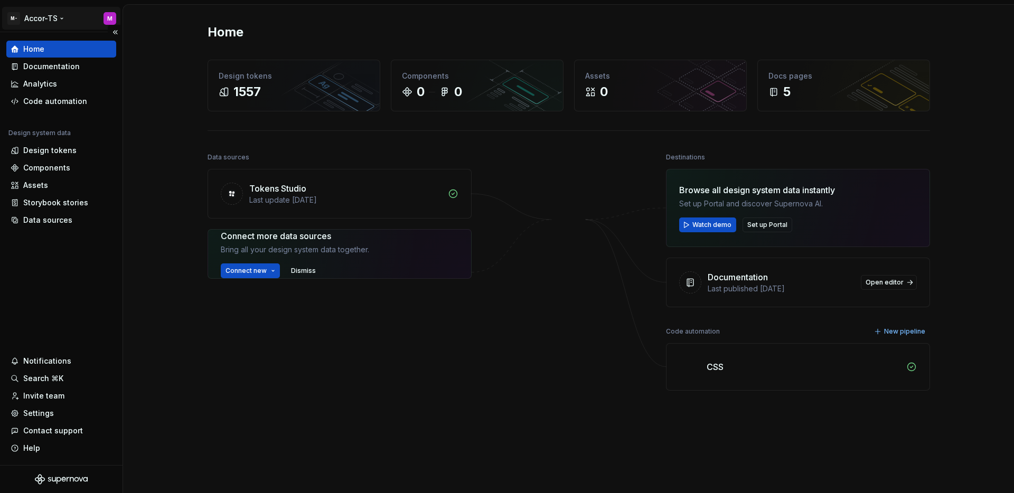
click at [48, 20] on html "M- Accor-TS M Home Documentation Analytics Code automation Design system data D…" at bounding box center [507, 246] width 1014 height 493
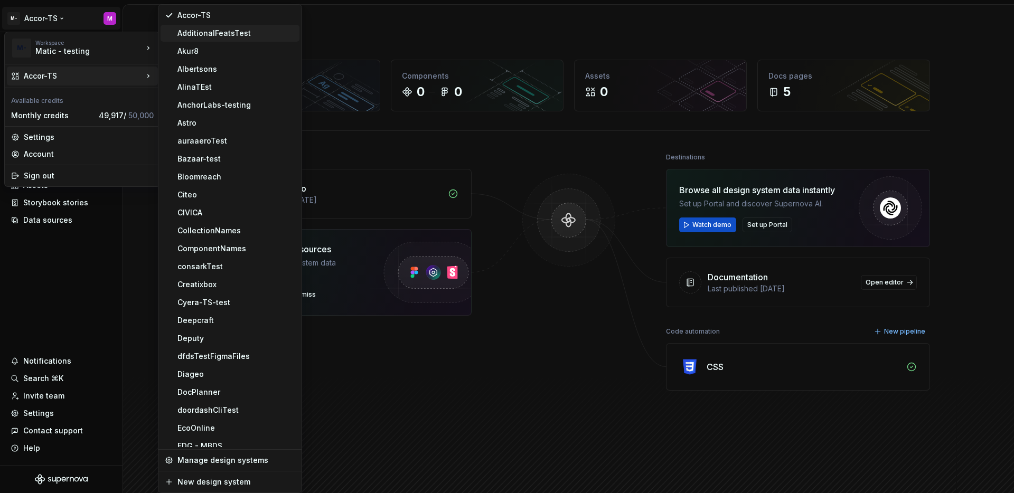
click at [206, 33] on div "AdditionalFeatsTest" at bounding box center [236, 33] width 118 height 11
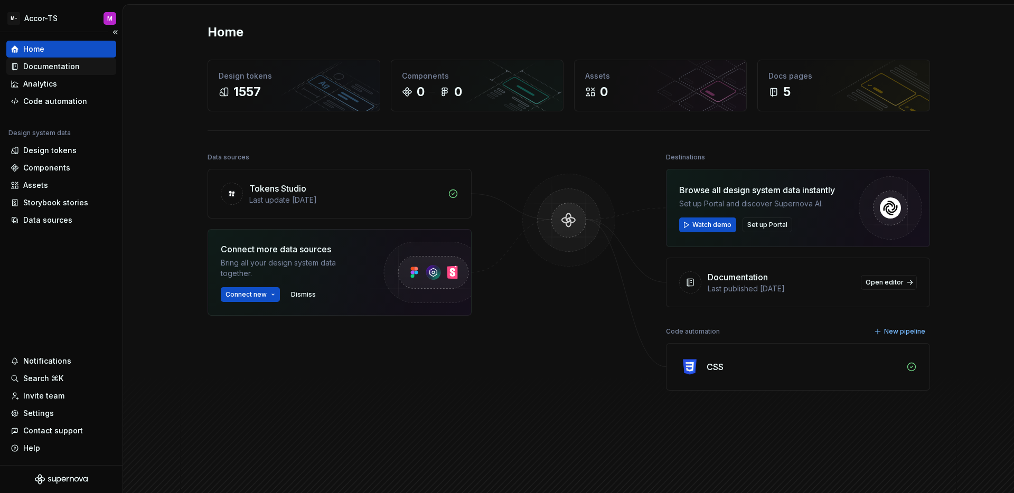
click at [54, 71] on div "Documentation" at bounding box center [51, 66] width 56 height 11
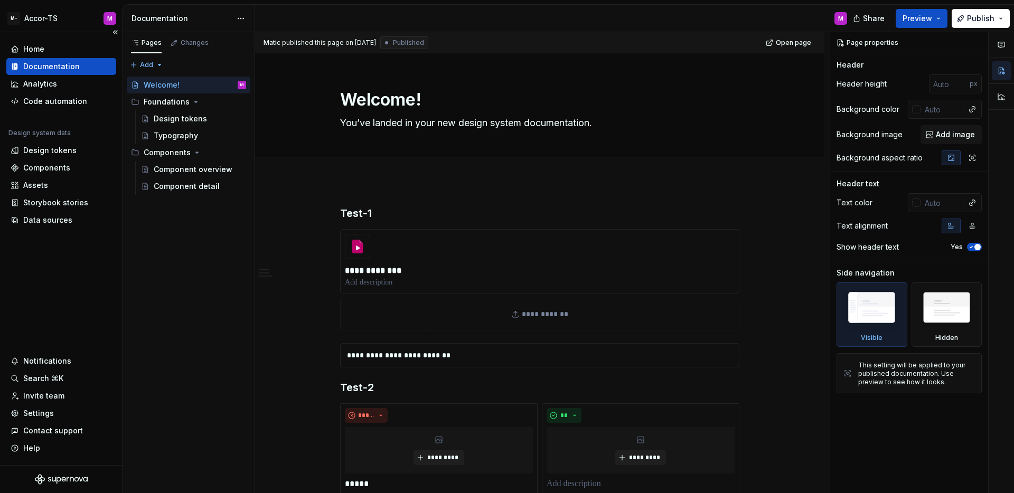
type textarea "*"
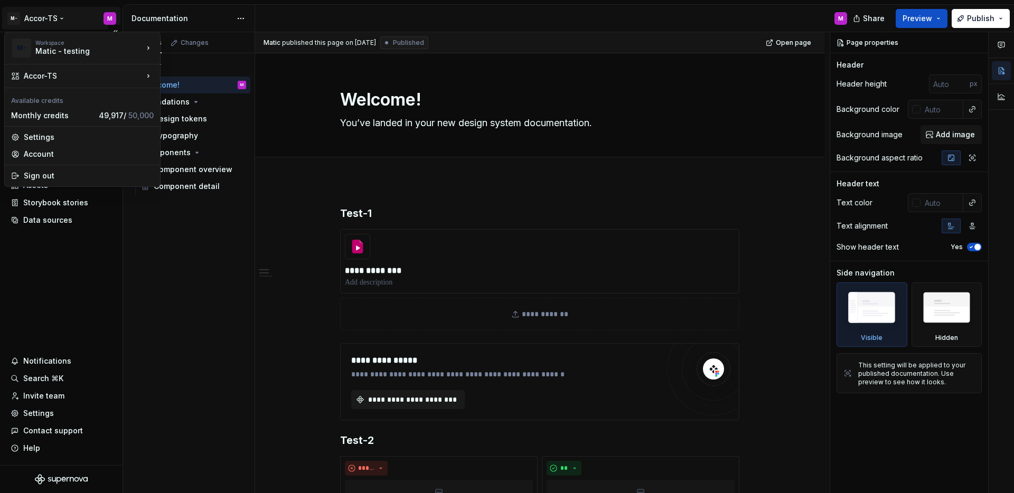
click at [61, 21] on html "**********" at bounding box center [507, 246] width 1014 height 493
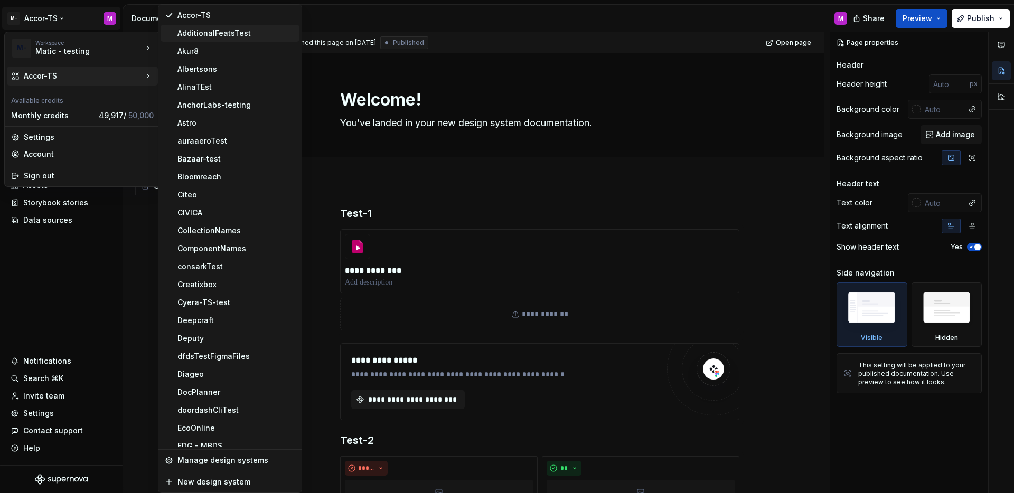
click at [187, 36] on div "AdditionalFeatsTest" at bounding box center [236, 33] width 118 height 11
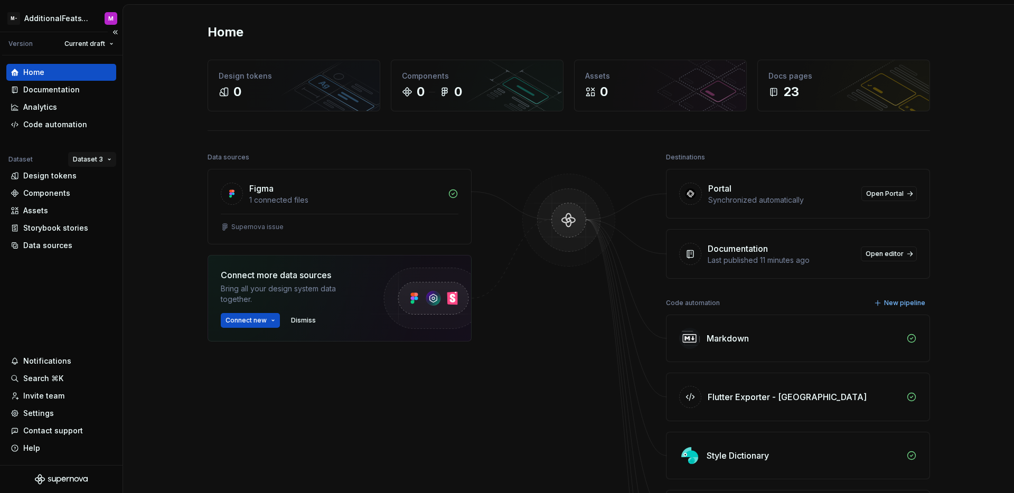
click at [78, 161] on html "M- AdditionalFeatsTest M Version Current draft Home Documentation Analytics Cod…" at bounding box center [507, 246] width 1014 height 493
click at [93, 180] on div "Dataset 1" at bounding box center [123, 180] width 69 height 11
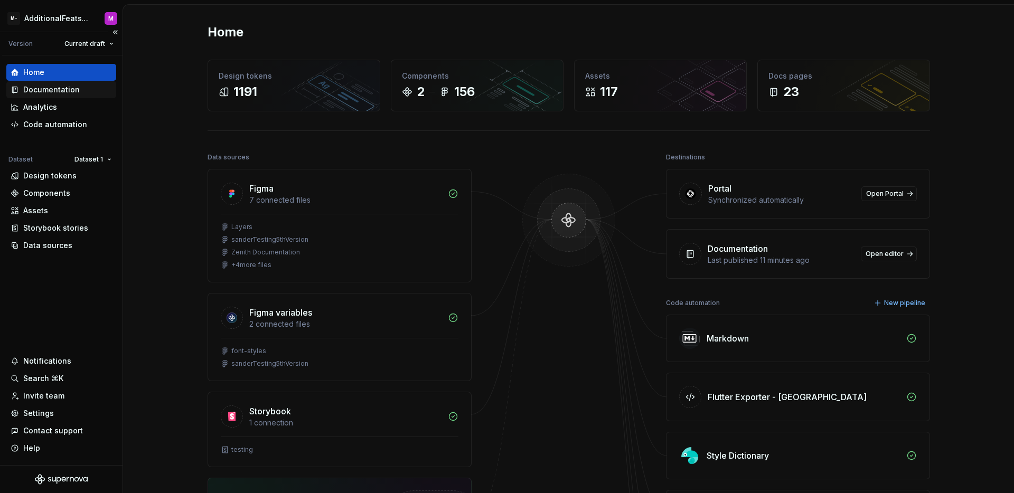
click at [60, 95] on div "Documentation" at bounding box center [61, 89] width 110 height 17
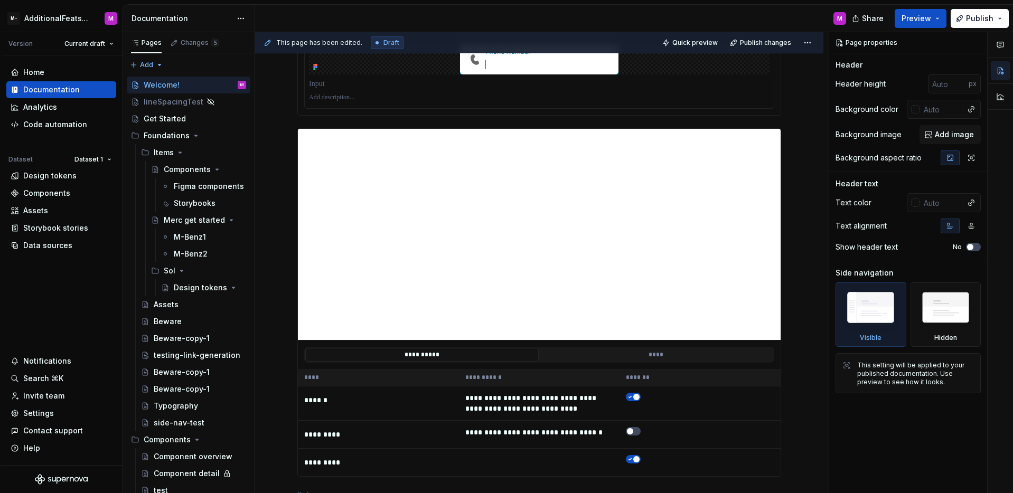
scroll to position [1059, 0]
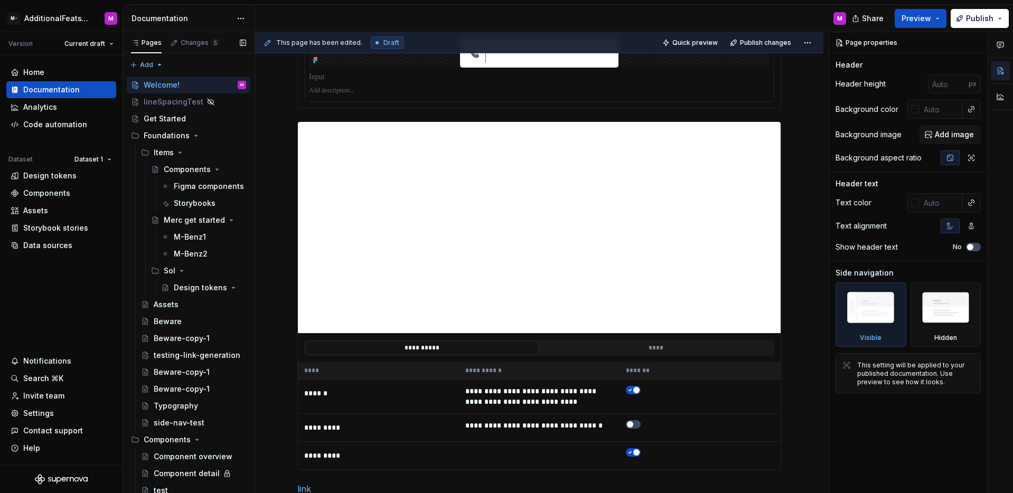
type textarea "*"
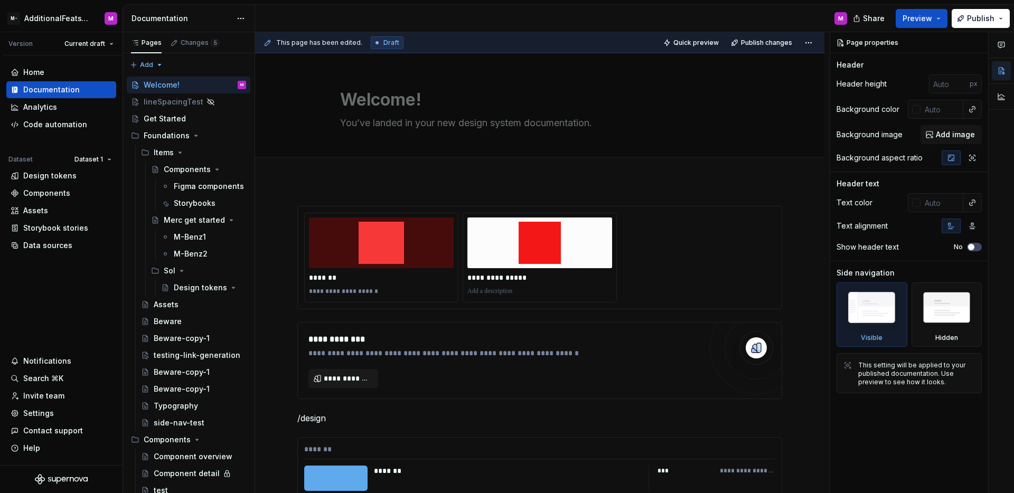
scroll to position [1059, 0]
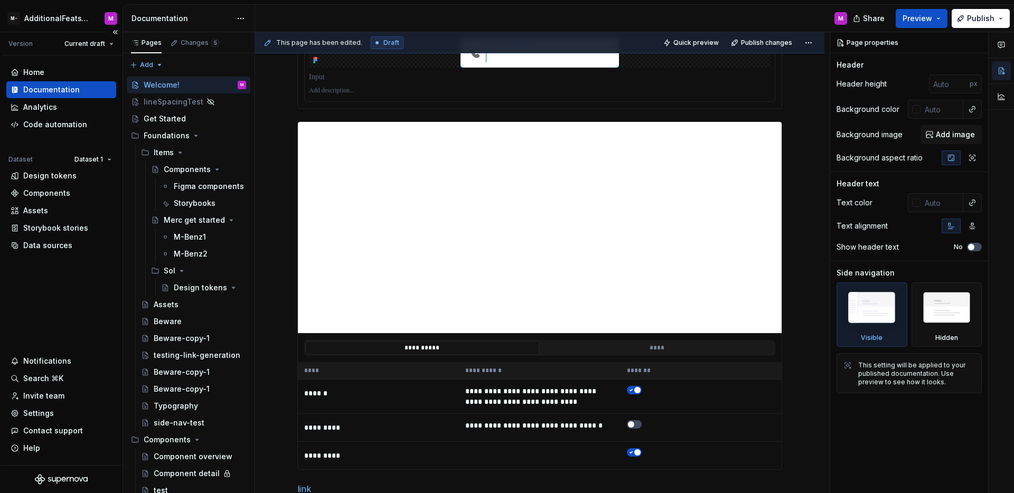
click at [58, 285] on div "Home Documentation Analytics Code automation Dataset Dataset 1 Design tokens Co…" at bounding box center [61, 260] width 122 height 410
type textarea "*"
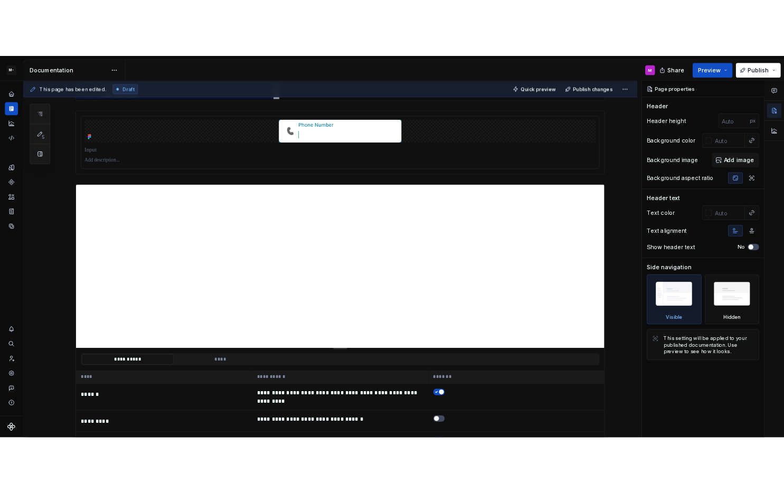
scroll to position [1072, 0]
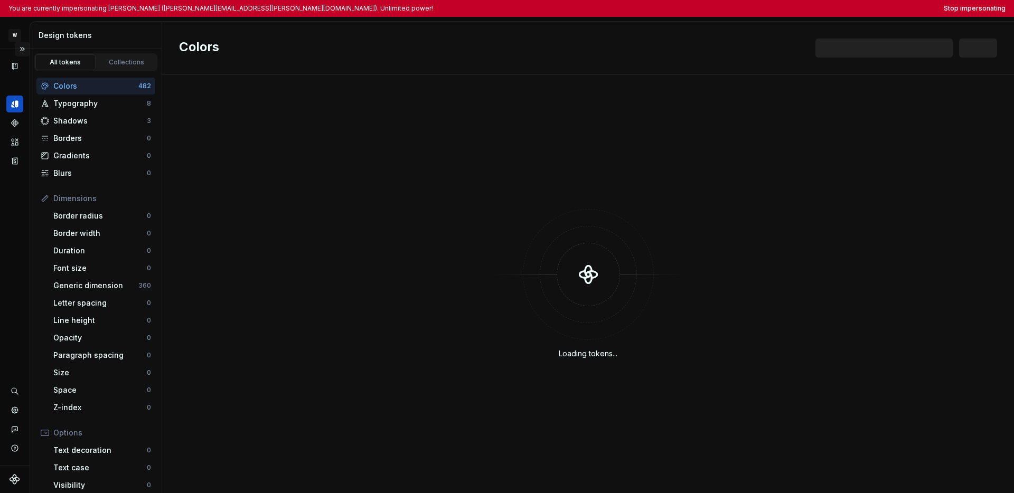
click at [22, 49] on button "Expand sidebar" at bounding box center [22, 49] width 15 height 15
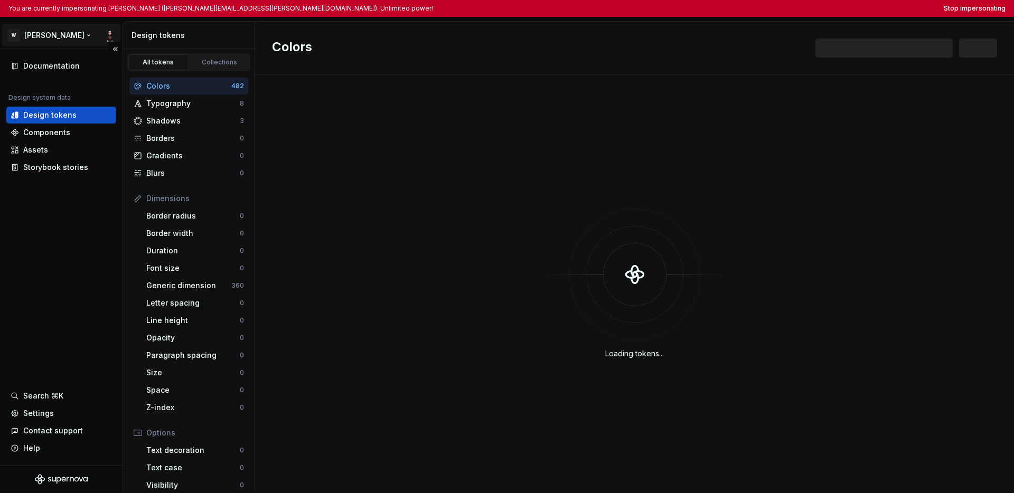
click at [33, 39] on html "You are currently impersonating Adam (adam.bartosiewicz@docplanner.com). Unlimi…" at bounding box center [507, 246] width 1014 height 493
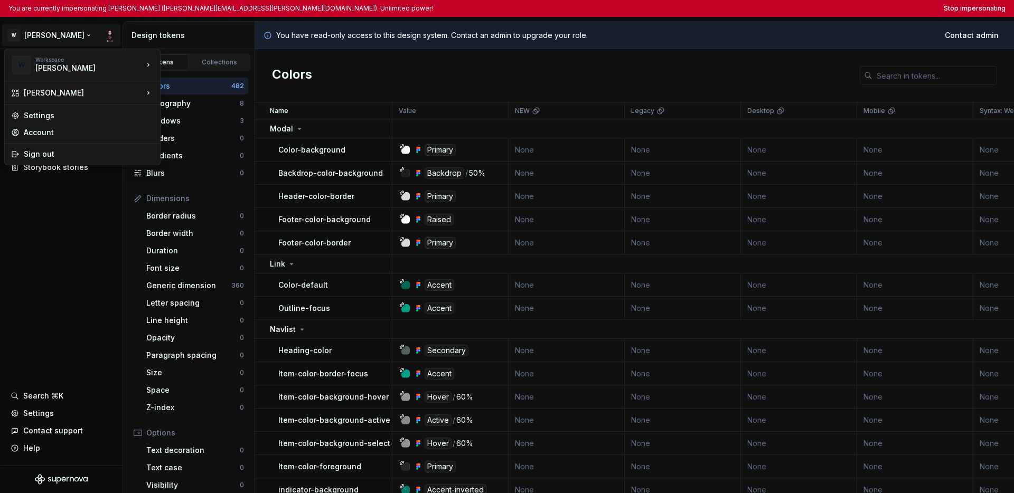
click at [65, 217] on html "You are currently impersonating Adam (adam.bartosiewicz@docplanner.com). Unlimi…" at bounding box center [507, 246] width 1014 height 493
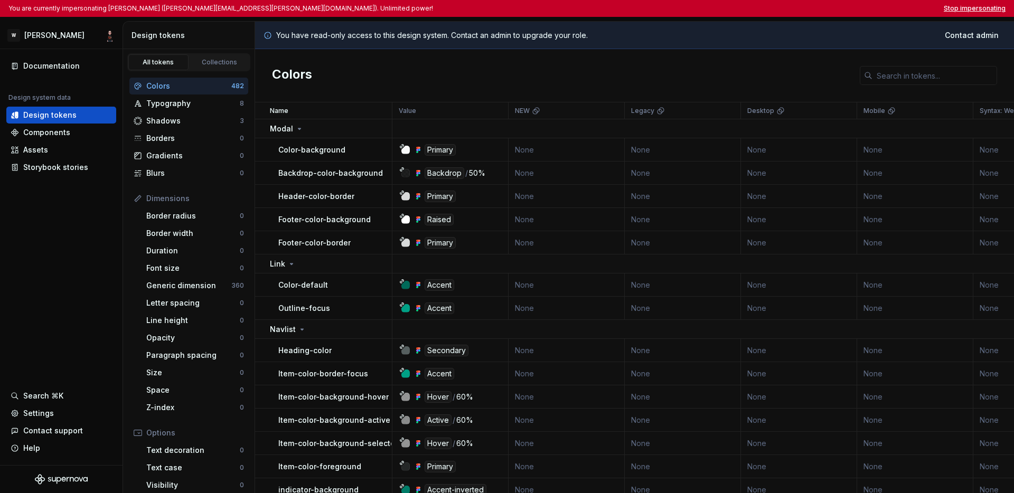
click at [784, 7] on button "Stop impersonating" at bounding box center [975, 8] width 62 height 8
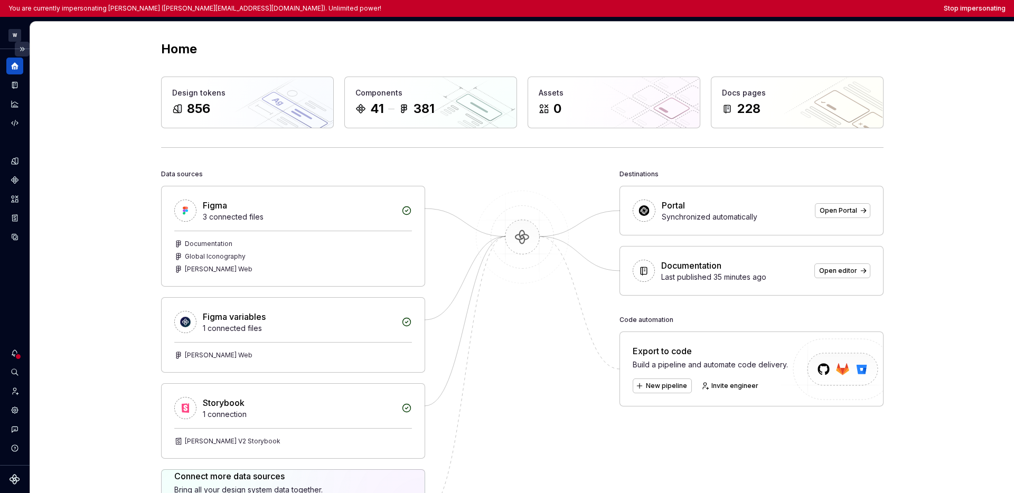
click at [23, 49] on button "Expand sidebar" at bounding box center [22, 49] width 15 height 15
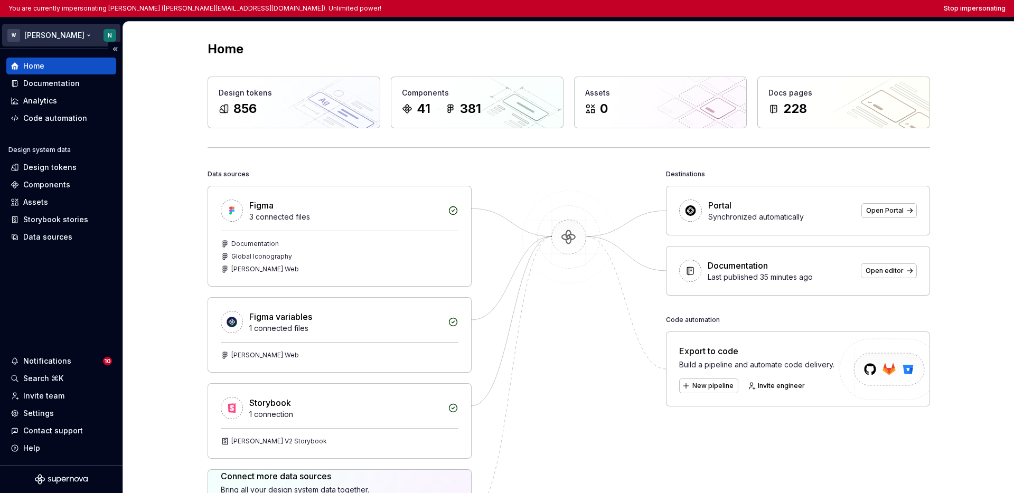
click at [38, 35] on html "You are currently impersonating [PERSON_NAME] ([PERSON_NAME][EMAIL_ADDRESS][DOM…" at bounding box center [507, 246] width 1014 height 493
click at [50, 257] on html "You are currently impersonating [PERSON_NAME] ([PERSON_NAME][EMAIL_ADDRESS][DOM…" at bounding box center [507, 246] width 1014 height 493
click at [65, 82] on div "Documentation" at bounding box center [51, 83] width 56 height 11
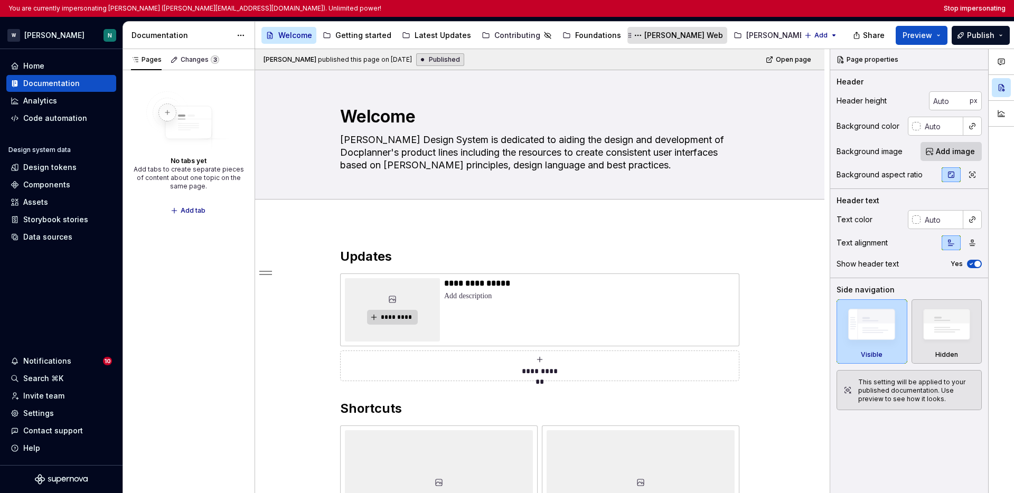
click at [653, 35] on div "[PERSON_NAME] Web" at bounding box center [683, 35] width 79 height 11
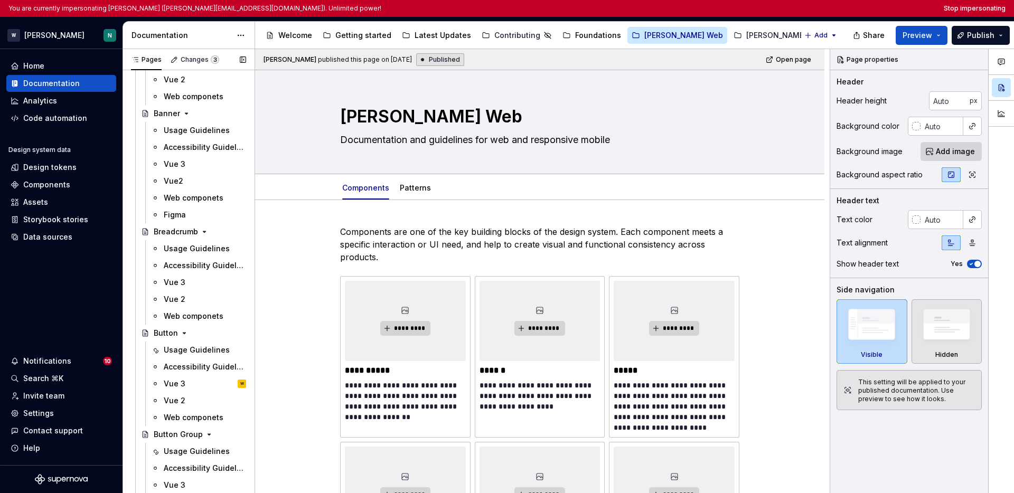
scroll to position [606, 0]
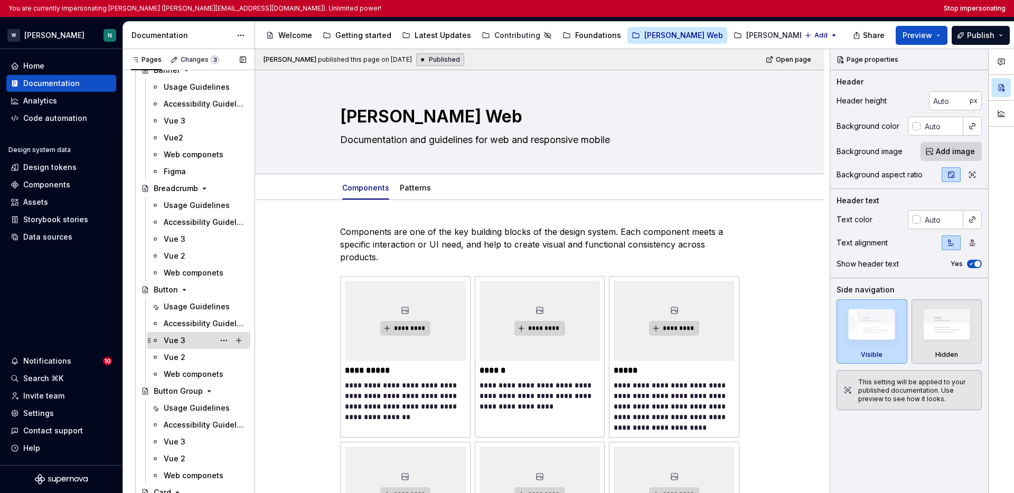
click at [193, 343] on div "Vue 3 W" at bounding box center [205, 340] width 82 height 15
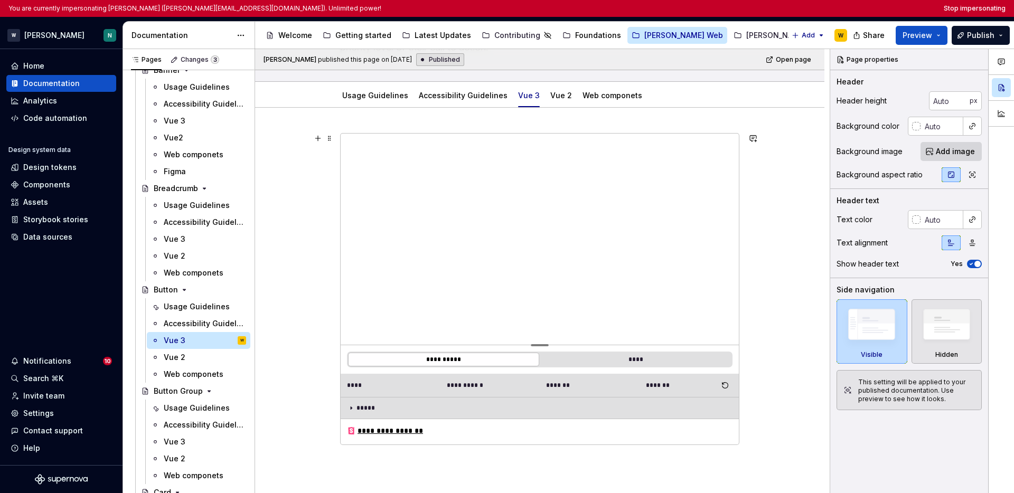
scroll to position [111, 0]
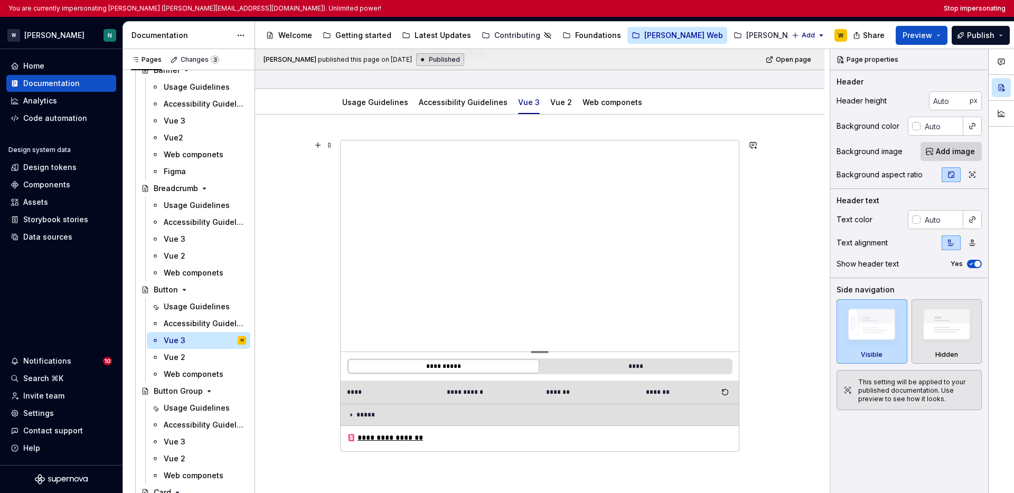
type textarea "*"
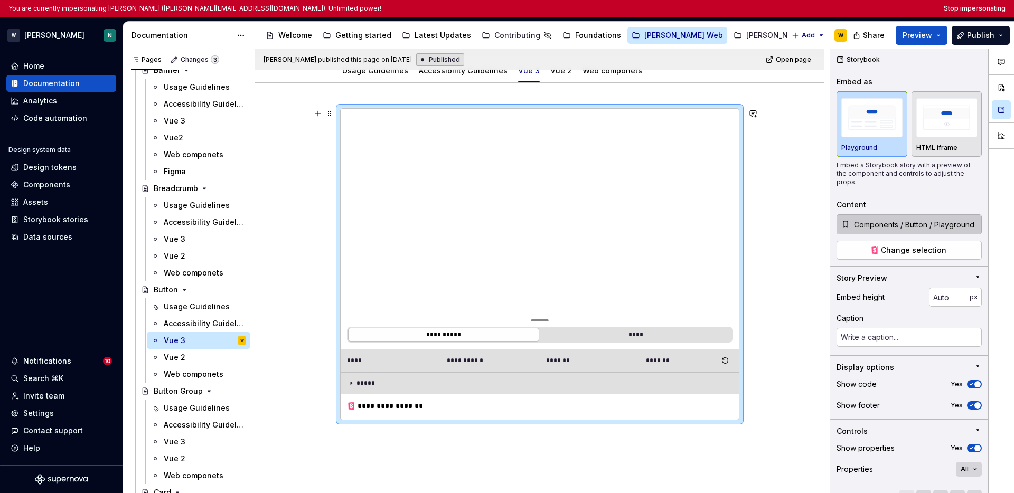
scroll to position [198, 0]
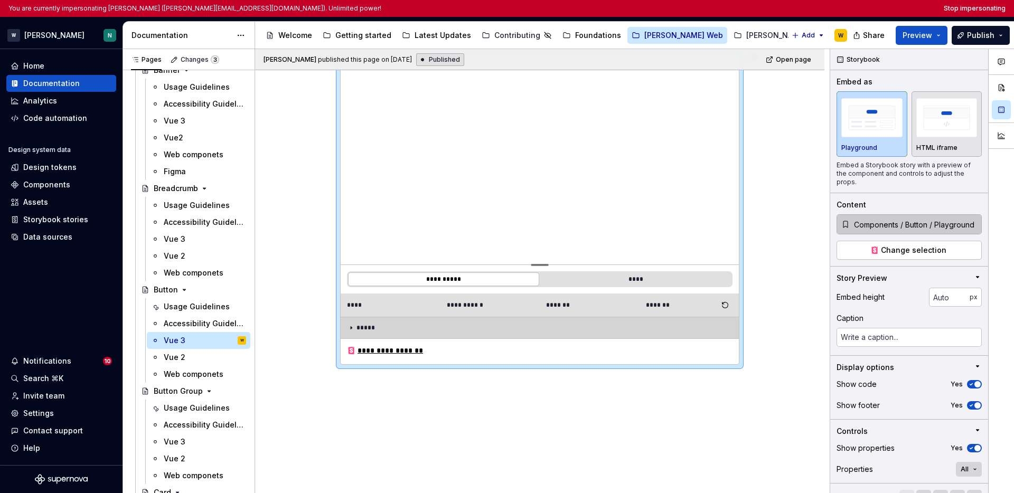
click at [349, 328] on icon at bounding box center [351, 328] width 8 height 8
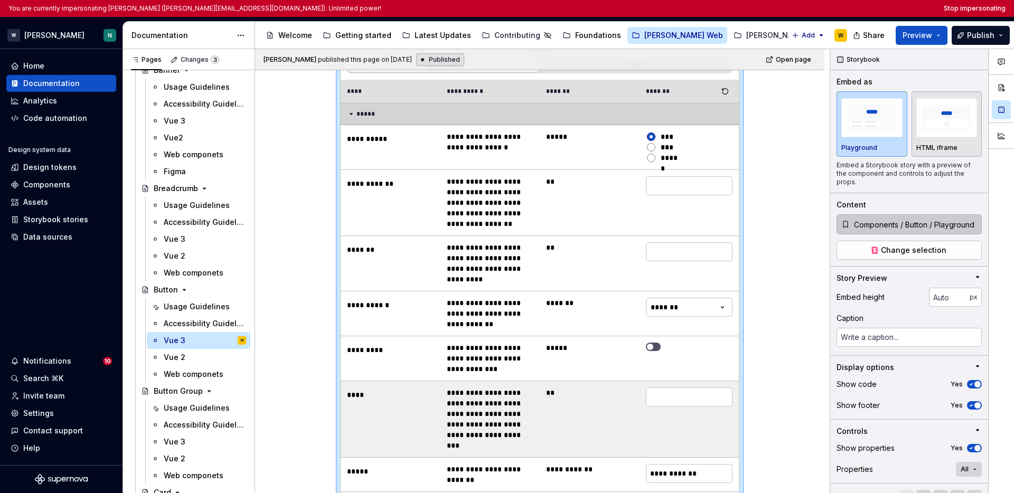
scroll to position [243, 0]
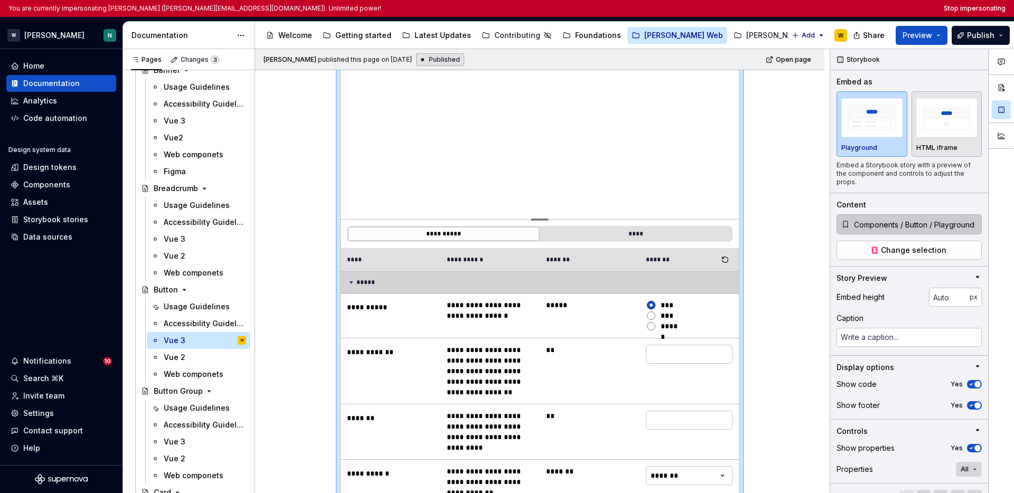
click at [349, 285] on icon at bounding box center [351, 282] width 8 height 8
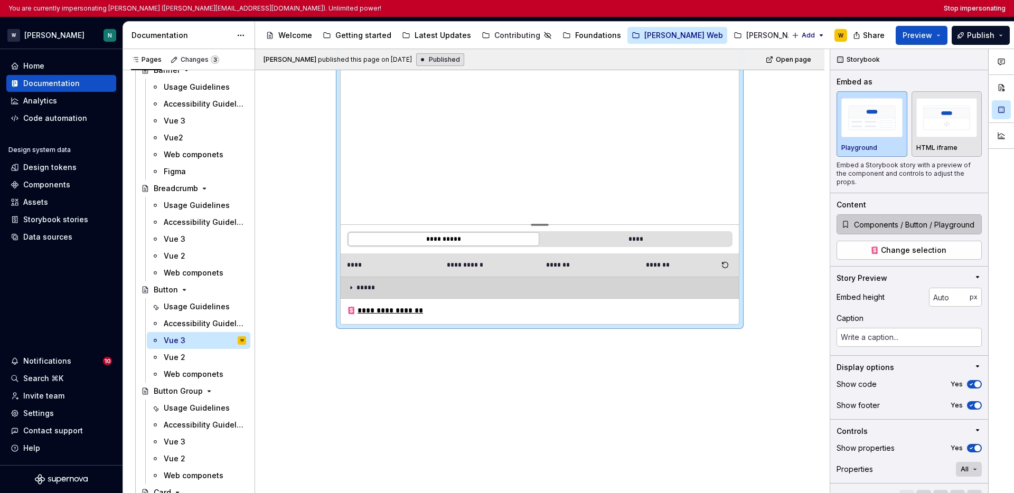
scroll to position [238, 0]
click at [784, 9] on button "Stop impersonating" at bounding box center [975, 8] width 62 height 8
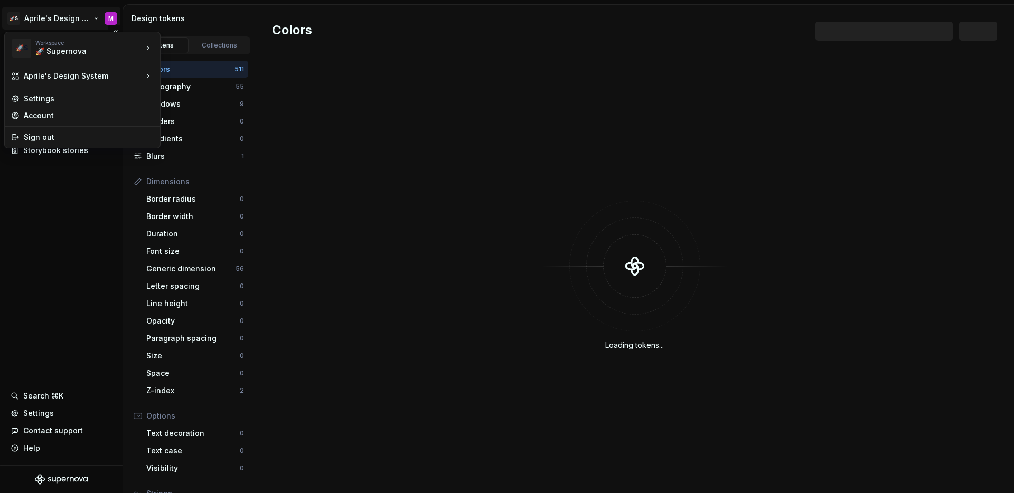
click at [63, 13] on html "🚀S Aprile's Design System M Documentation Design system data Design tokens Comp…" at bounding box center [507, 246] width 1014 height 493
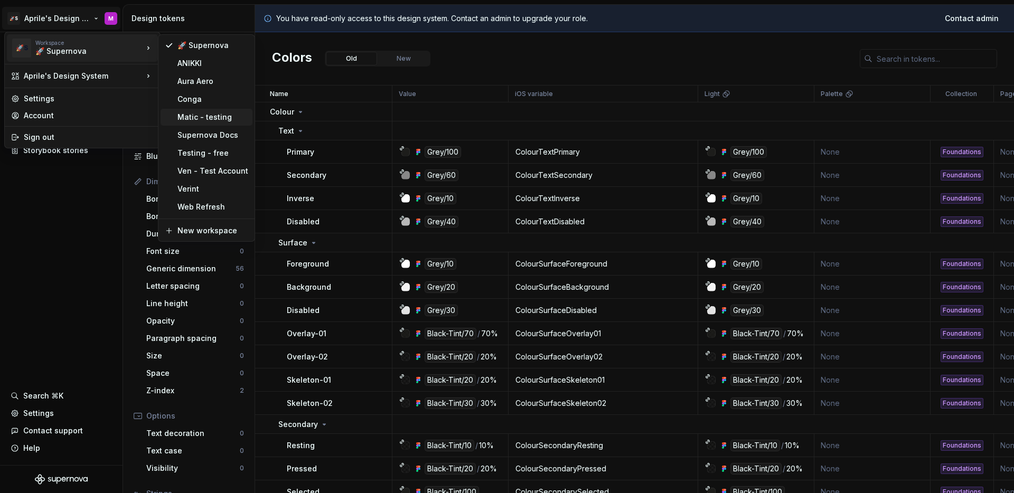
click at [203, 117] on div "Matic - testing" at bounding box center [212, 117] width 71 height 11
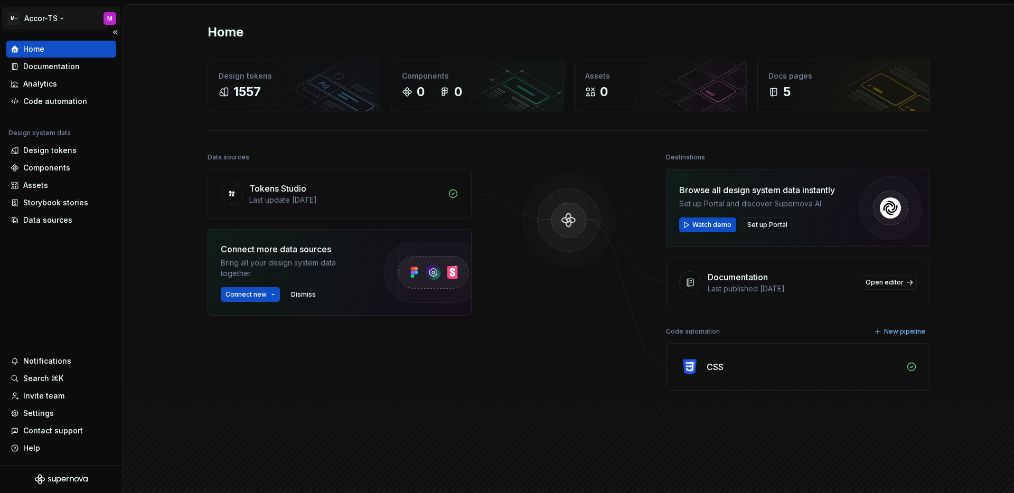
click at [34, 16] on html "M- Accor-TS M Home Documentation Analytics Code automation Design system data D…" at bounding box center [507, 246] width 1014 height 493
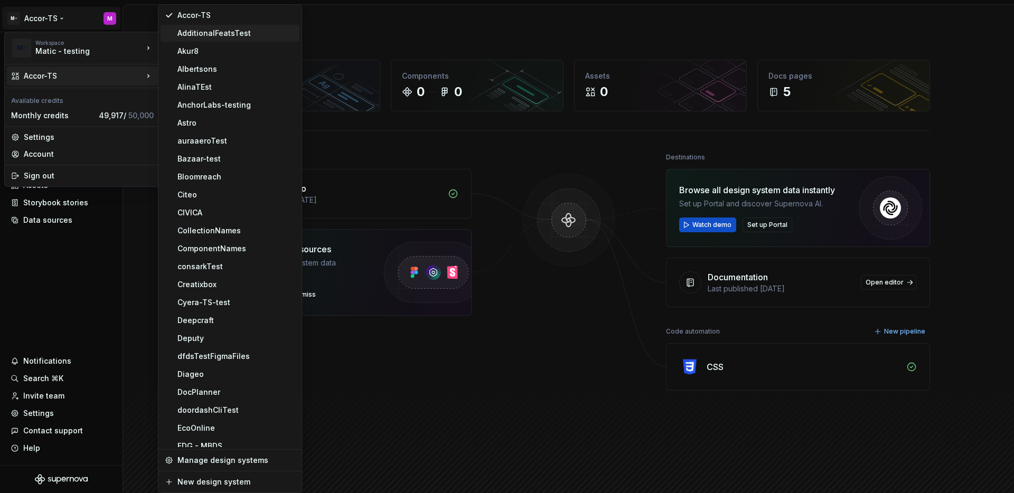
click at [206, 35] on div "AdditionalFeatsTest" at bounding box center [236, 33] width 118 height 11
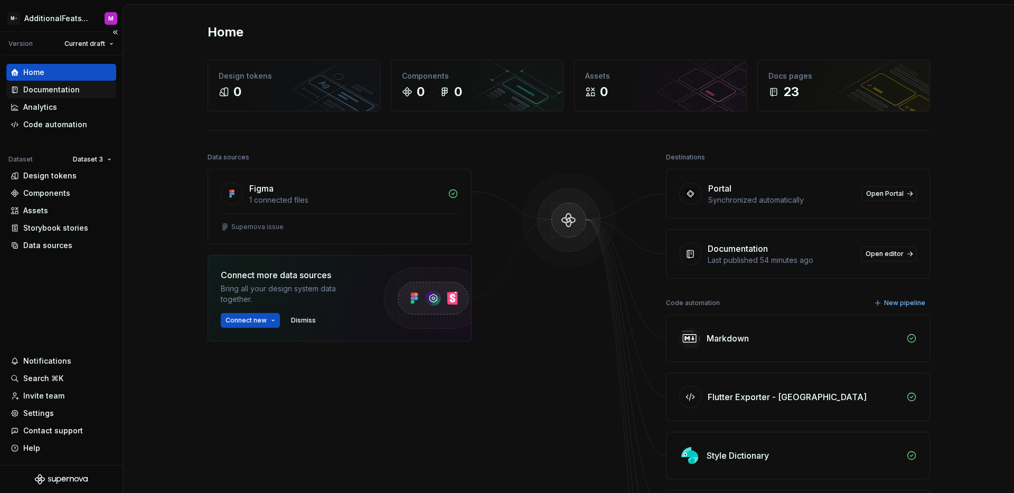
click at [53, 92] on div "Documentation" at bounding box center [51, 89] width 56 height 11
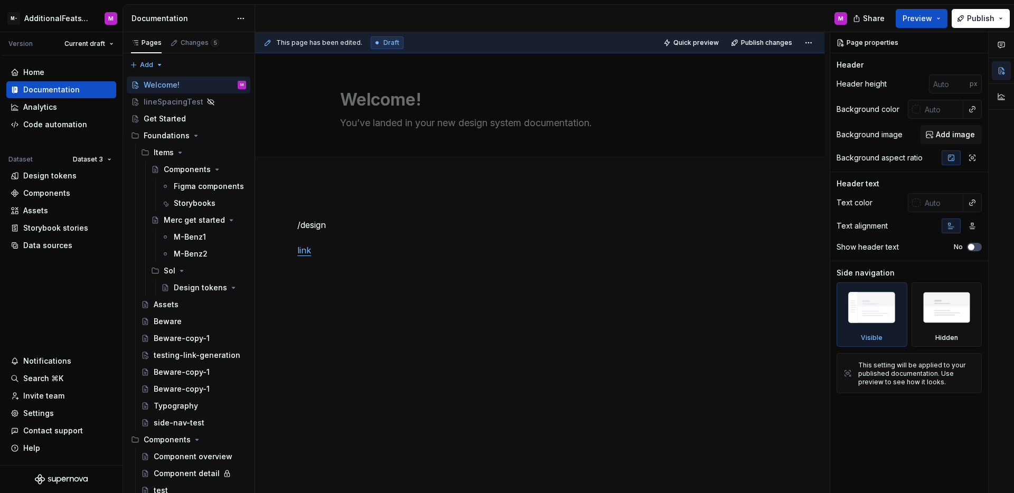
click at [361, 262] on div "/design link" at bounding box center [539, 237] width 485 height 63
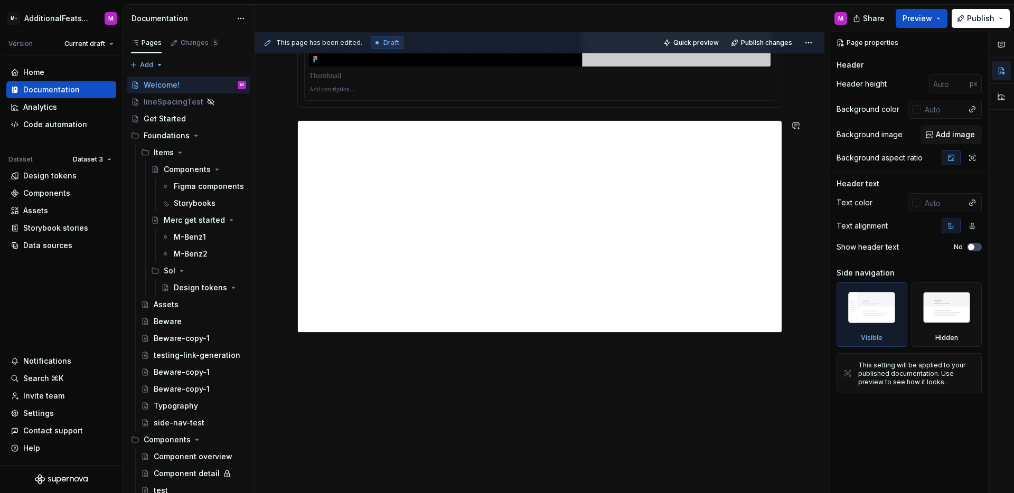
scroll to position [1789, 0]
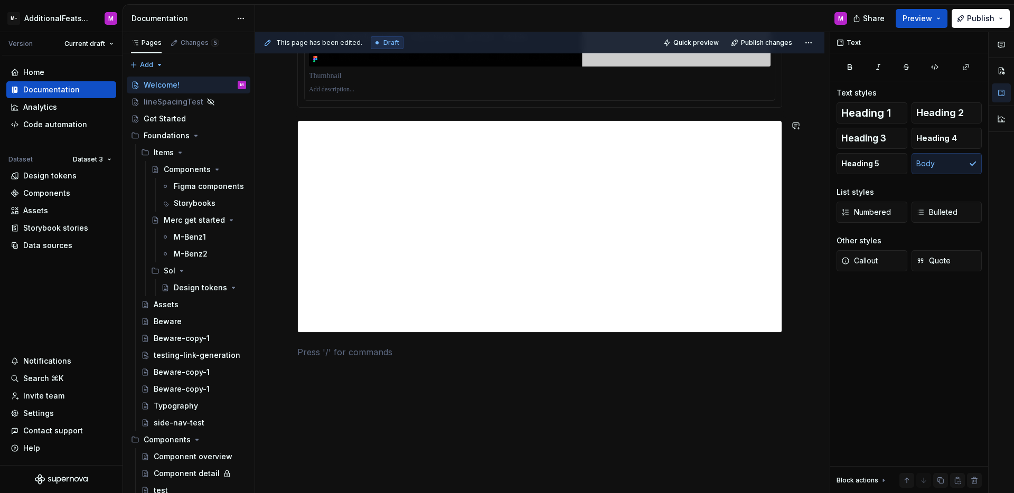
type textarea "*"
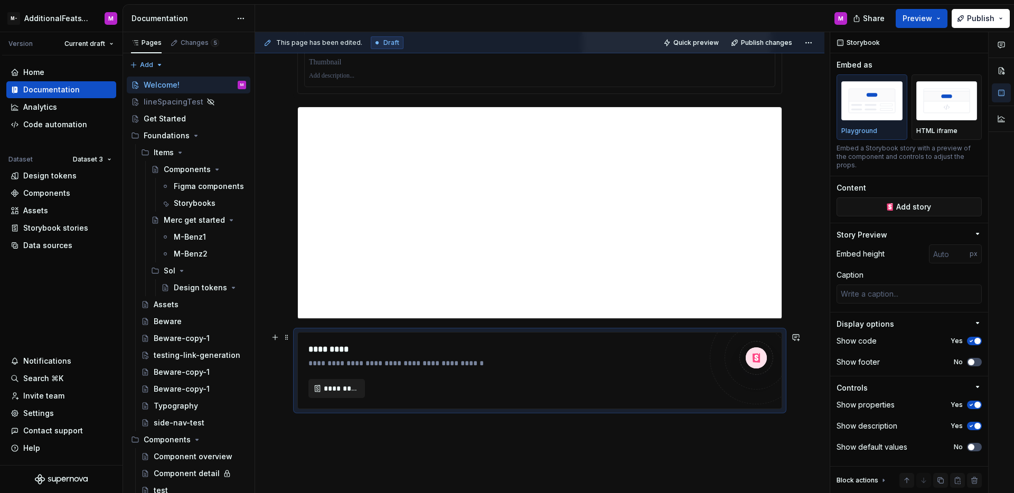
click at [347, 384] on span "*********" at bounding box center [341, 388] width 34 height 11
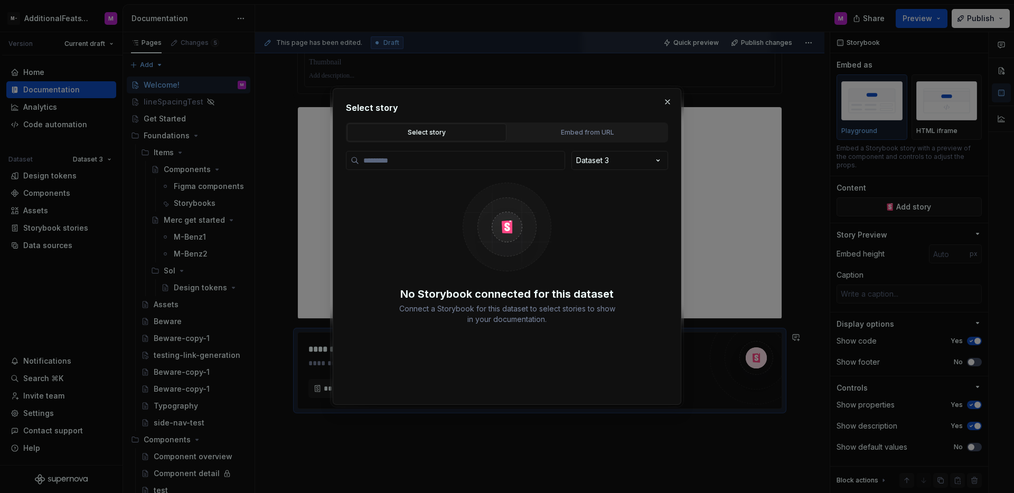
type textarea "*"
click at [451, 159] on input "search" at bounding box center [461, 160] width 205 height 11
click at [580, 136] on div "Embed from URL" at bounding box center [587, 132] width 152 height 11
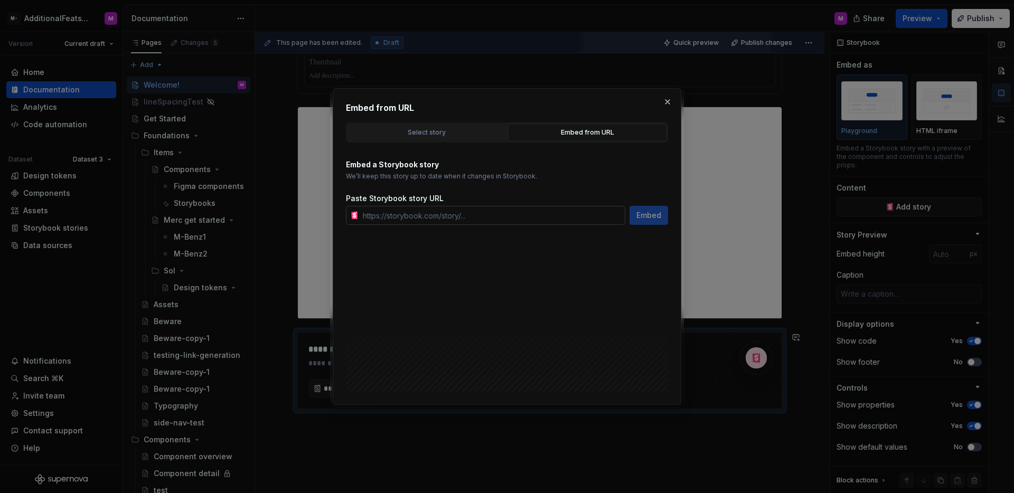
click at [460, 217] on input "text" at bounding box center [492, 215] width 267 height 19
paste input "https://watson-dev.docplanner.io/?path=/story/components-button--w-button-playg…"
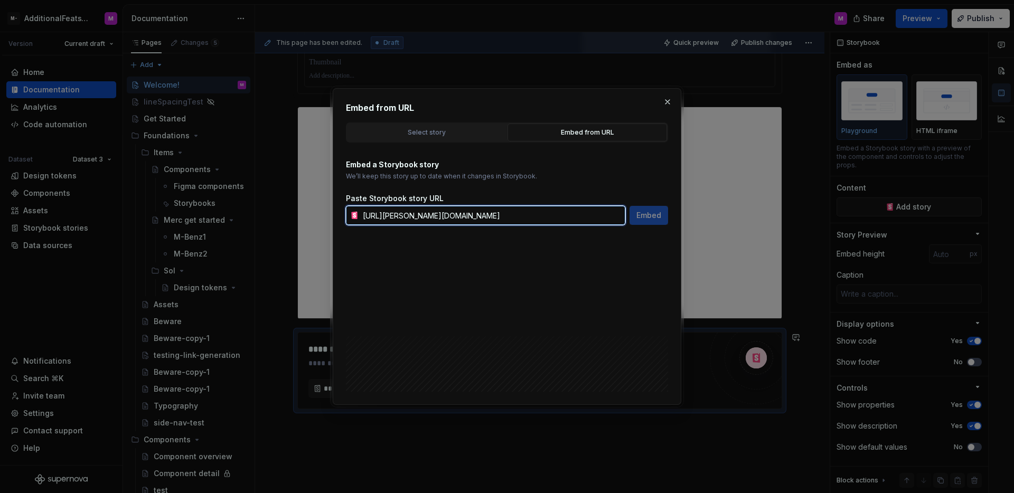
scroll to position [0, 57]
type input "https://watson-dev.docplanner.io/?path=/story/components-button--w-button-playg…"
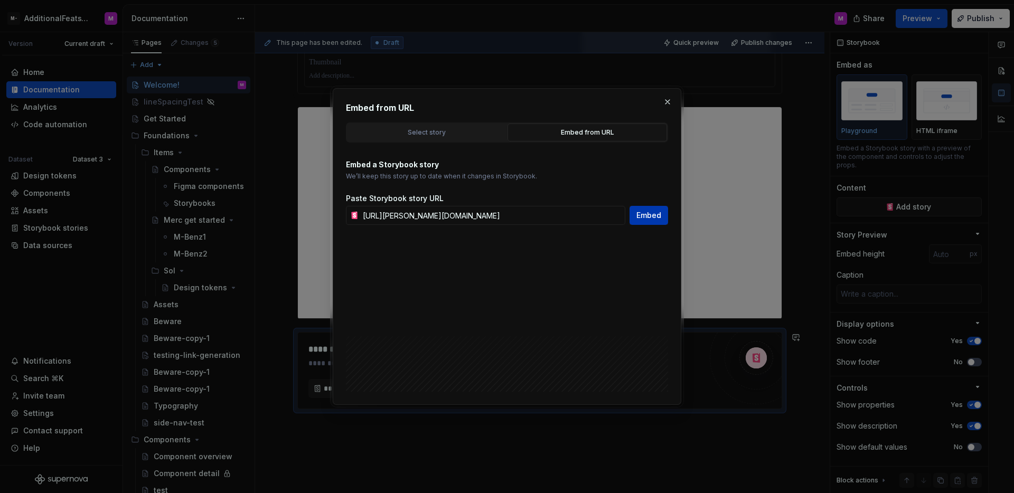
scroll to position [0, 0]
click at [653, 215] on span "Embed" at bounding box center [648, 215] width 25 height 11
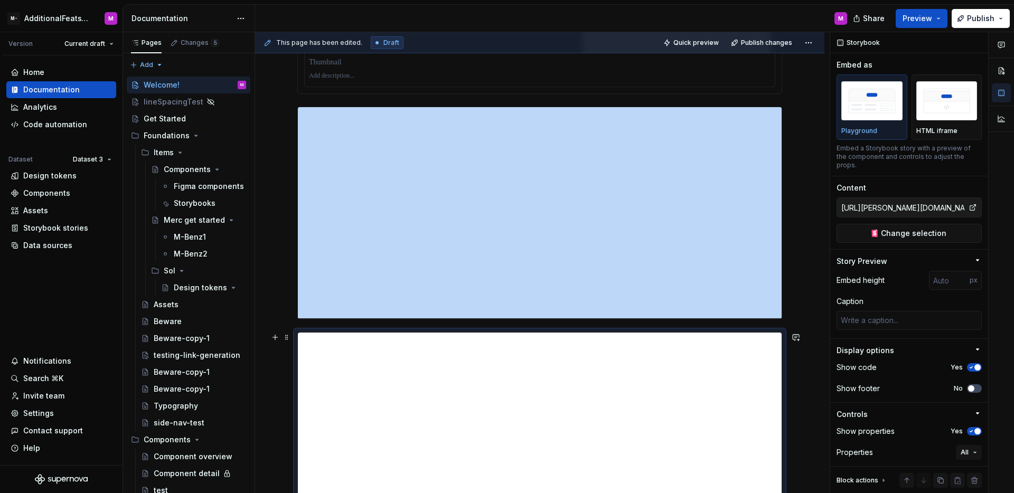
scroll to position [2081, 0]
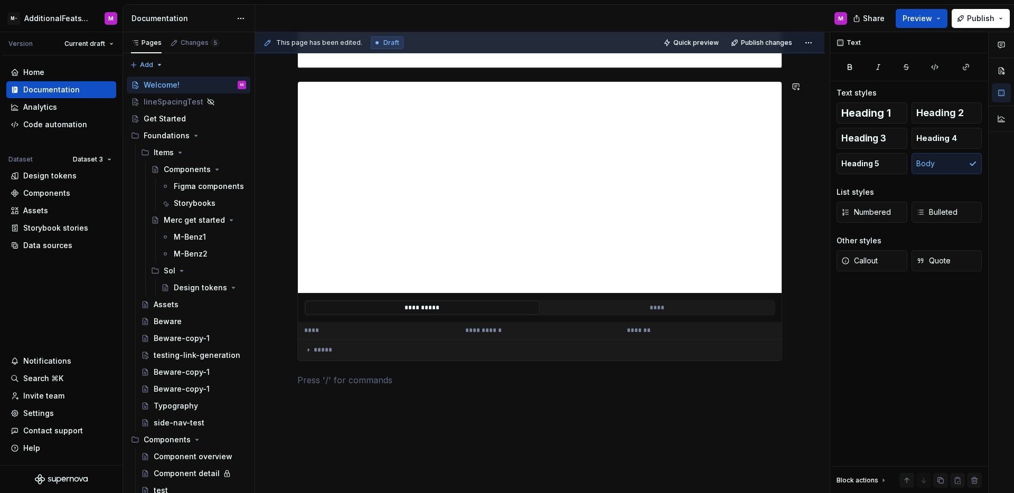
scroll to position [2018, 0]
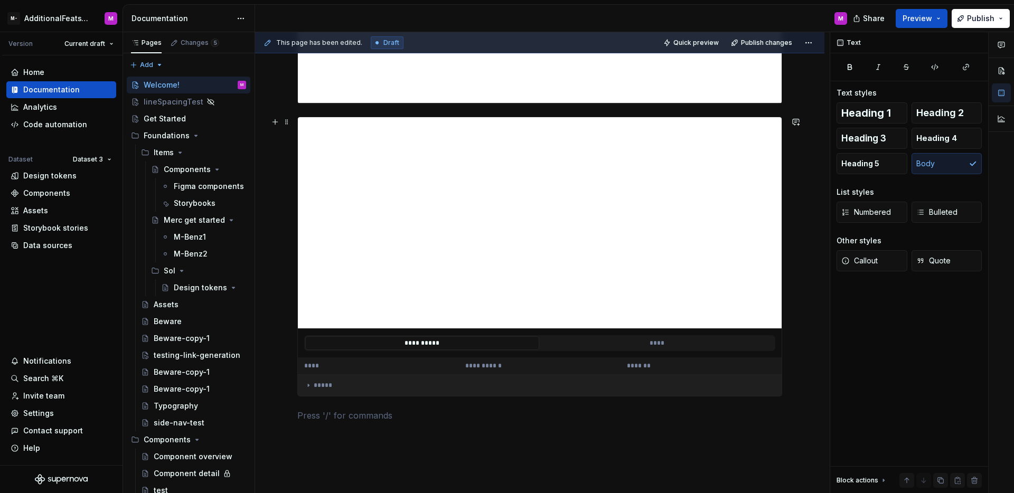
click at [315, 384] on div "*****" at bounding box center [539, 385] width 470 height 8
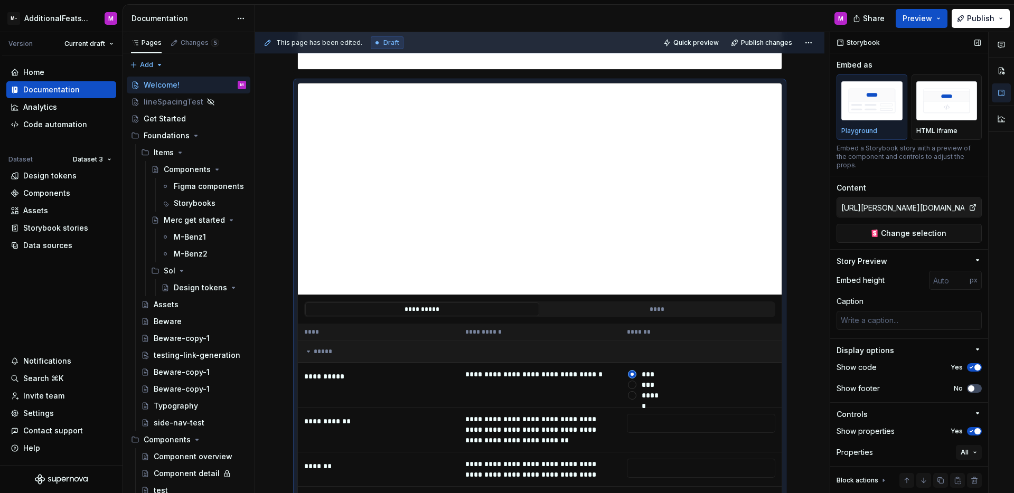
scroll to position [42, 0]
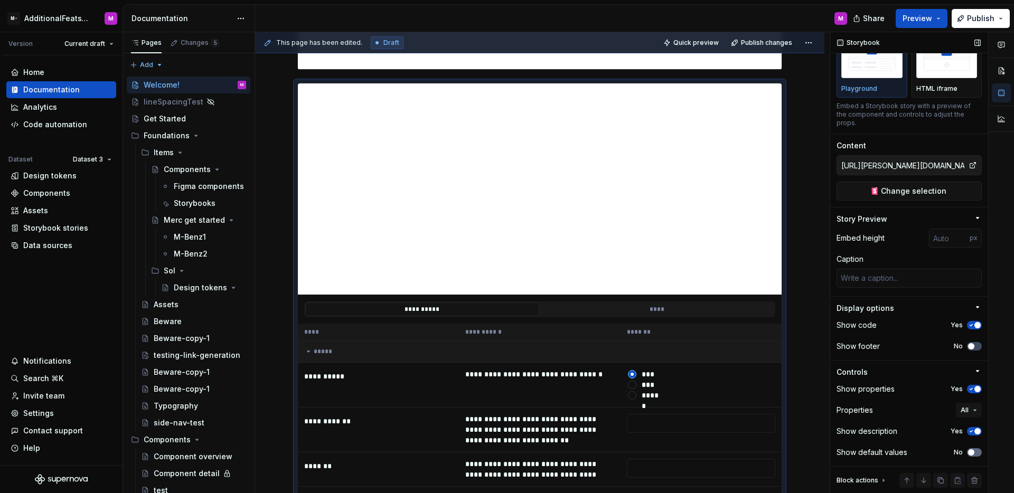
click at [969, 456] on button "No" at bounding box center [974, 452] width 15 height 8
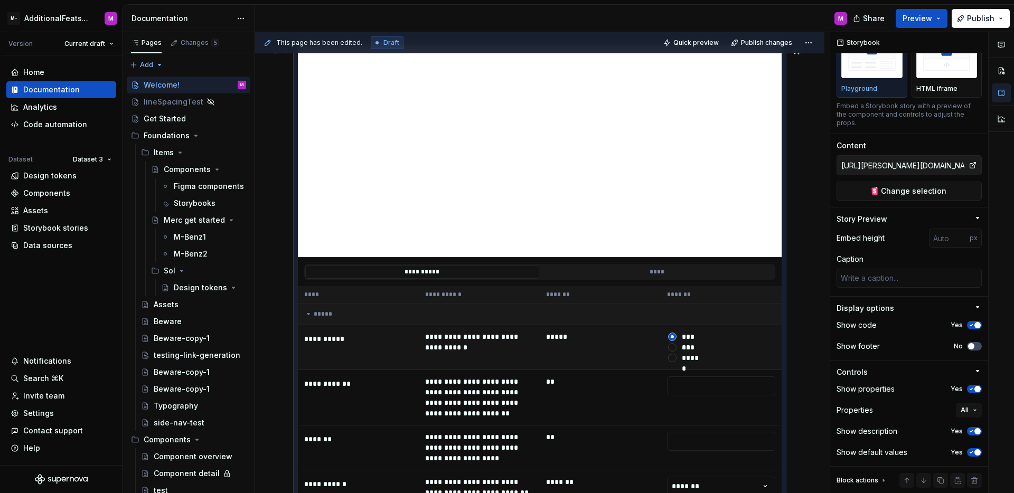
scroll to position [2076, 0]
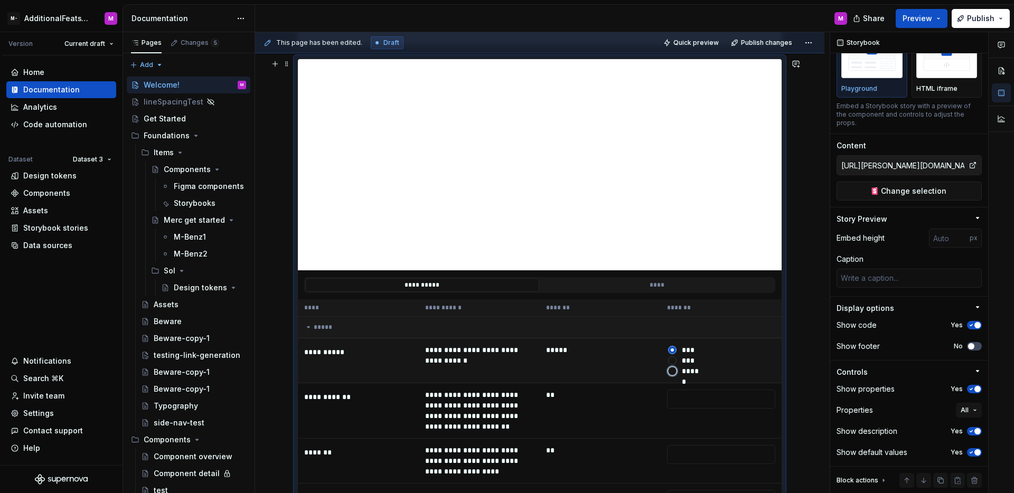
click at [672, 374] on button "******" at bounding box center [672, 371] width 8 height 8
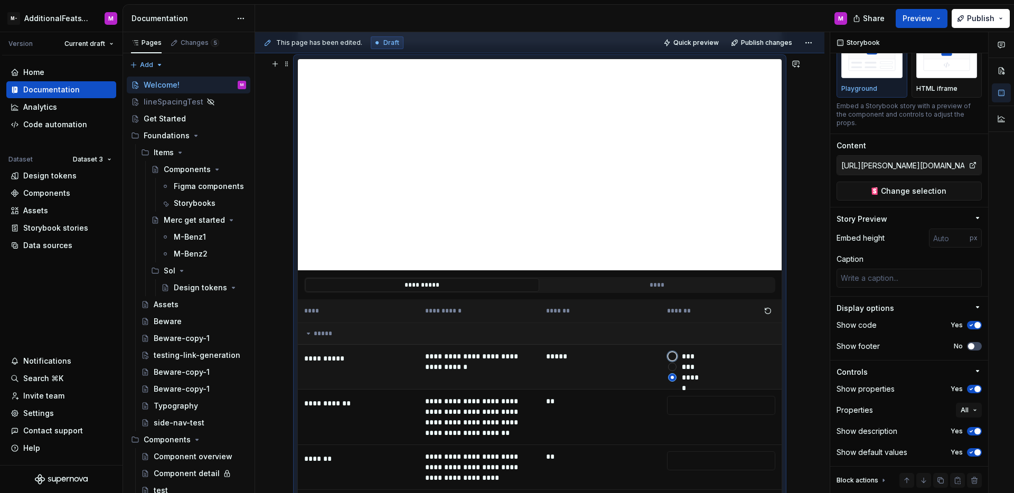
click at [674, 357] on button "*****" at bounding box center [672, 356] width 8 height 8
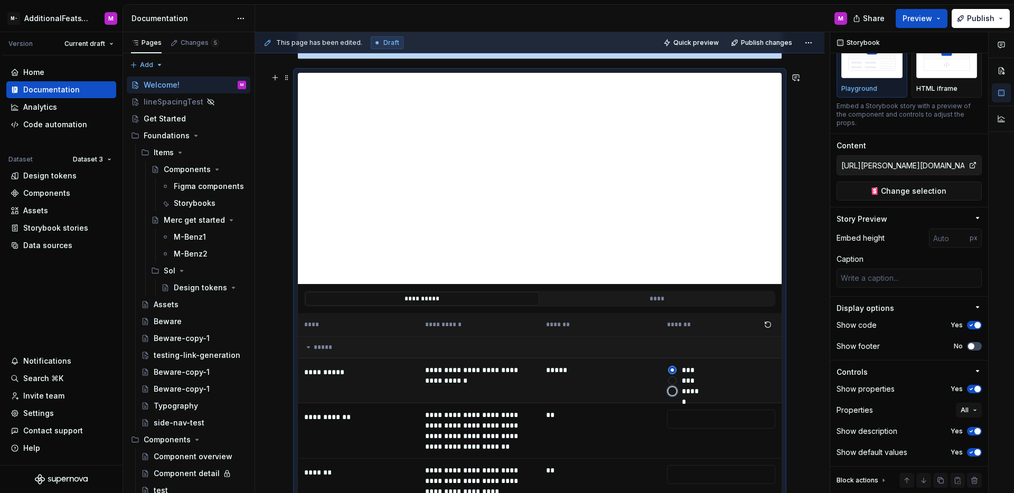
click at [671, 394] on button "******" at bounding box center [672, 391] width 8 height 8
click at [673, 380] on button "***" at bounding box center [672, 380] width 8 height 8
click at [675, 371] on button "*****" at bounding box center [672, 370] width 8 height 8
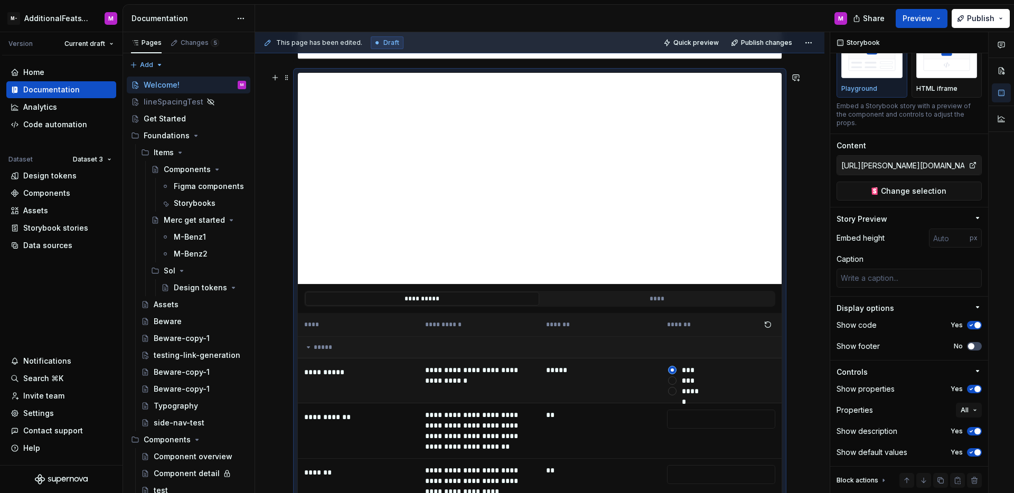
click at [676, 380] on div at bounding box center [672, 380] width 11 height 11
click at [673, 382] on button "***" at bounding box center [672, 380] width 8 height 8
click at [672, 392] on button "******" at bounding box center [672, 391] width 8 height 8
click at [672, 373] on button "*****" at bounding box center [672, 370] width 8 height 8
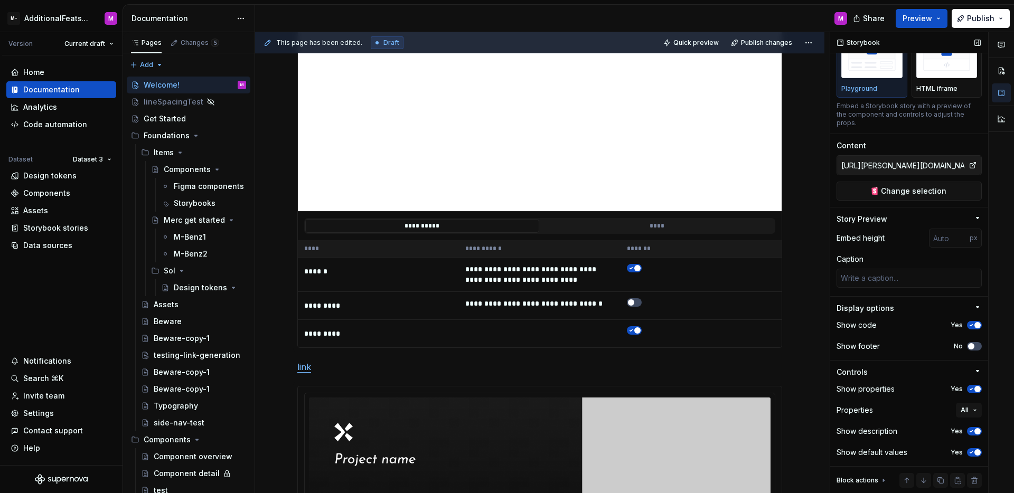
scroll to position [1127, 0]
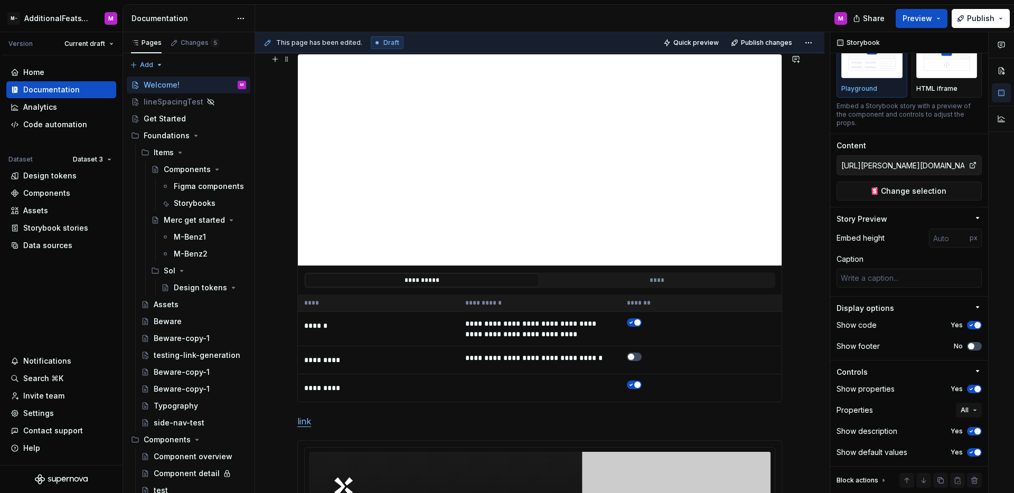
type textarea "*"
type input "https://storybook.activecampaign.design/?path=/story/components-colorpicker--br…"
click at [636, 303] on div "*******" at bounding box center [701, 303] width 148 height 8
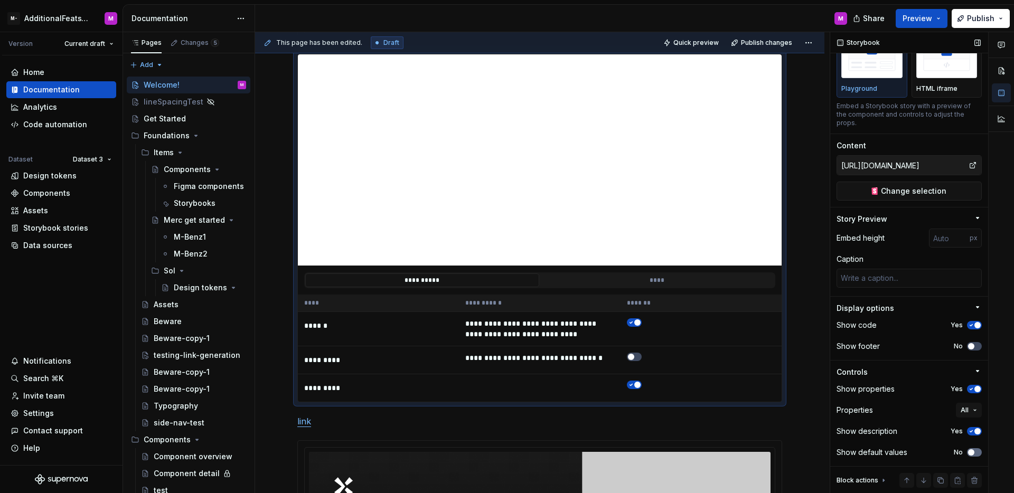
click at [968, 453] on span "button" at bounding box center [971, 452] width 6 height 6
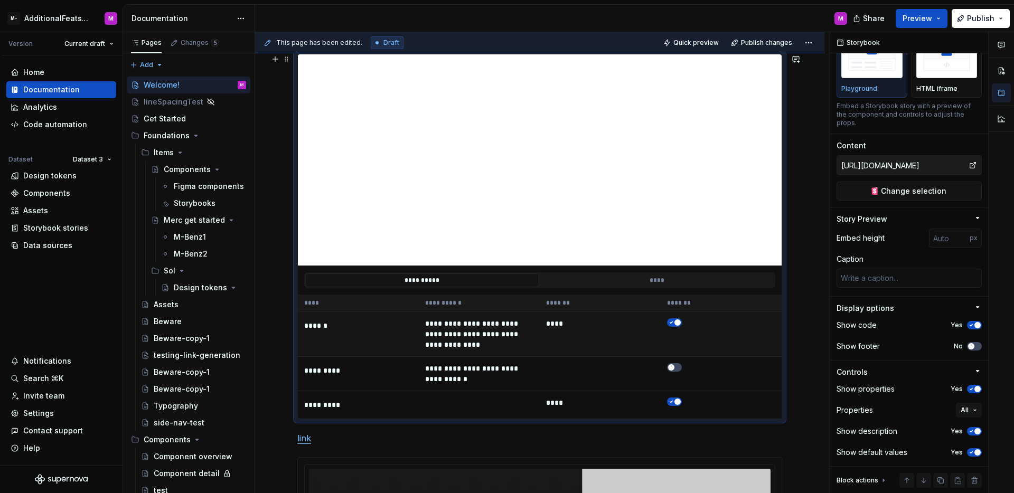
click at [678, 321] on span "button" at bounding box center [677, 322] width 6 height 6
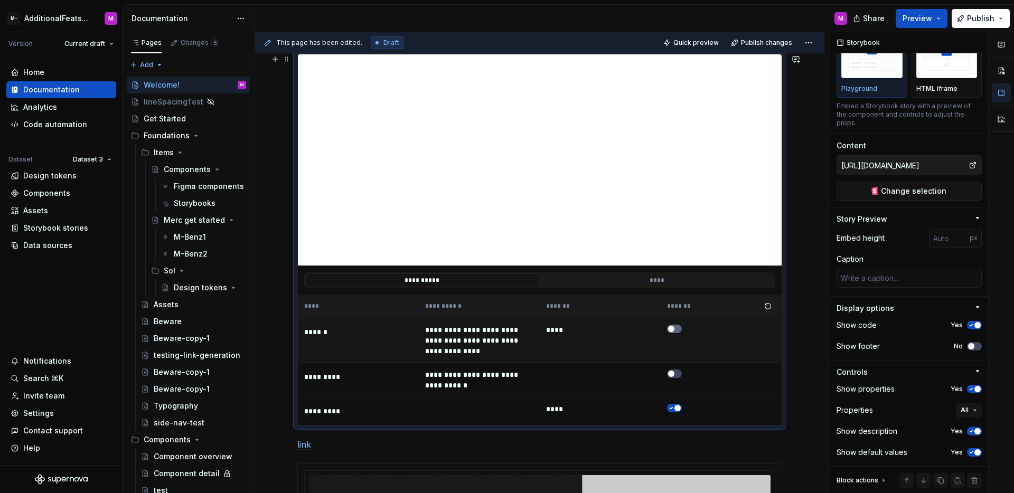
click at [672, 331] on span "button" at bounding box center [671, 329] width 6 height 6
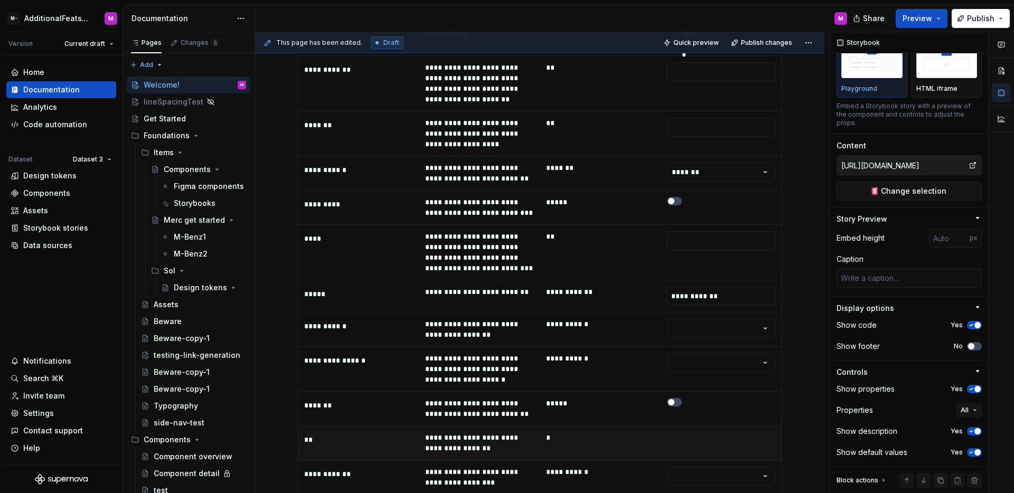
scroll to position [2155, 0]
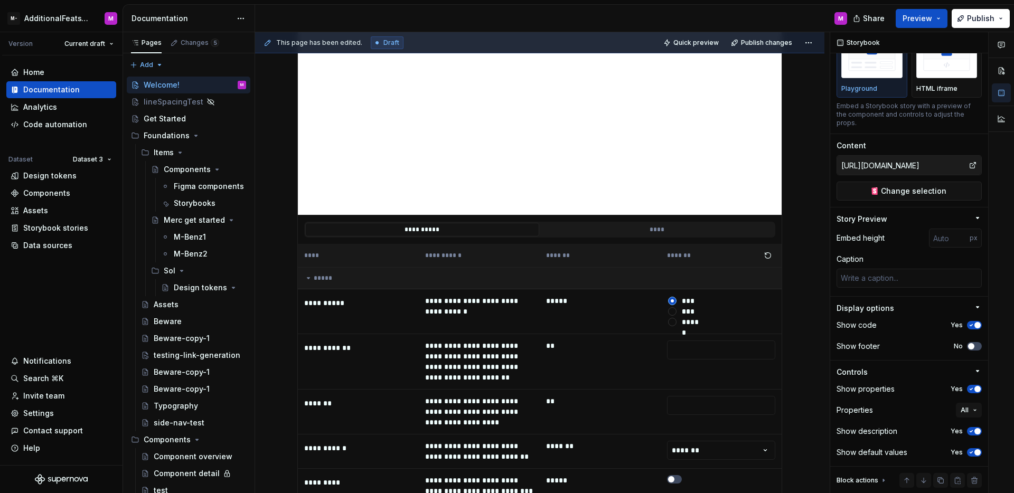
click at [565, 289] on td "*****" at bounding box center [600, 311] width 121 height 45
type textarea "*"
type input "https://watson-dev.docplanner.io/?path=/story/components-button--w-button-playg…"
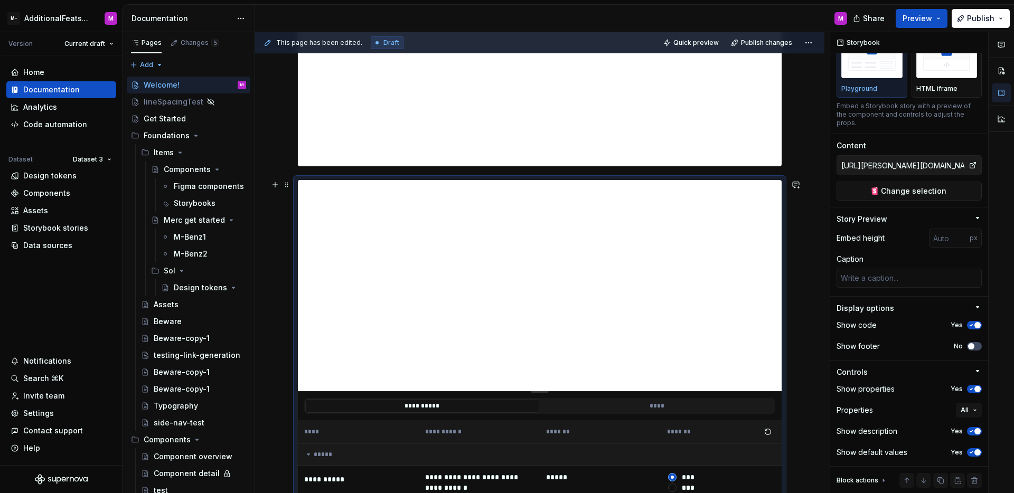
scroll to position [1924, 0]
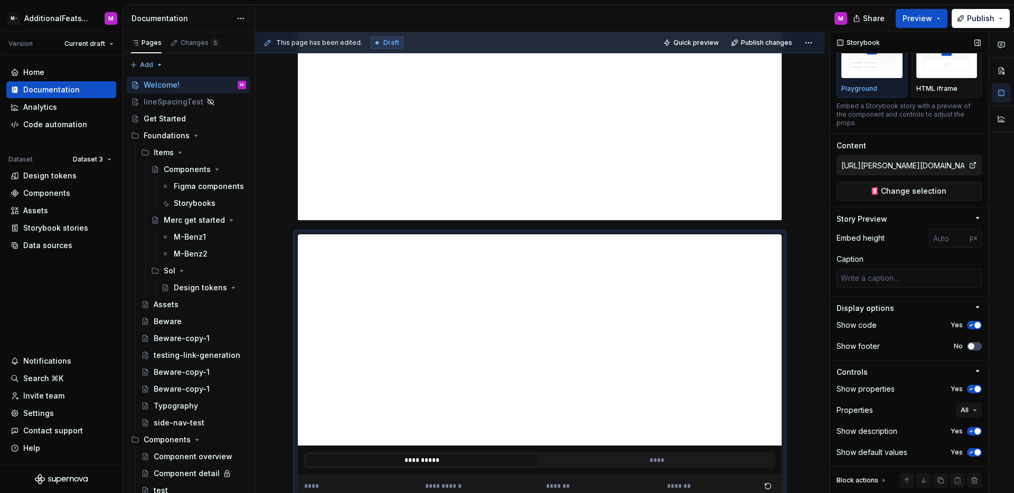
click at [920, 162] on input "https://watson-dev.docplanner.io/?path=/story/components-button--w-button-playg…" at bounding box center [902, 165] width 131 height 19
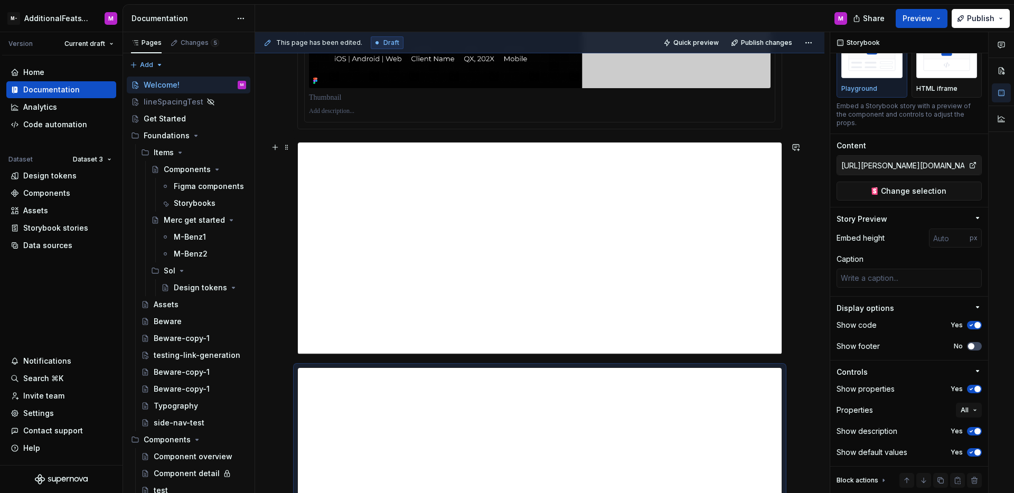
scroll to position [1927, 0]
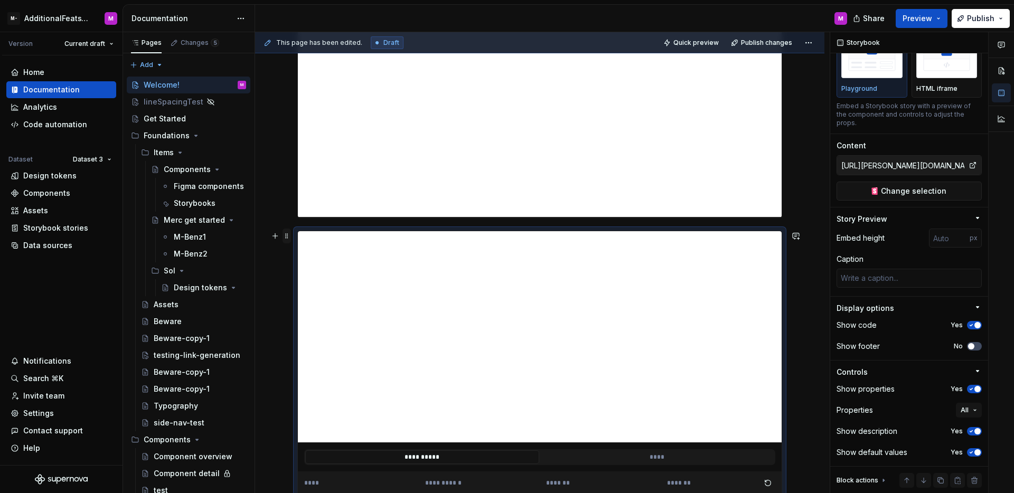
click at [288, 235] on span at bounding box center [286, 236] width 8 height 15
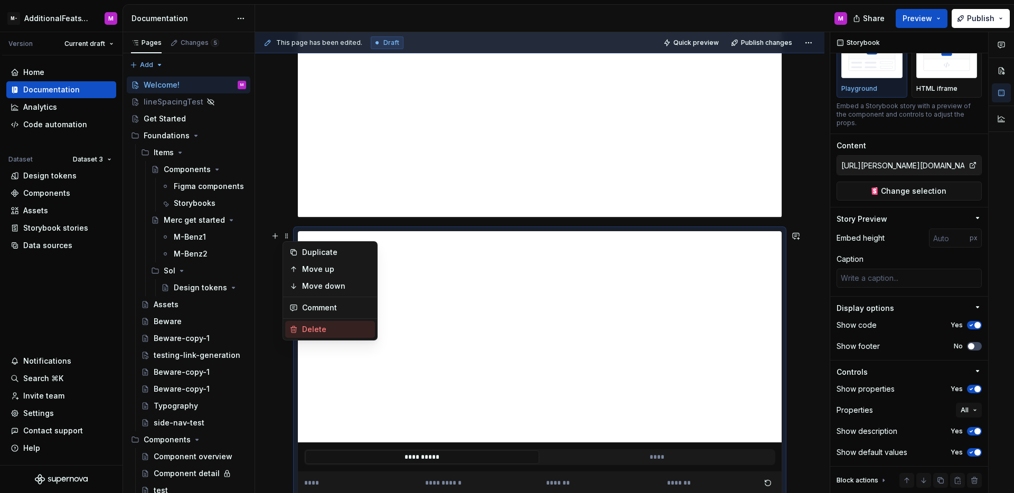
click at [310, 324] on div "Delete" at bounding box center [336, 329] width 69 height 11
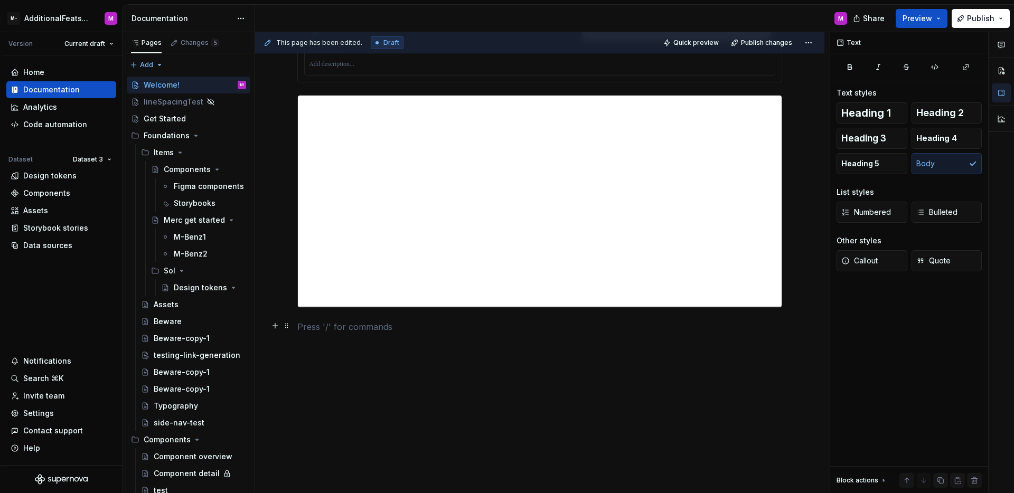
scroll to position [0, 0]
click at [197, 208] on div "Storybooks" at bounding box center [194, 203] width 41 height 11
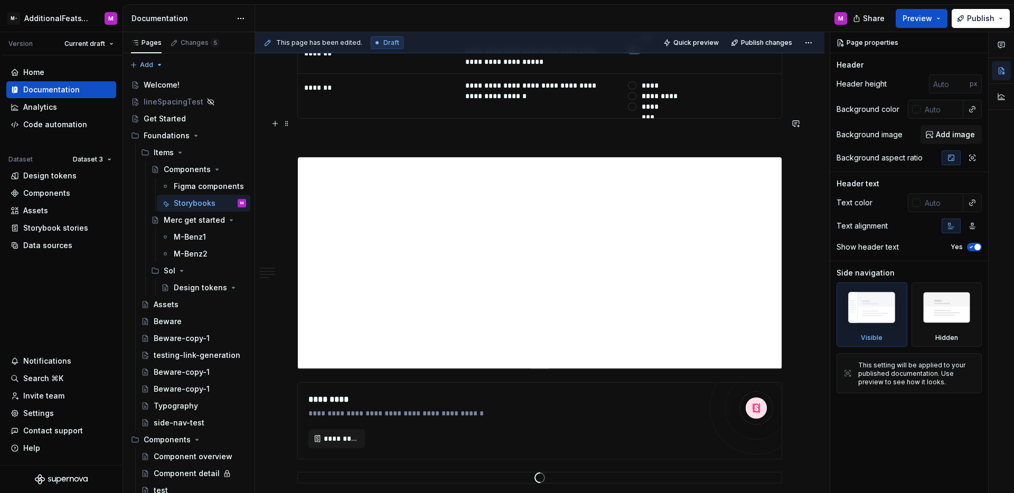
scroll to position [2512, 0]
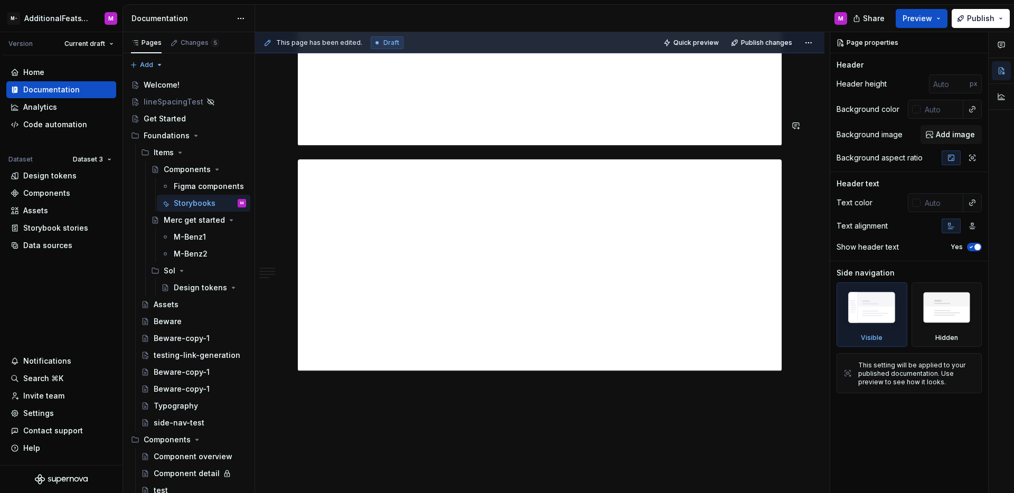
type textarea "*"
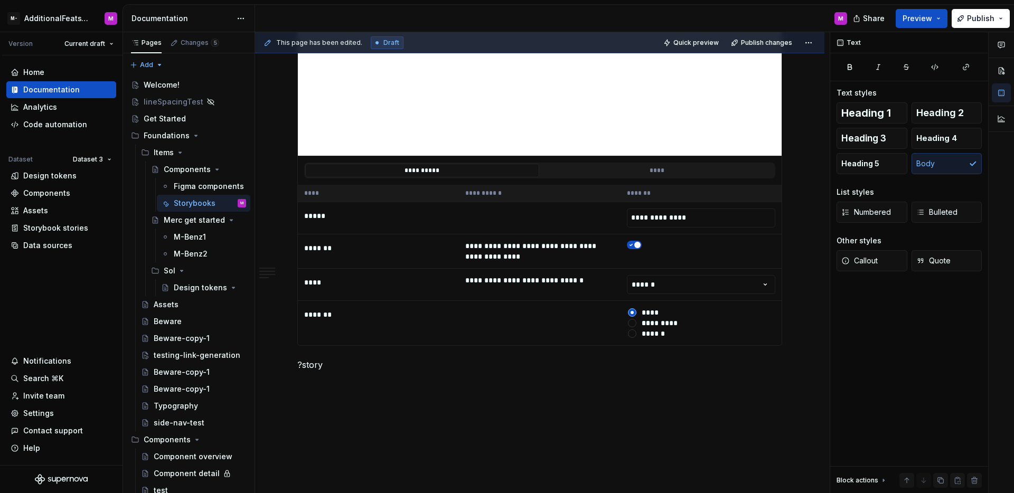
scroll to position [3216, 0]
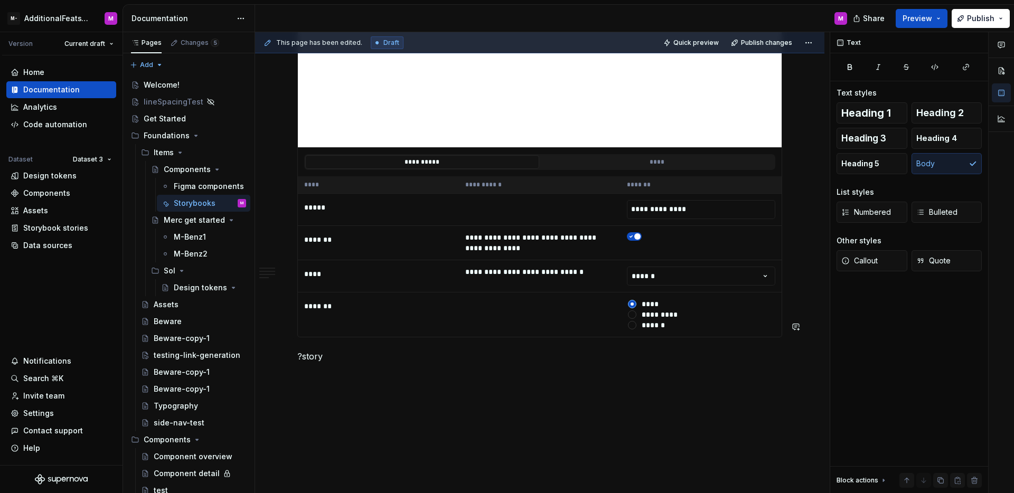
drag, startPoint x: 352, startPoint y: 311, endPoint x: 346, endPoint y: 309, distance: 6.2
click at [350, 350] on p "?story" at bounding box center [539, 356] width 485 height 13
drag, startPoint x: 344, startPoint y: 308, endPoint x: 278, endPoint y: 306, distance: 66.0
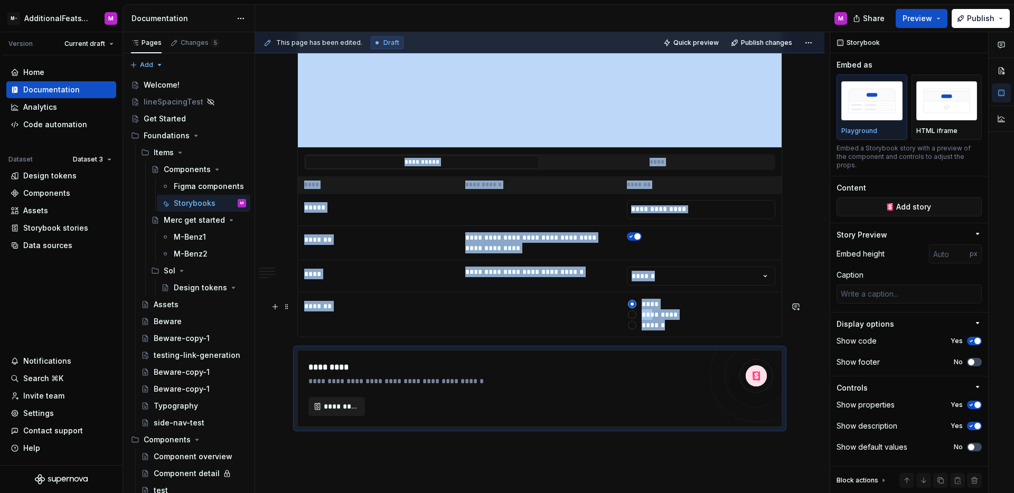
click at [338, 401] on span "*********" at bounding box center [341, 406] width 34 height 11
type textarea "*"
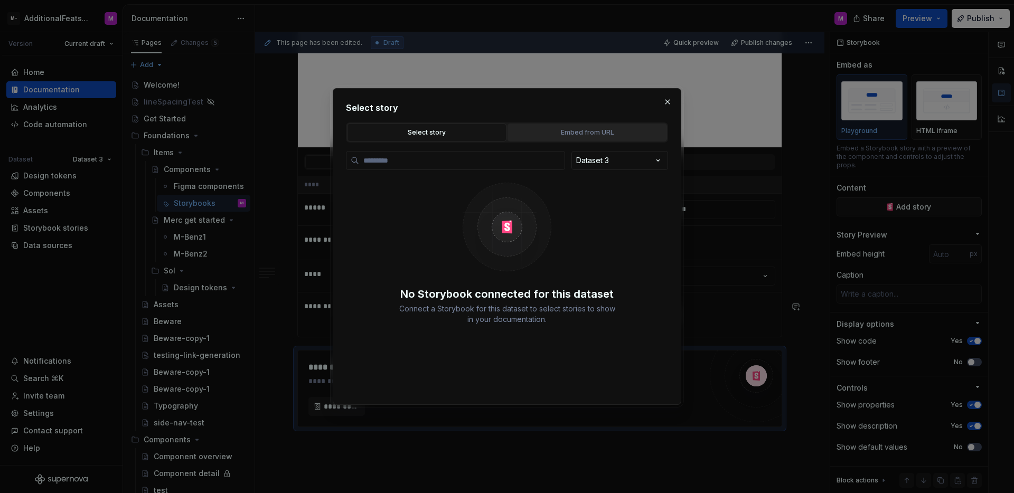
click at [577, 133] on div "Embed from URL" at bounding box center [587, 132] width 152 height 11
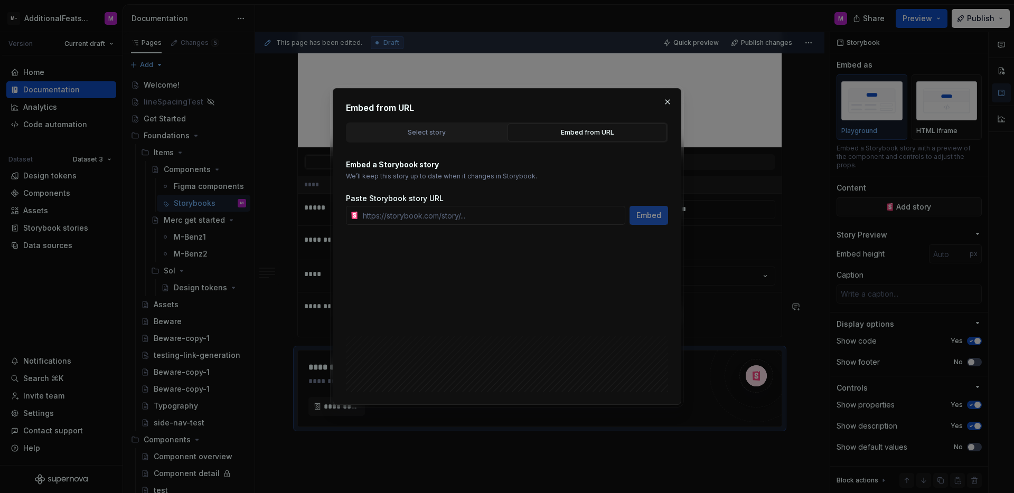
click at [493, 166] on p "Embed a Storybook story" at bounding box center [507, 164] width 322 height 11
click at [494, 211] on input "text" at bounding box center [492, 215] width 267 height 19
paste input "https://watson-dev.docplanner.io/?path=/story/components-button--w-button-playg…"
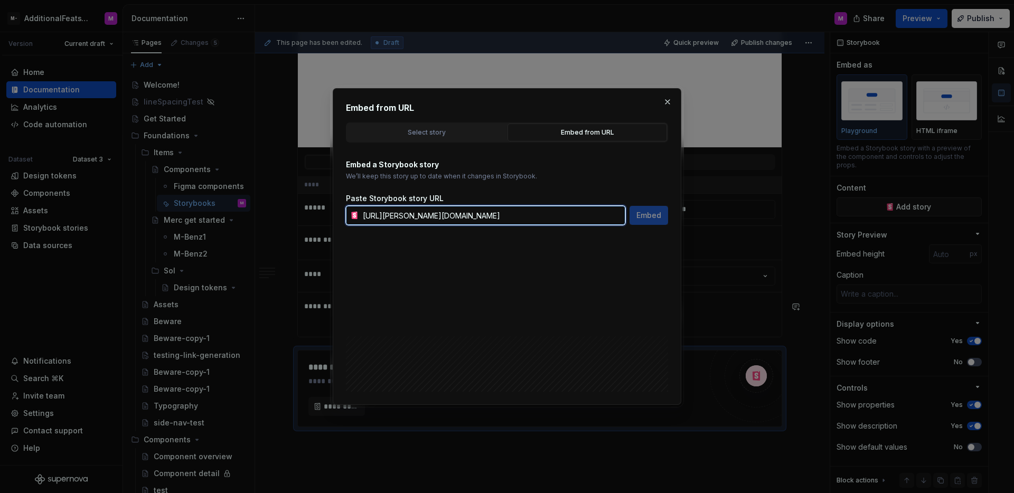
scroll to position [0, 57]
type input "https://watson-dev.docplanner.io/?path=/story/components-button--w-button-playg…"
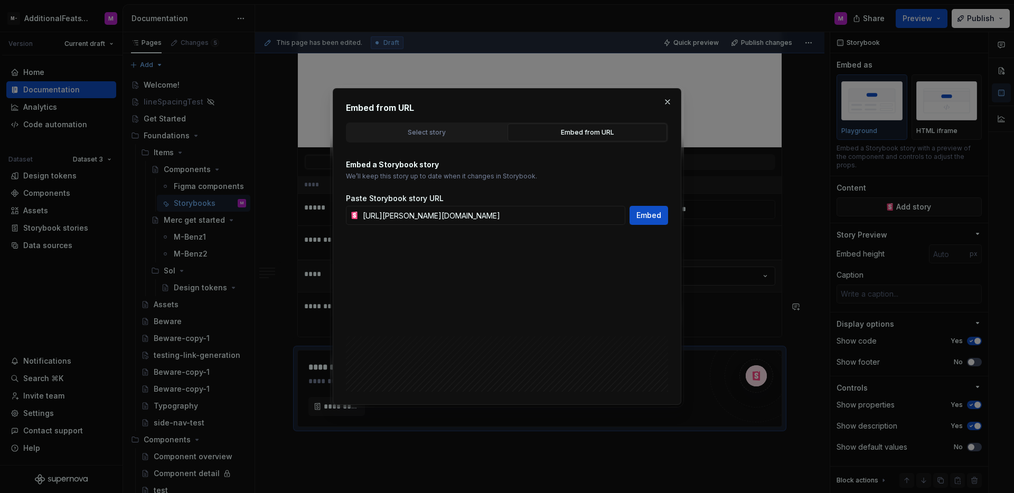
scroll to position [0, 0]
click at [639, 219] on span "Embed" at bounding box center [648, 215] width 25 height 11
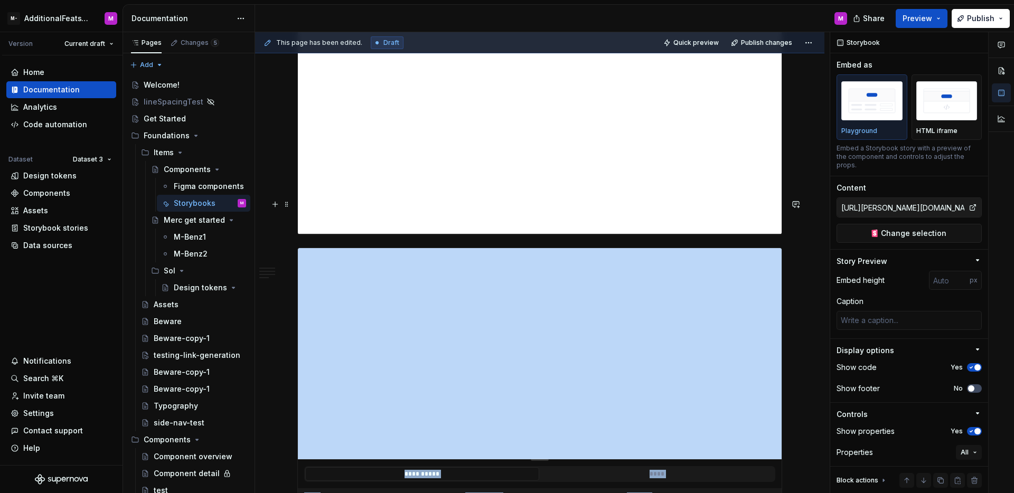
scroll to position [3013, 0]
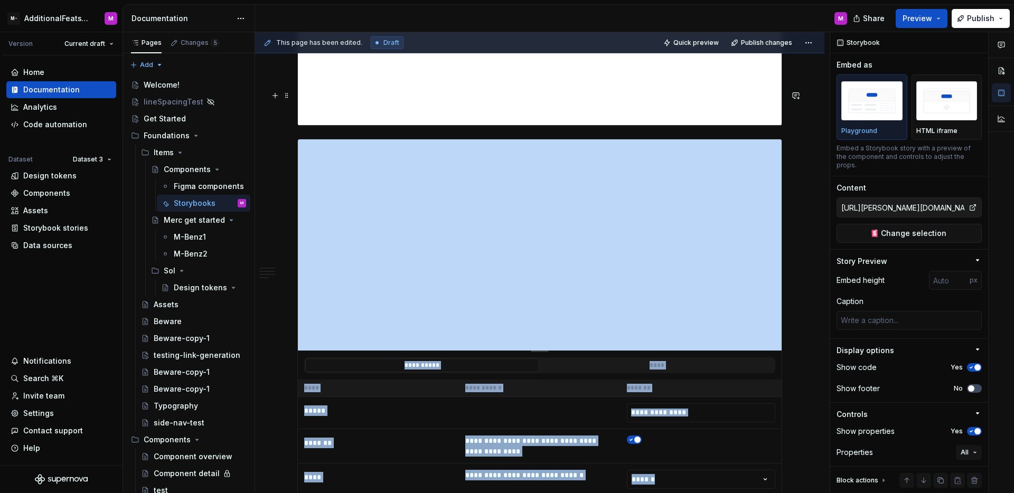
type textarea "*"
type input "Example / Button / Primary"
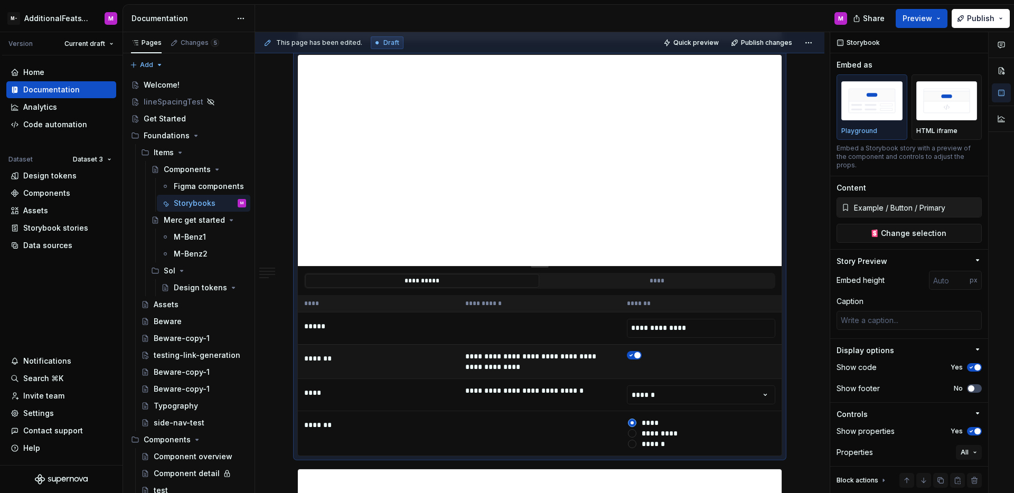
scroll to position [3071, 0]
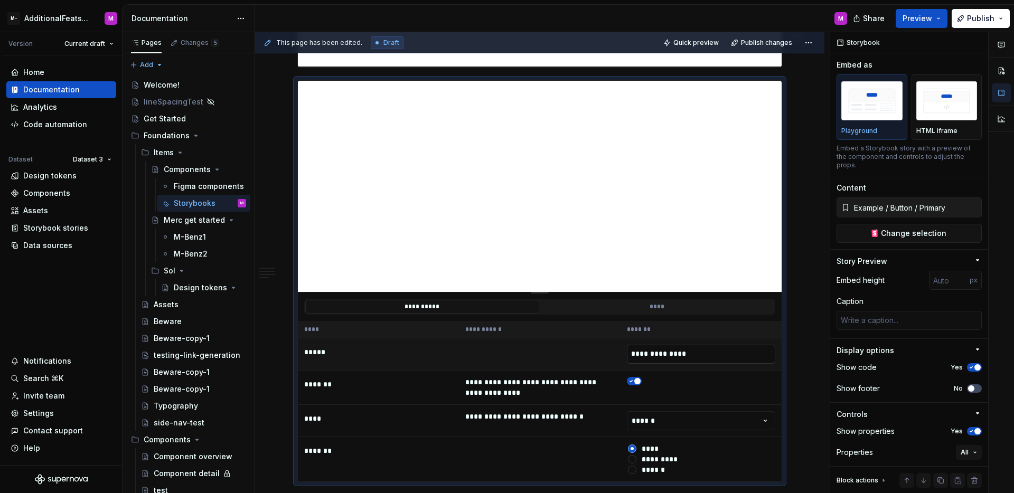
click at [722, 345] on input "**********" at bounding box center [701, 354] width 148 height 19
click at [724, 325] on div "*******" at bounding box center [701, 329] width 148 height 8
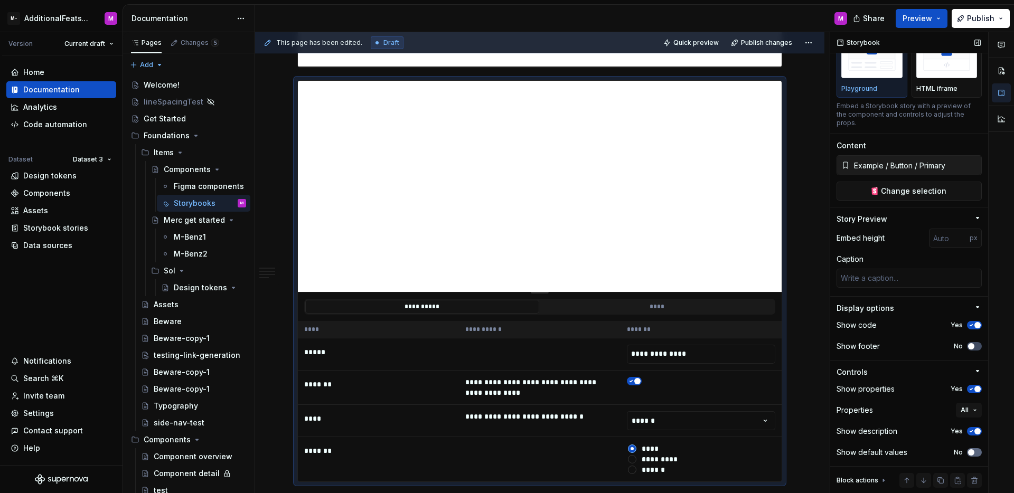
click at [968, 454] on span "button" at bounding box center [971, 452] width 6 height 6
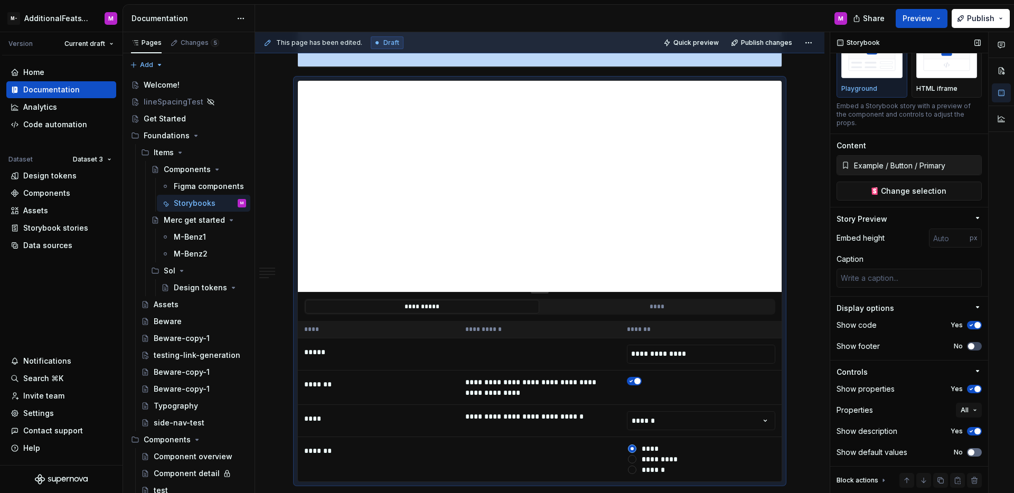
scroll to position [3071, 0]
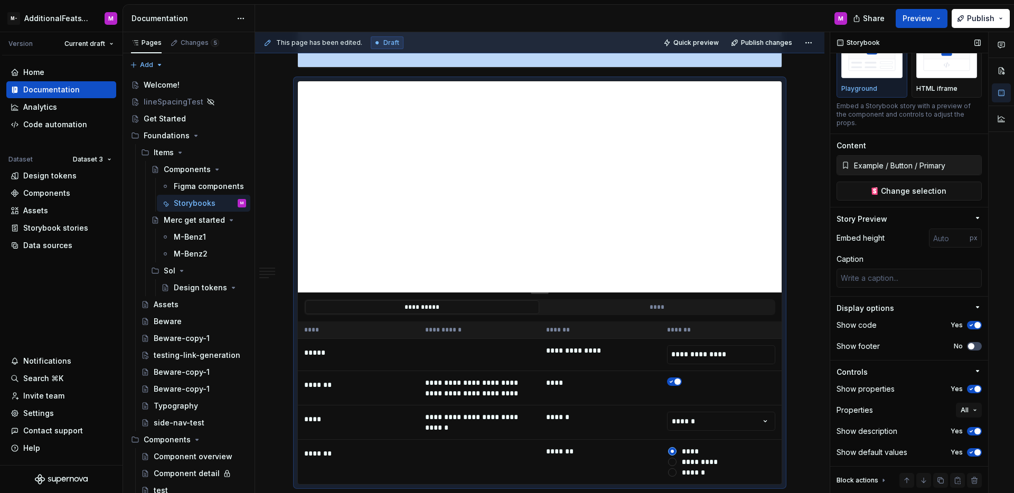
click at [967, 454] on icon "button" at bounding box center [971, 452] width 8 height 6
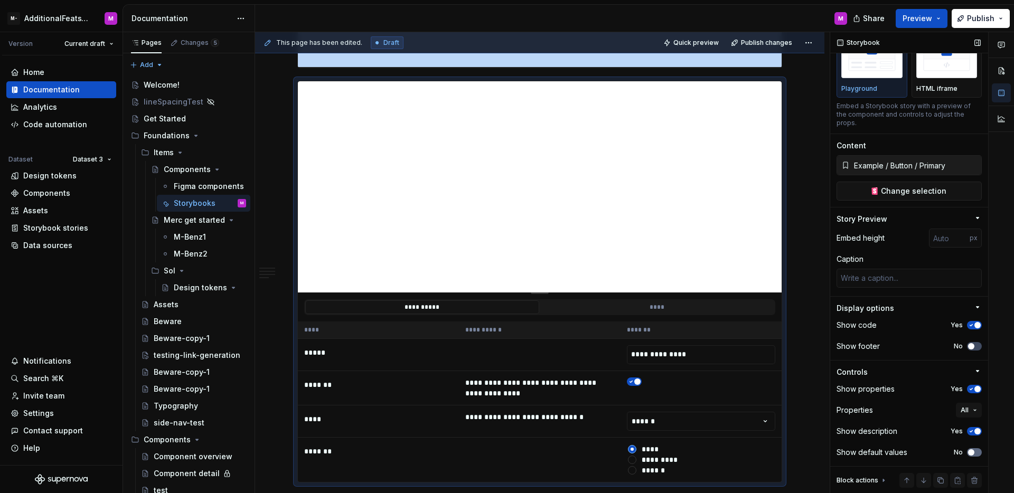
click at [968, 454] on span "button" at bounding box center [971, 452] width 6 height 6
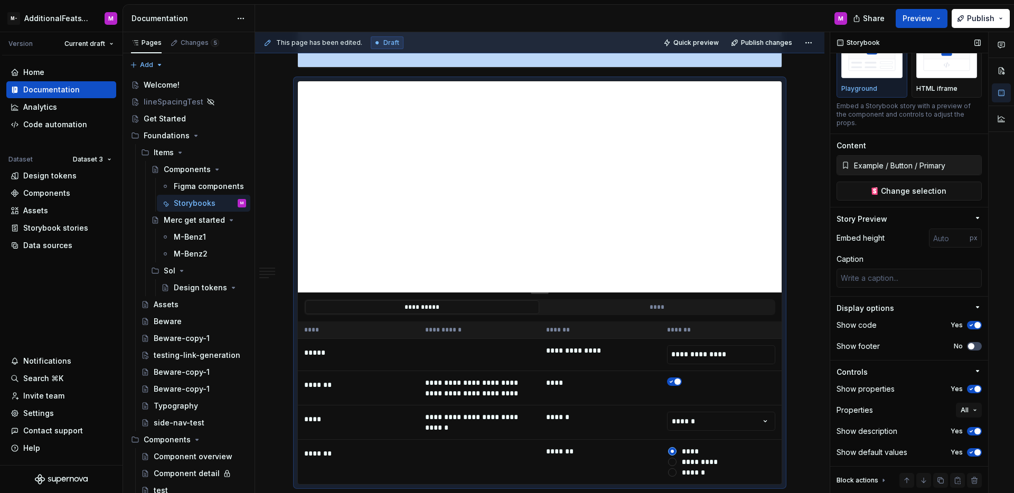
click at [967, 454] on icon "button" at bounding box center [971, 452] width 8 height 6
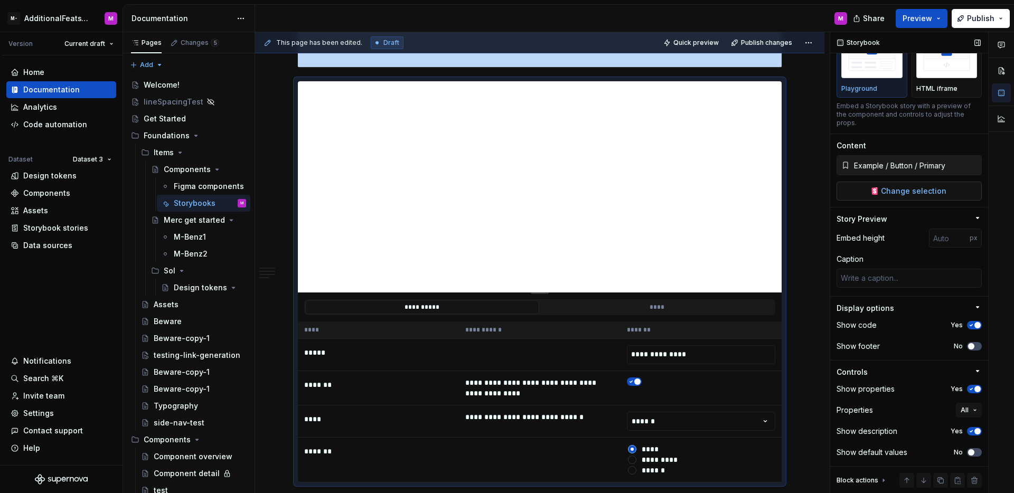
click at [901, 196] on button "Change selection" at bounding box center [908, 191] width 145 height 19
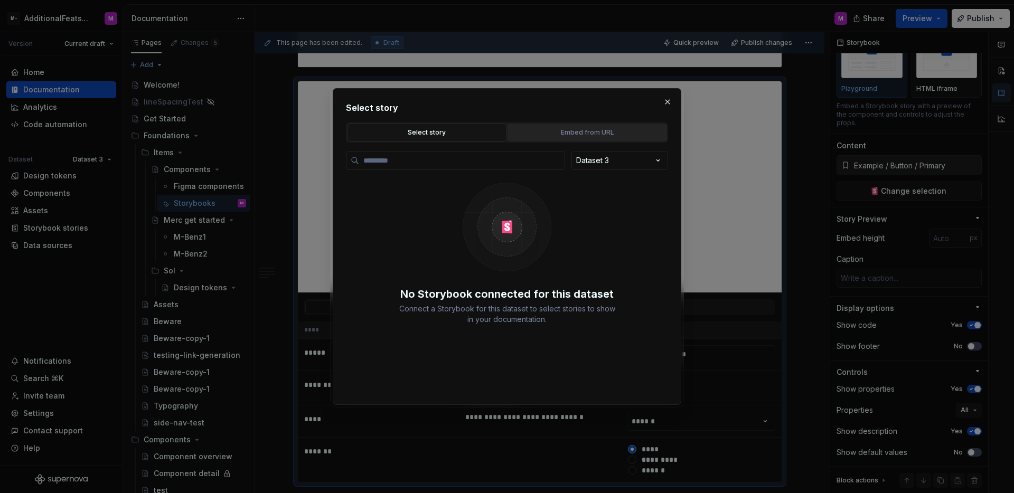
click at [568, 133] on div "Embed from URL" at bounding box center [587, 132] width 152 height 11
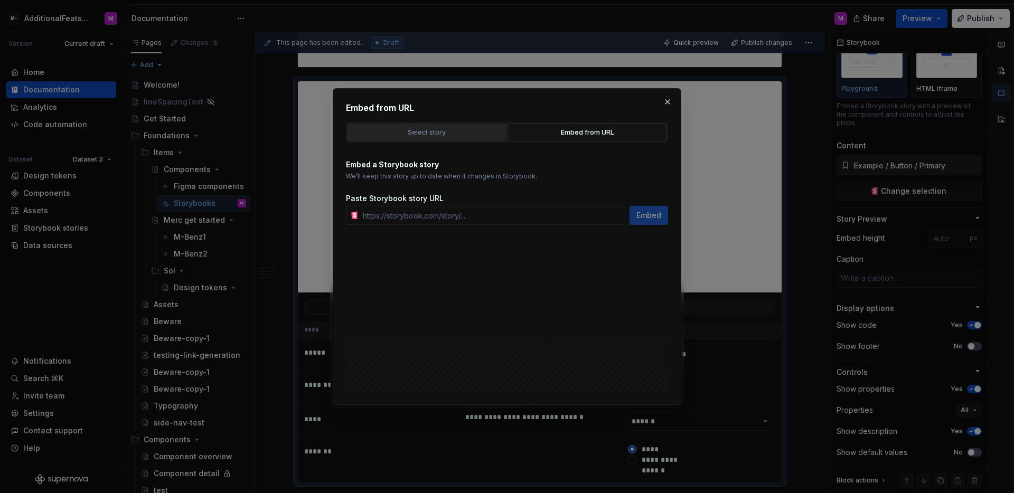
click at [485, 128] on div "Select story" at bounding box center [427, 132] width 152 height 11
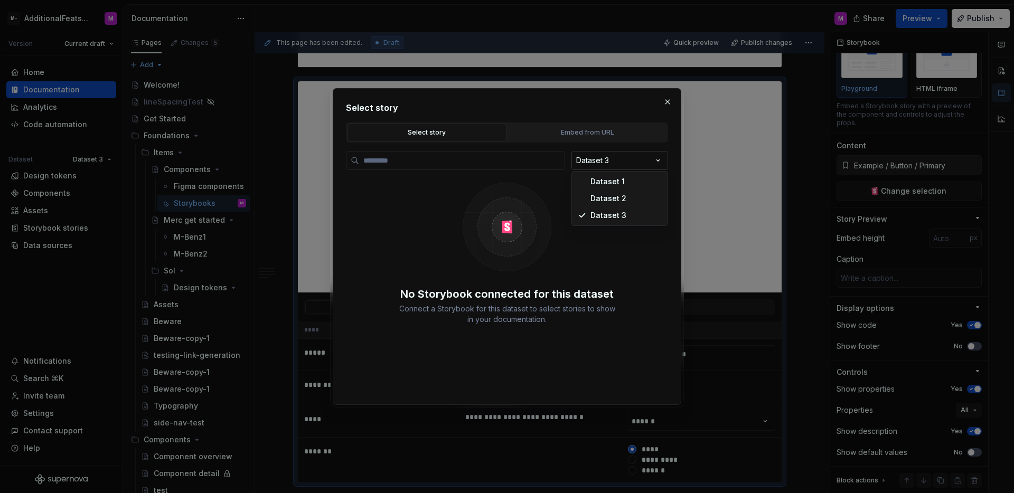
click at [618, 159] on div "Select story Select story Embed from URL Dataset 3 No Storybook connected for t…" at bounding box center [507, 246] width 1014 height 493
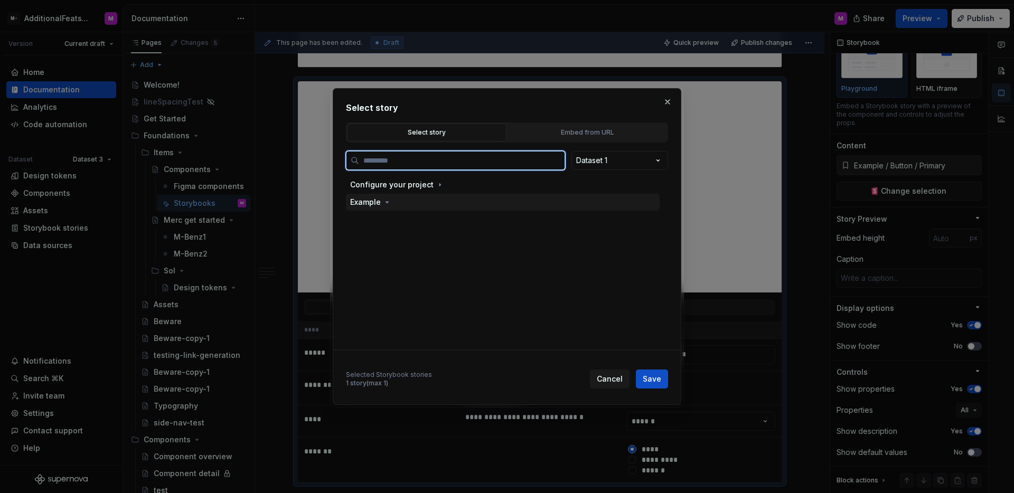
click at [425, 200] on div "Example" at bounding box center [503, 202] width 314 height 17
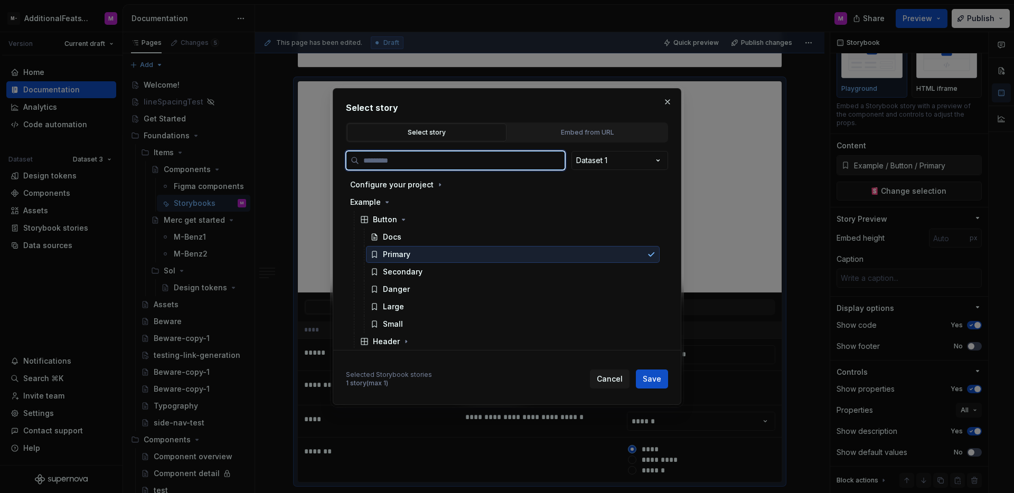
click at [571, 257] on div "Primary" at bounding box center [513, 254] width 294 height 17
click at [558, 238] on div "Docs" at bounding box center [513, 237] width 294 height 17
click at [414, 250] on div "Primary" at bounding box center [513, 254] width 294 height 17
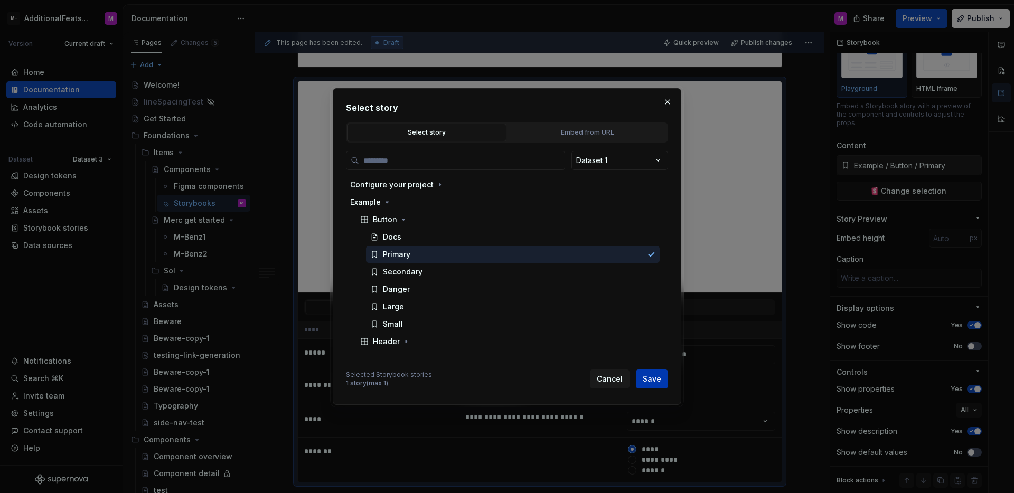
click at [664, 383] on button "Save" at bounding box center [652, 379] width 32 height 19
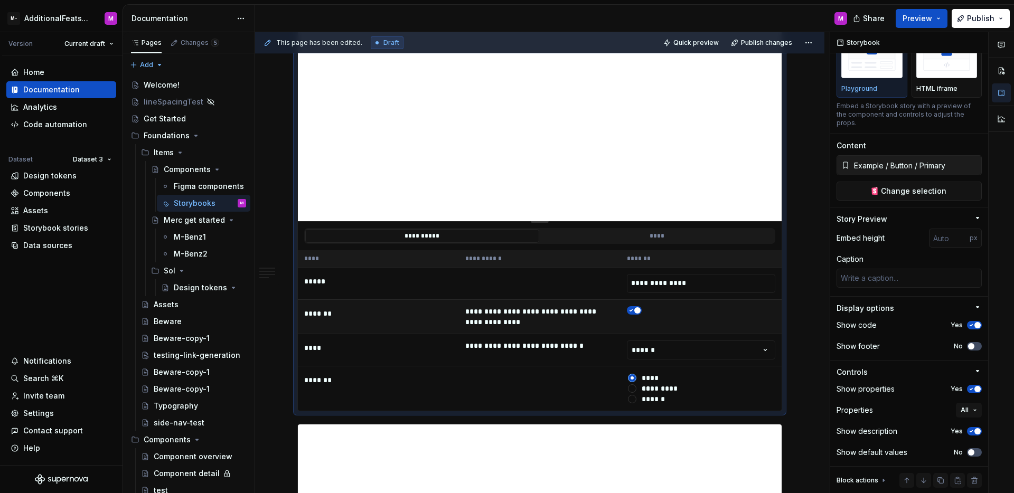
scroll to position [3135, 0]
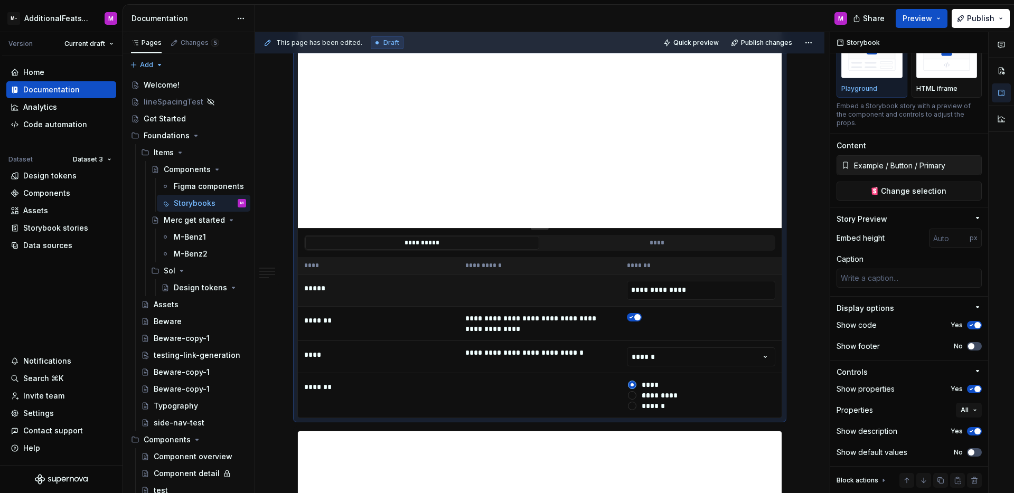
click at [591, 274] on td at bounding box center [539, 290] width 161 height 32
click at [969, 452] on icon "button" at bounding box center [971, 452] width 8 height 6
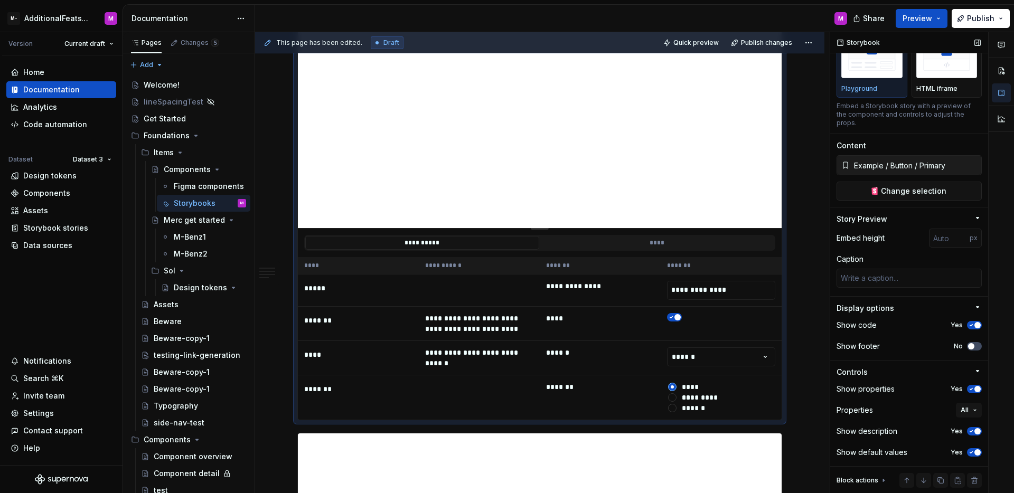
scroll to position [3071, 0]
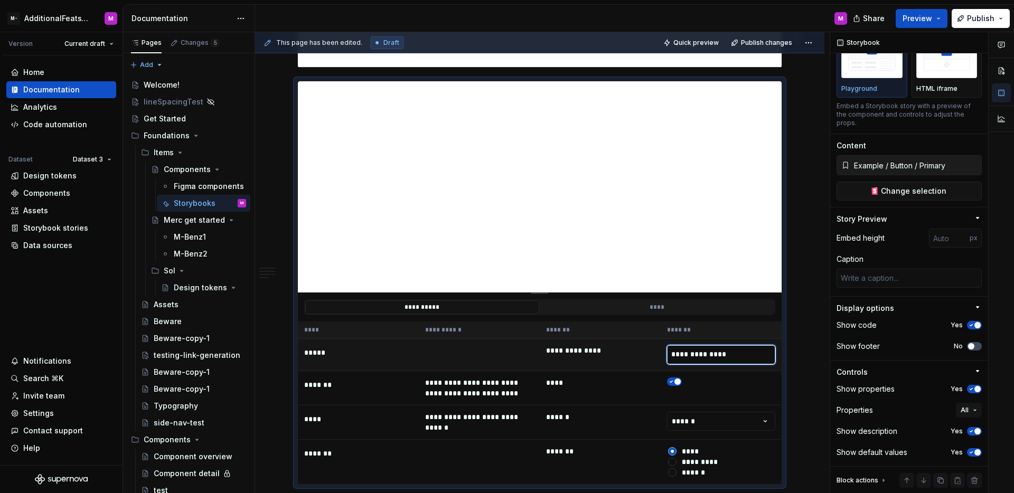
drag, startPoint x: 734, startPoint y: 308, endPoint x: 647, endPoint y: 303, distance: 86.7
click at [647, 338] on tr "**********" at bounding box center [540, 354] width 484 height 32
type textarea "*"
type input "*"
type textarea "*"
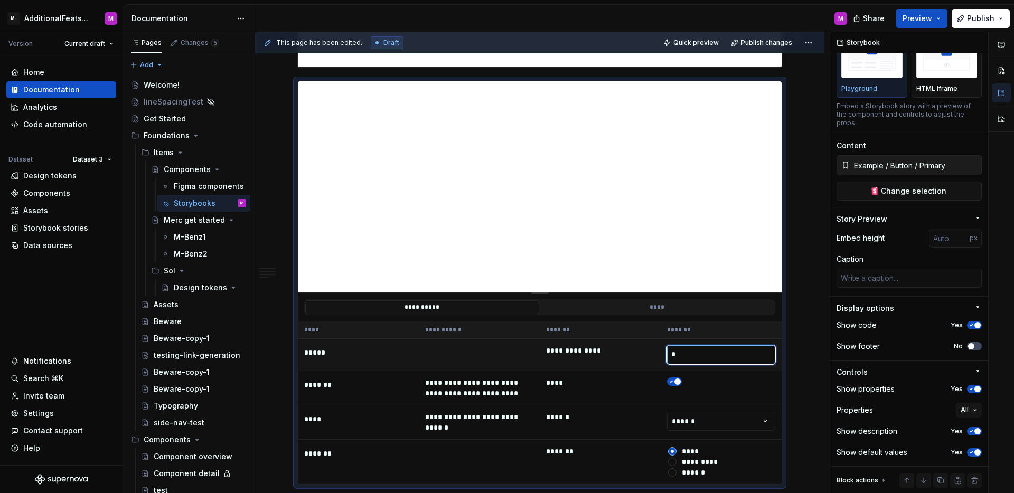
type input "**"
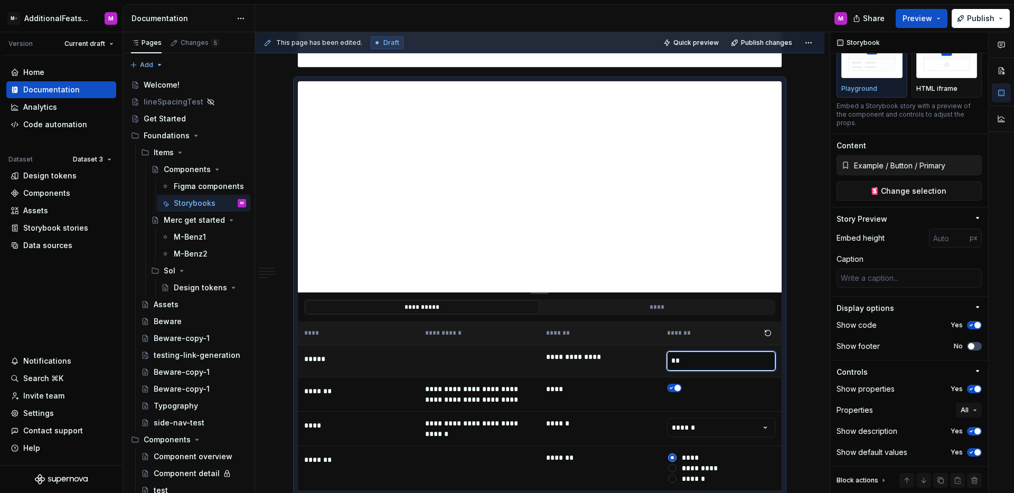
type textarea "*"
type input "***"
type textarea "*"
type input "*****"
type textarea "*"
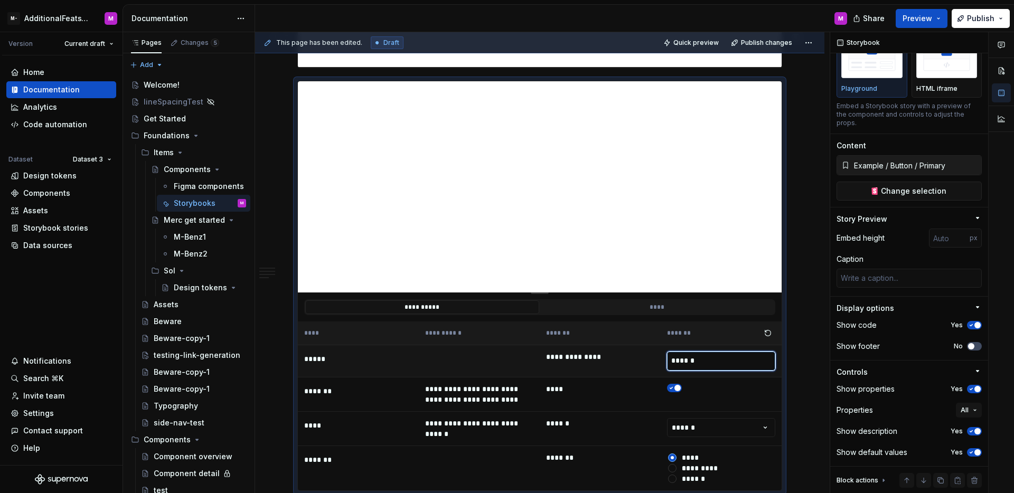
type input "*******"
type textarea "*"
type input "*******"
click at [911, 17] on span "Preview" at bounding box center [917, 18] width 30 height 11
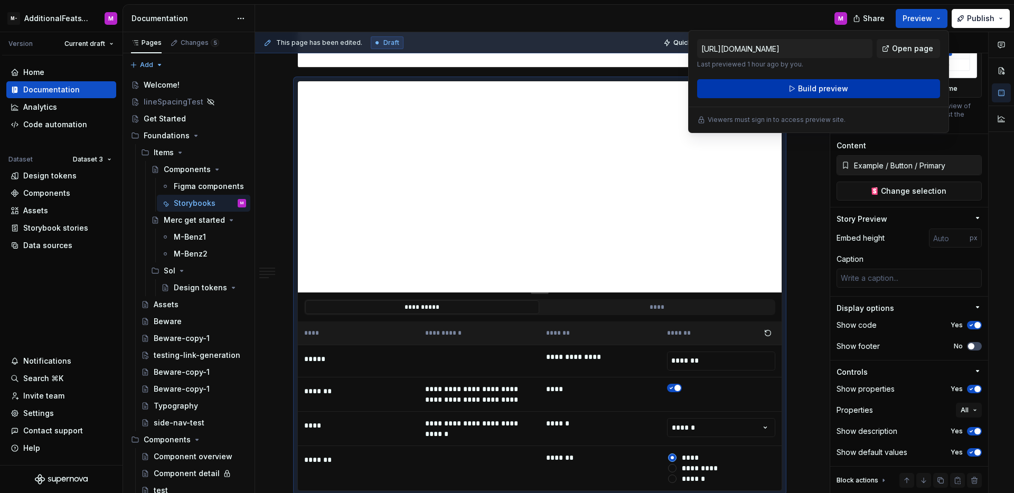
click at [855, 90] on button "Build preview" at bounding box center [818, 88] width 243 height 19
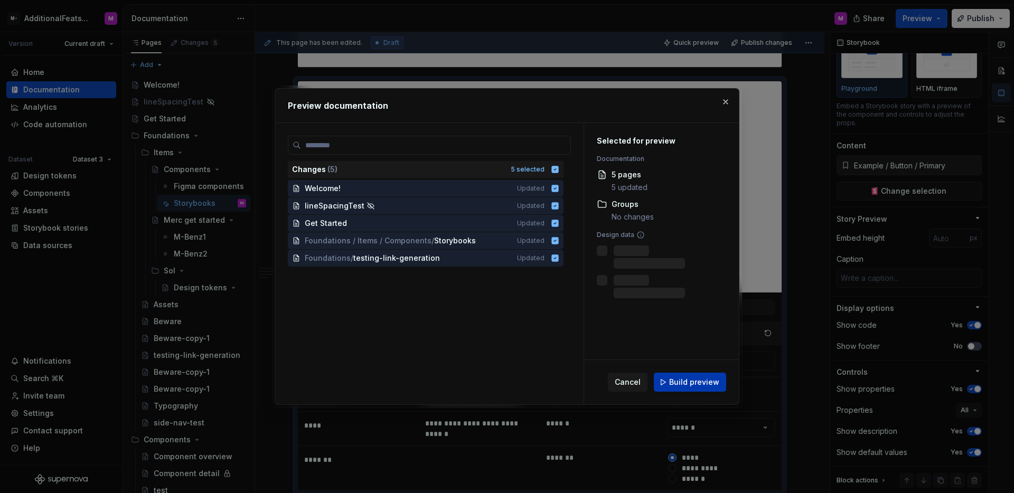
click at [687, 385] on span "Build preview" at bounding box center [694, 382] width 50 height 11
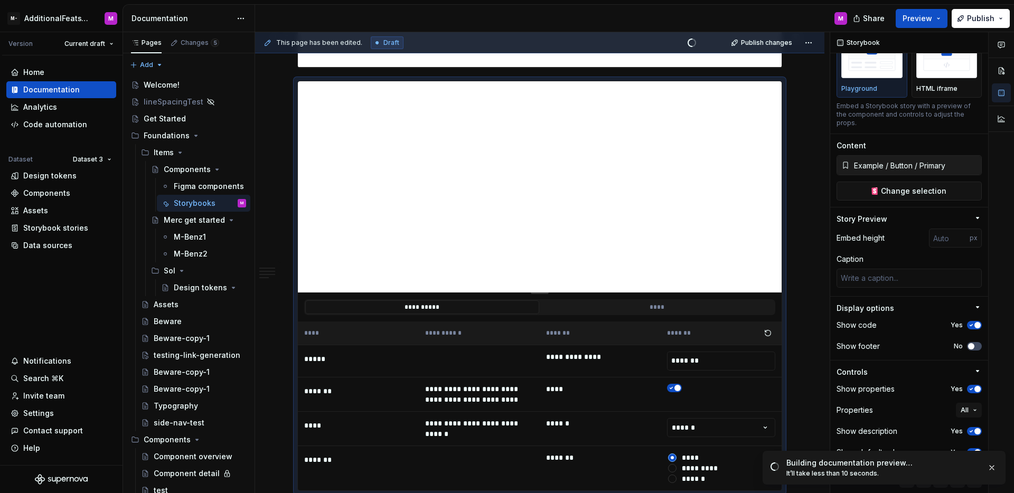
scroll to position [3177, 0]
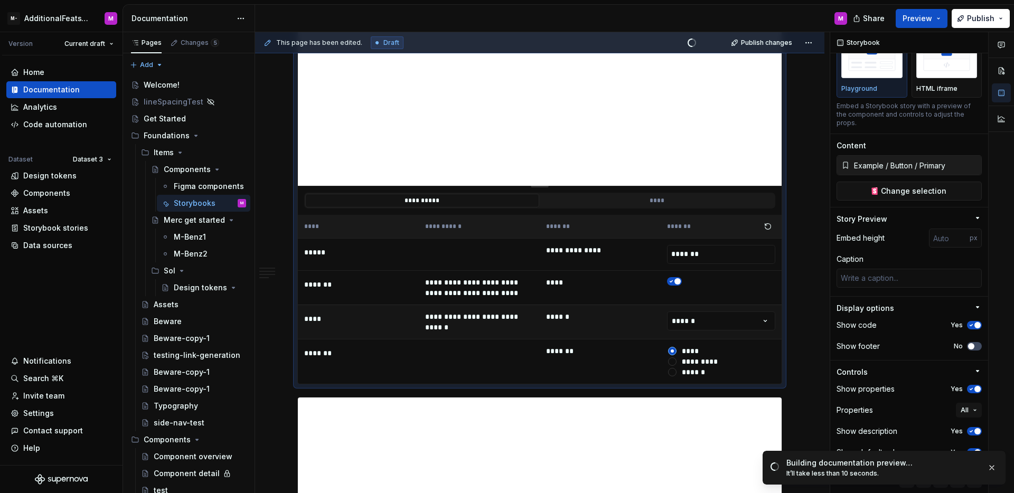
click at [521, 305] on td "**********" at bounding box center [479, 322] width 121 height 34
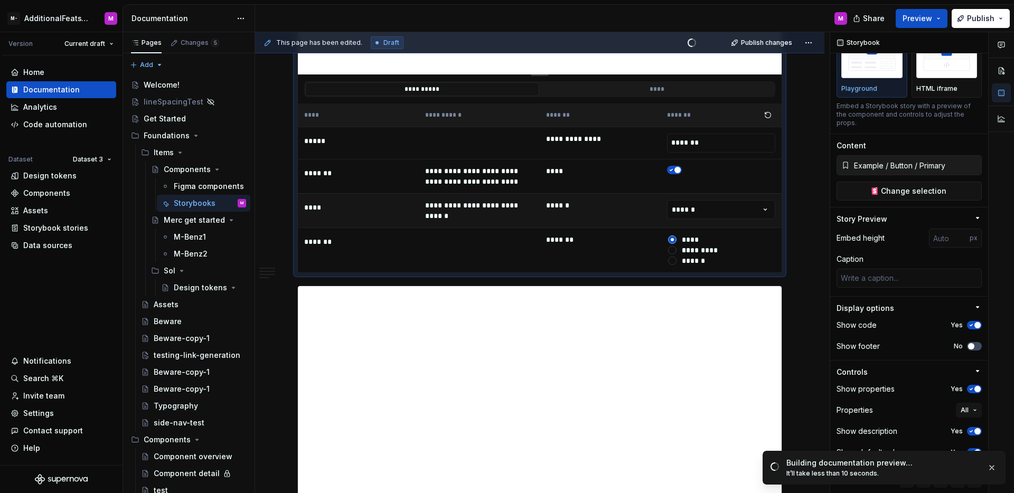
scroll to position [3397, 0]
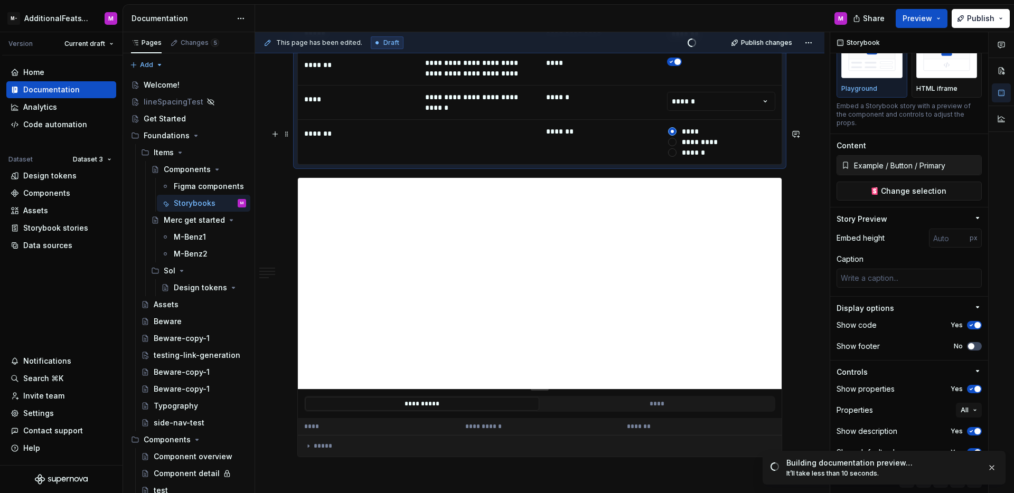
type textarea "*"
type input "https://watson-dev.docplanner.io/?path=/story/components-button--w-button-playg…"
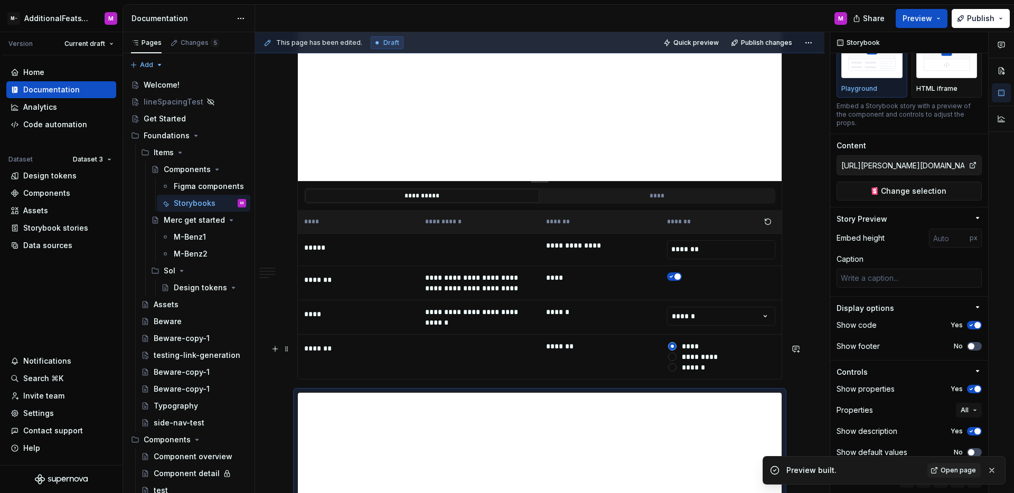
scroll to position [3128, 0]
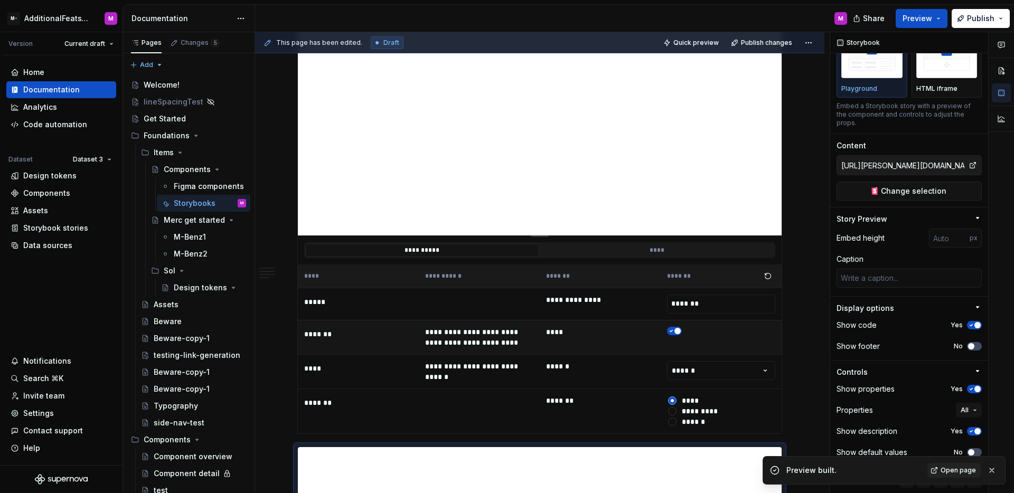
type textarea "*"
type input "Example / Button / Primary"
click at [550, 320] on td "****" at bounding box center [600, 337] width 121 height 34
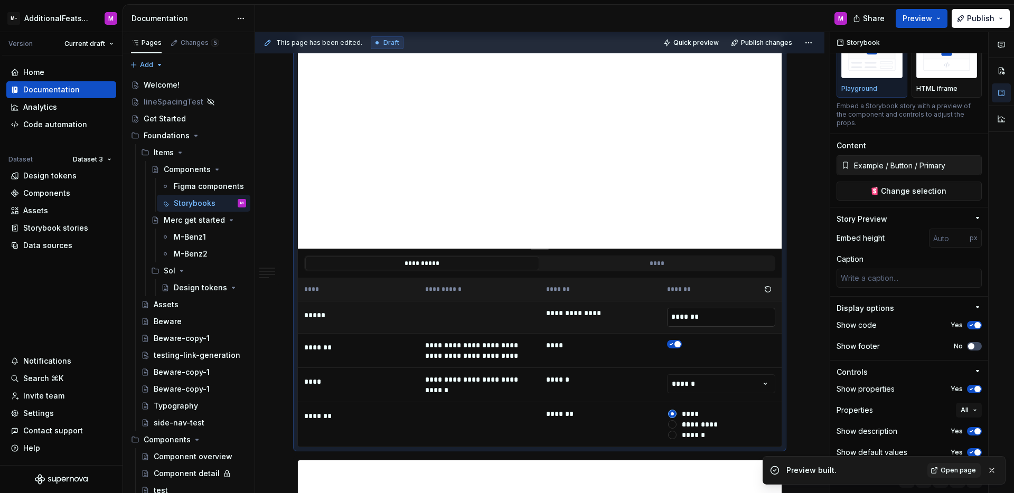
scroll to position [3101, 0]
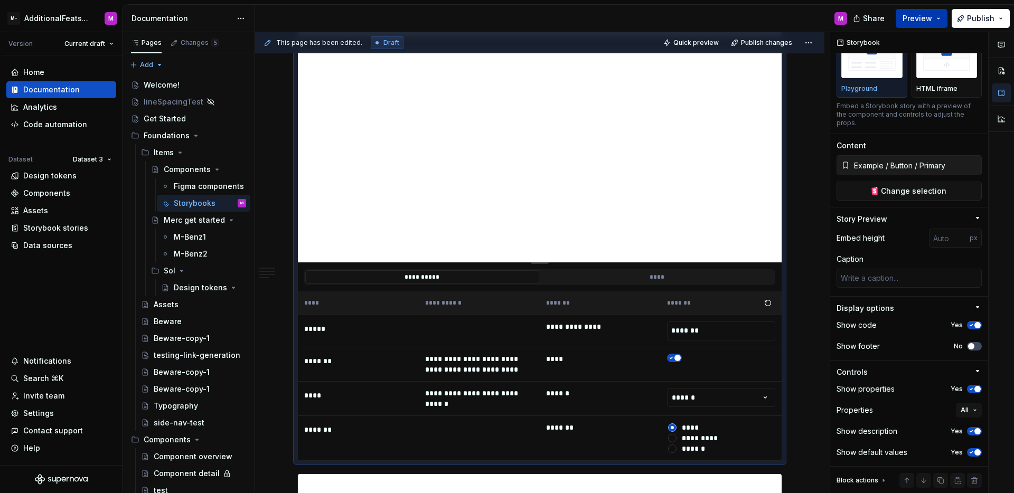
click at [942, 15] on button "Preview" at bounding box center [921, 18] width 52 height 19
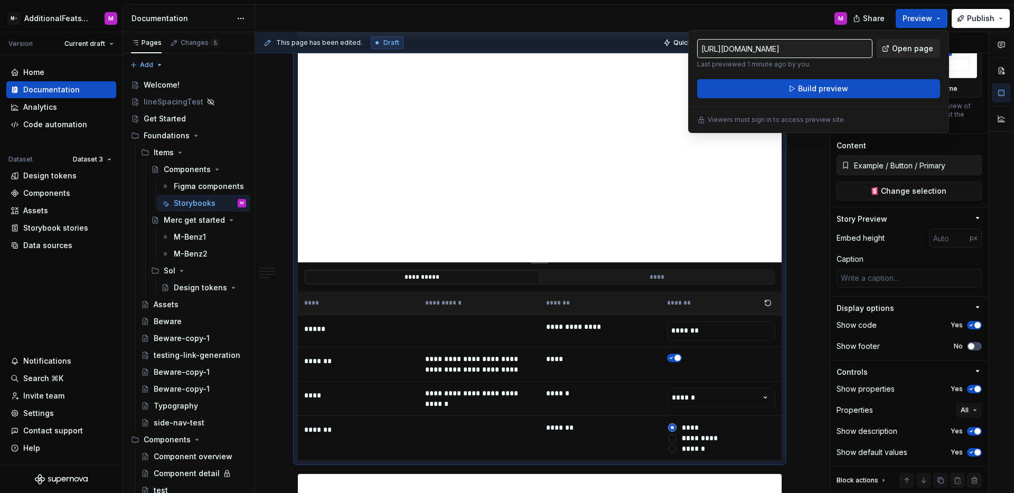
click at [925, 45] on span "Open page" at bounding box center [912, 48] width 41 height 11
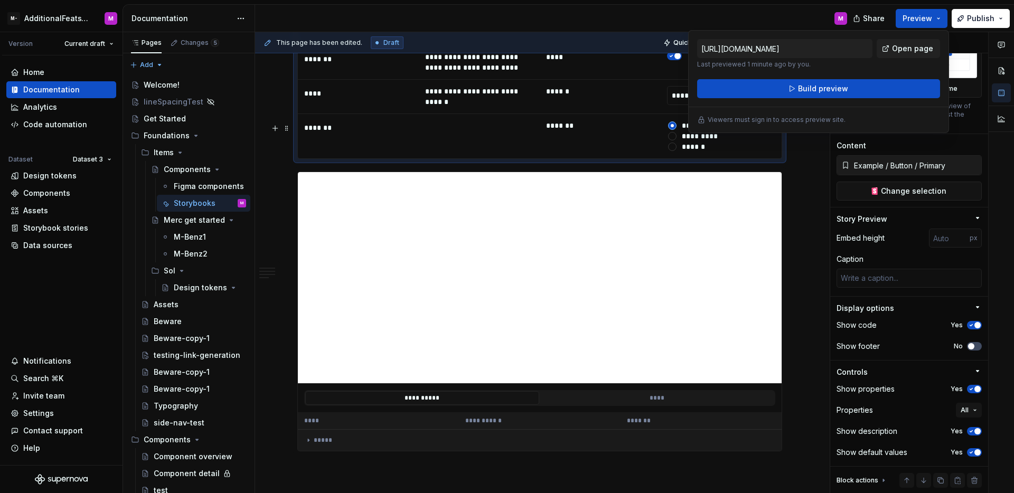
scroll to position [3498, 0]
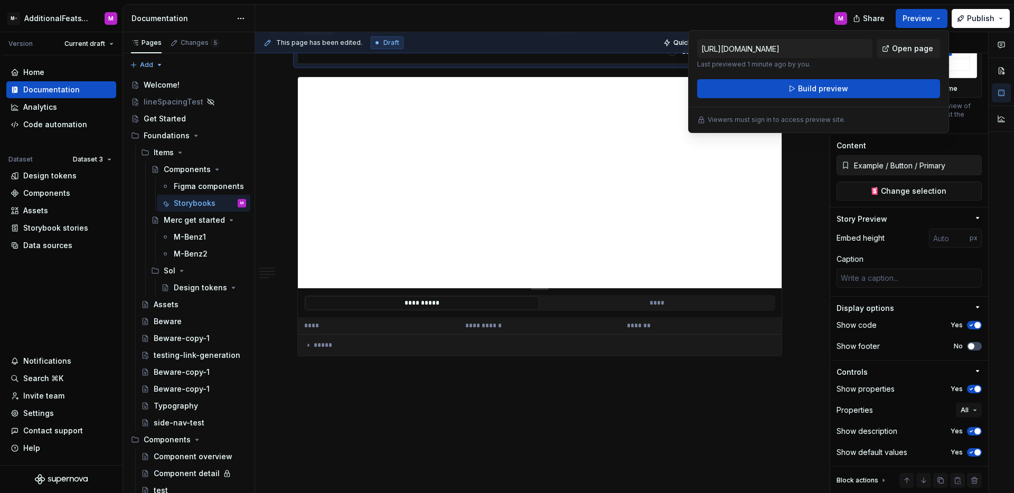
type textarea "*"
type input "https://watson-dev.docplanner.io/?path=/story/components-button--w-button-playg…"
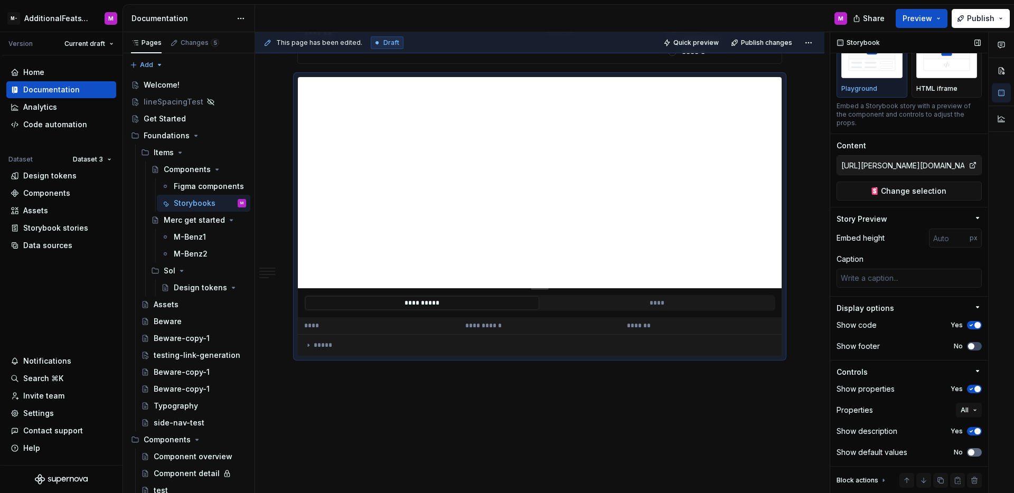
click at [970, 453] on button "No" at bounding box center [974, 452] width 15 height 8
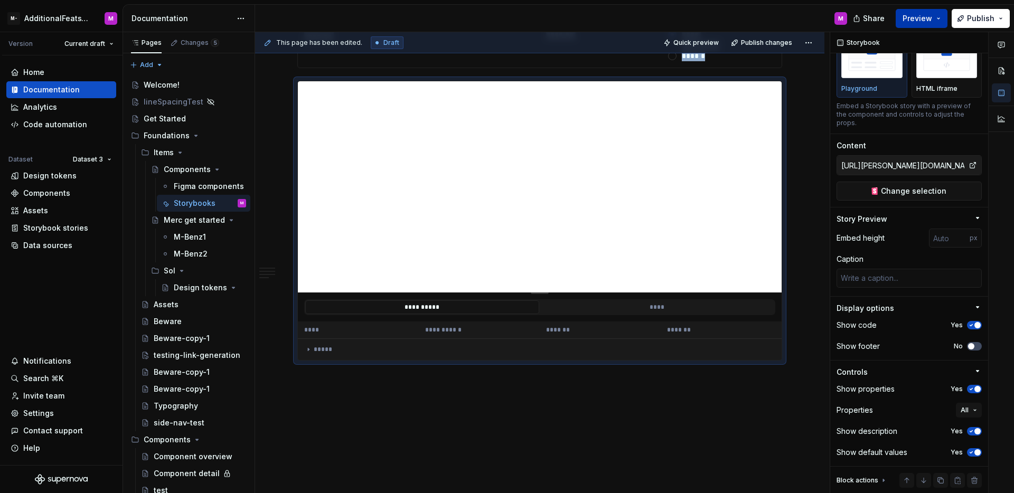
click at [928, 21] on span "Preview" at bounding box center [917, 18] width 30 height 11
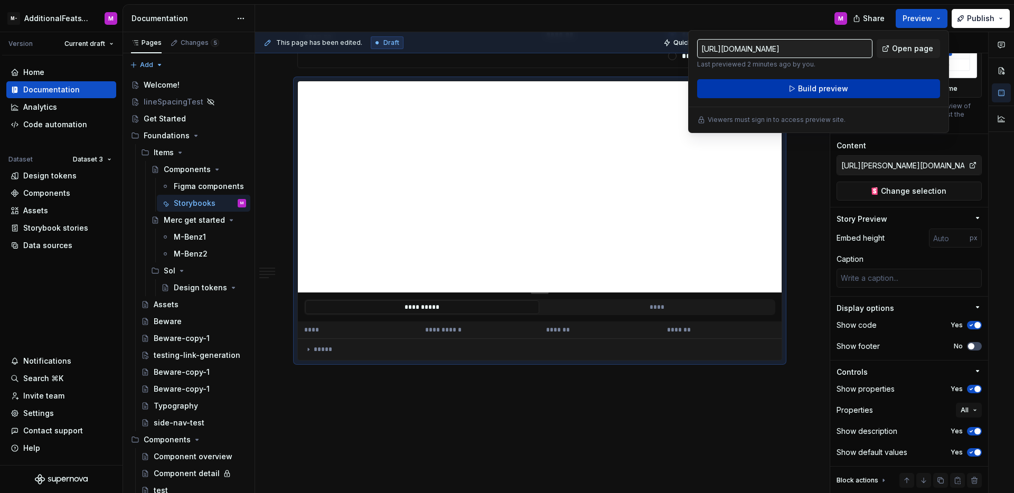
click at [879, 86] on button "Build preview" at bounding box center [818, 88] width 243 height 19
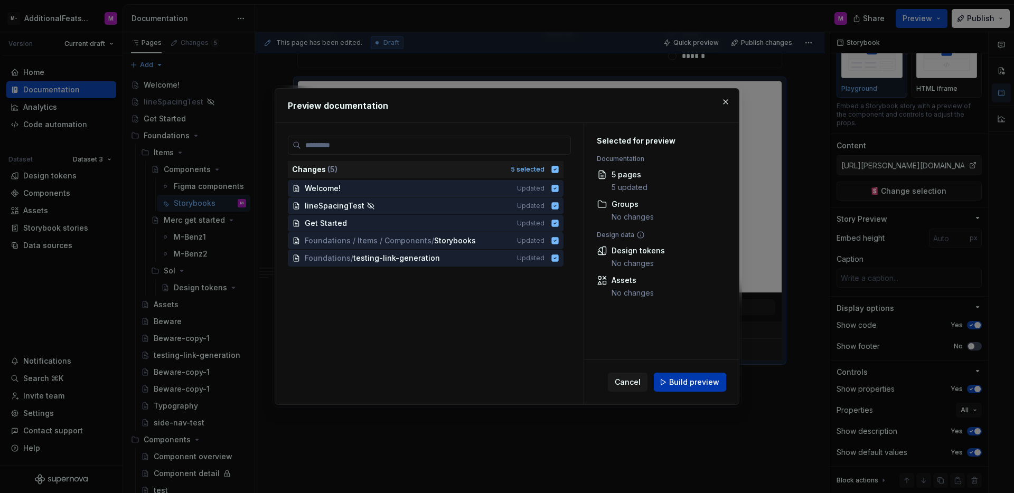
click at [697, 384] on span "Build preview" at bounding box center [694, 382] width 50 height 11
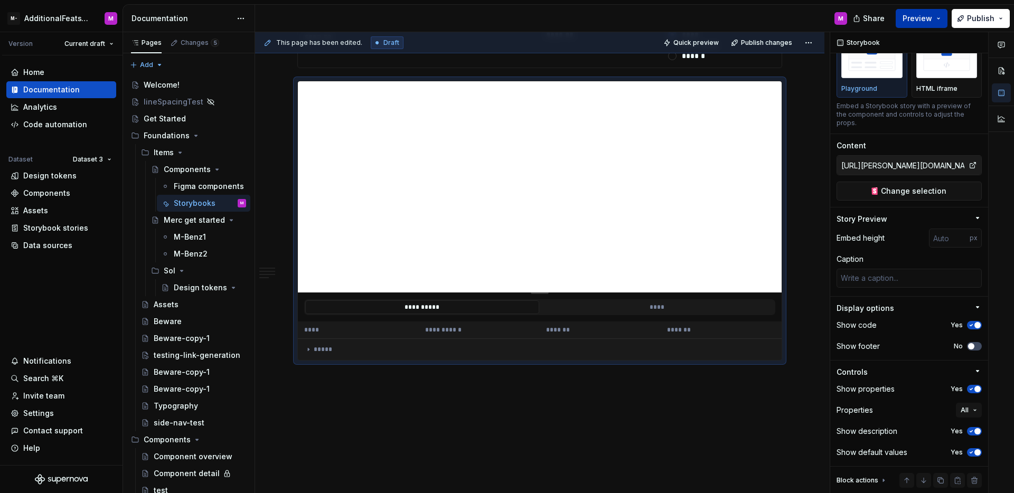
click at [939, 17] on button "Preview" at bounding box center [921, 18] width 52 height 19
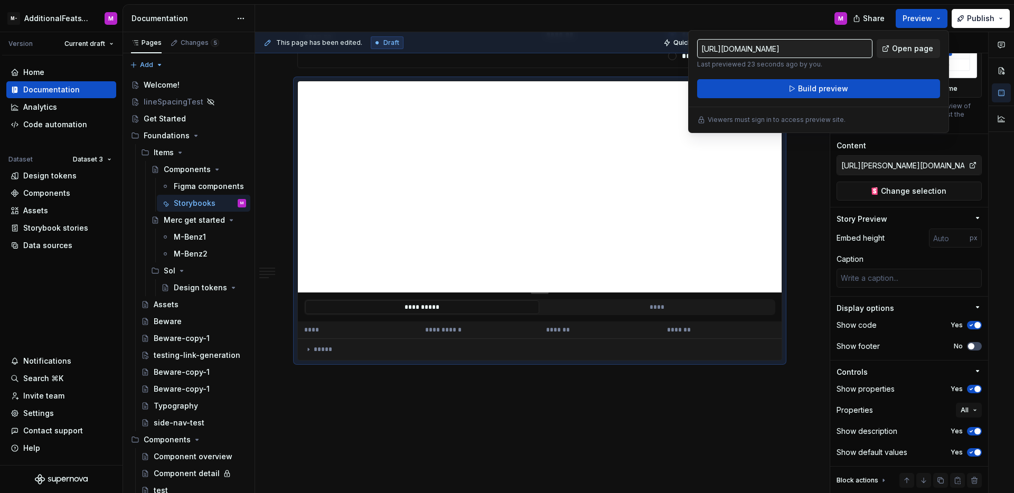
click at [927, 45] on span "Open page" at bounding box center [912, 48] width 41 height 11
click at [300, 338] on td "*****" at bounding box center [540, 349] width 484 height 22
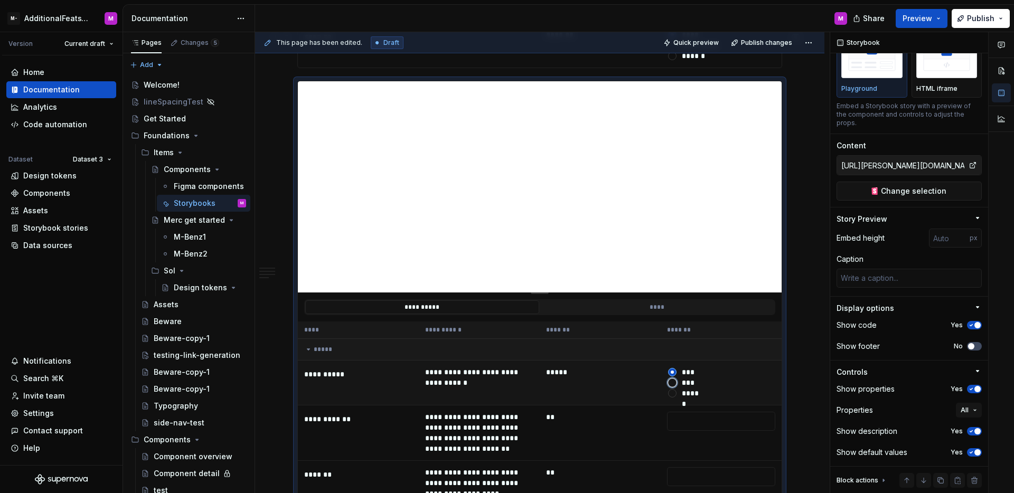
click at [673, 379] on button "***" at bounding box center [672, 383] width 8 height 8
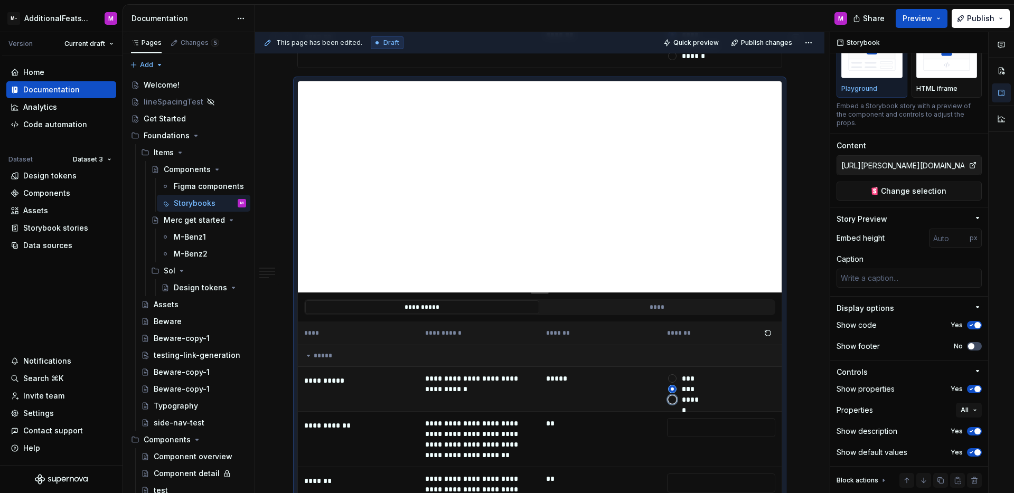
click at [668, 395] on button "******" at bounding box center [672, 399] width 8 height 8
click at [673, 384] on div at bounding box center [672, 389] width 11 height 11
click at [673, 385] on button "***" at bounding box center [672, 389] width 8 height 8
click at [668, 374] on button "*****" at bounding box center [672, 378] width 8 height 8
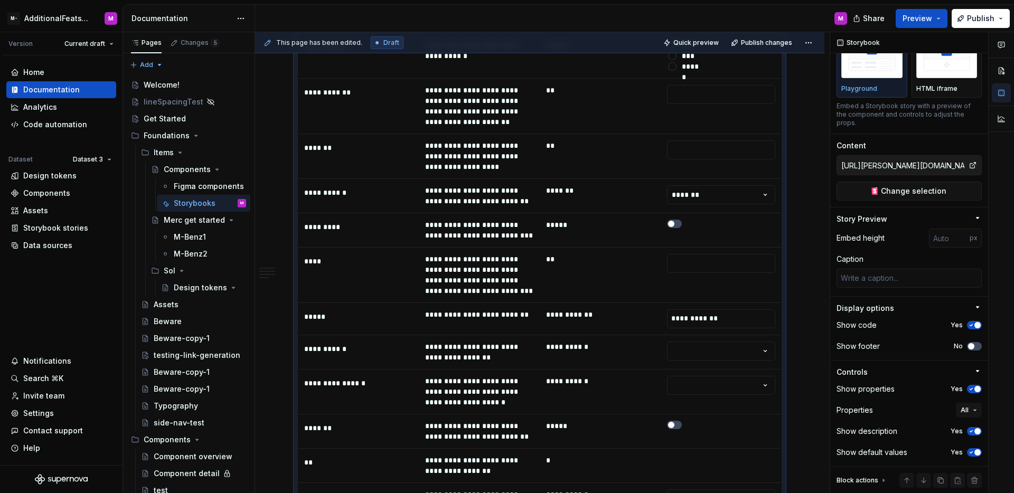
scroll to position [3604, 0]
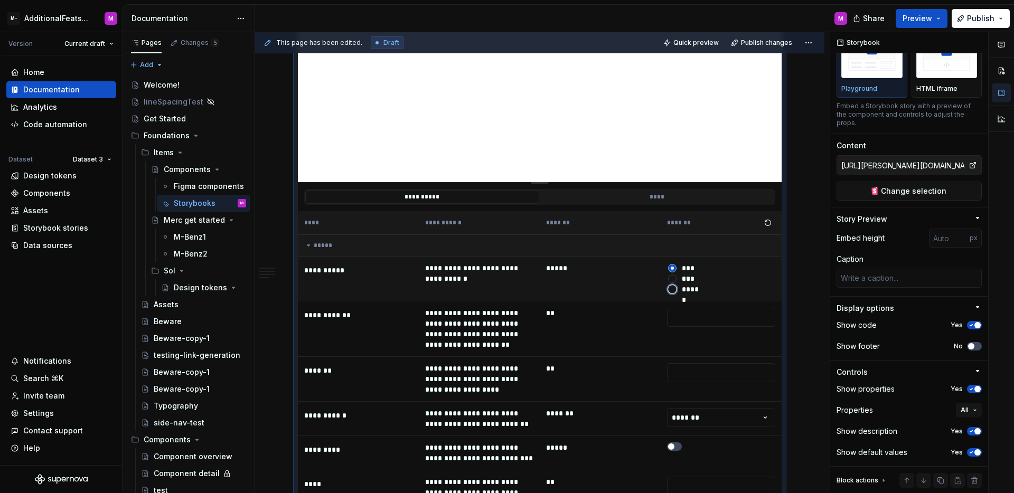
click at [672, 285] on button "******" at bounding box center [672, 289] width 8 height 8
click at [672, 288] on span "button" at bounding box center [672, 289] width 3 height 3
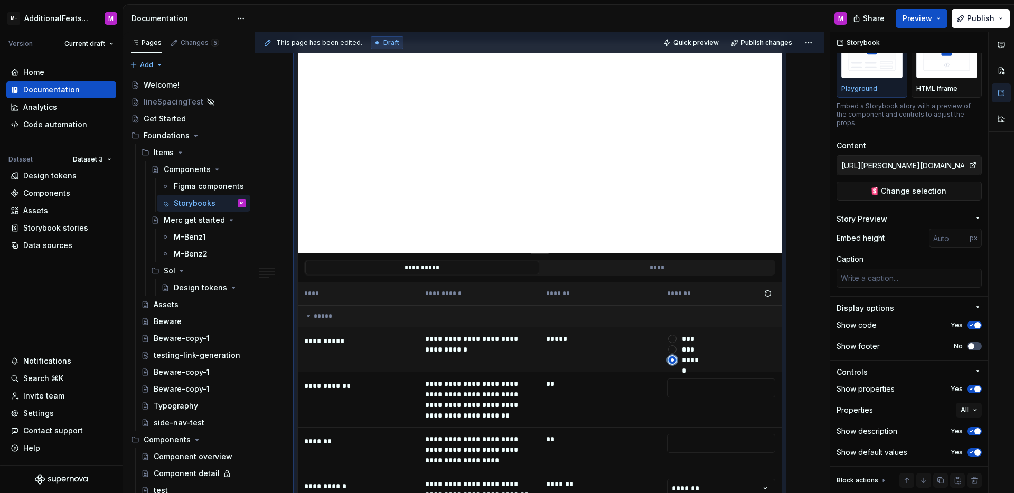
scroll to position [3540, 0]
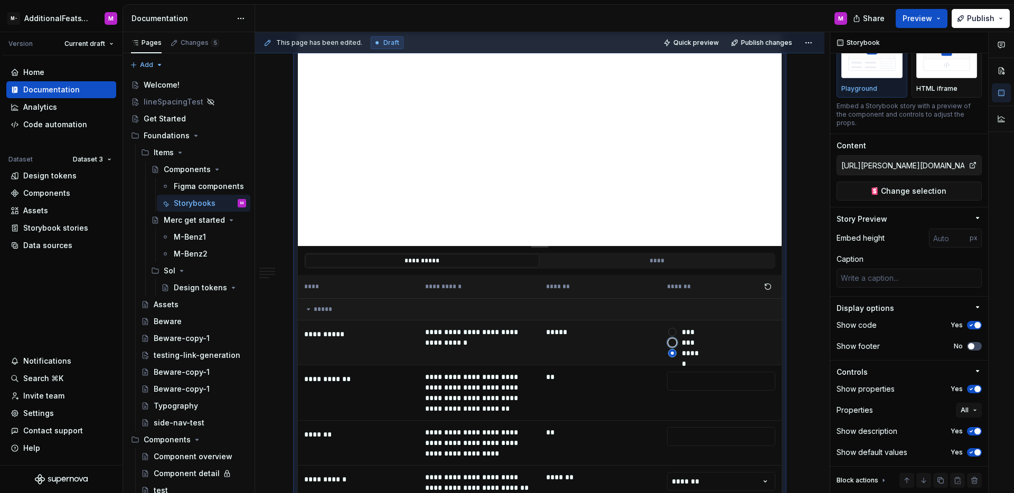
click at [674, 338] on button "***" at bounding box center [672, 342] width 8 height 8
click at [674, 349] on button "******" at bounding box center [672, 353] width 8 height 8
click at [668, 328] on button "*****" at bounding box center [672, 332] width 8 height 8
click at [672, 349] on button "******" at bounding box center [672, 353] width 8 height 8
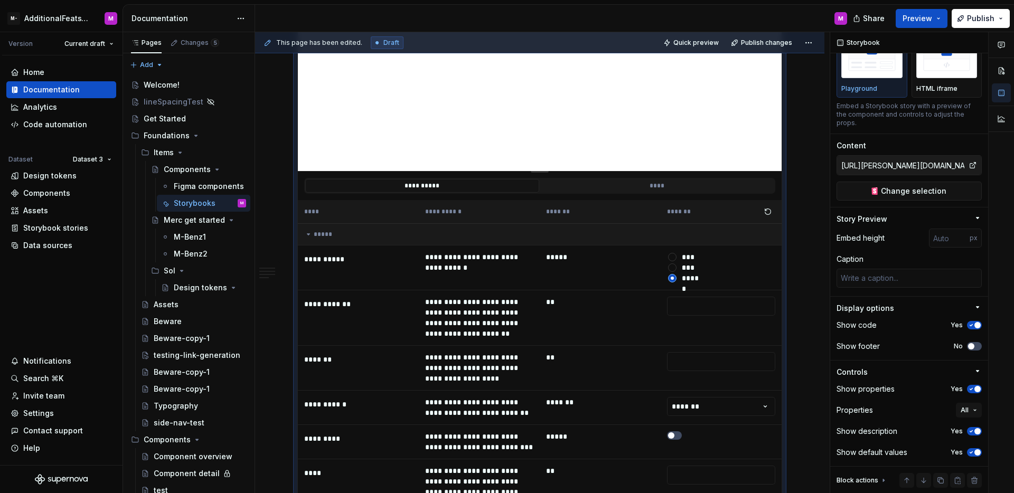
scroll to position [3608, 0]
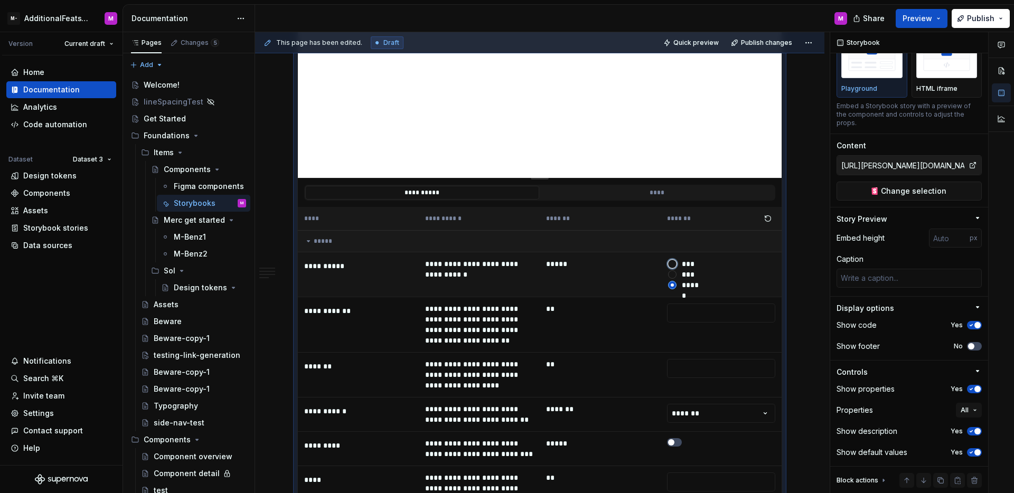
click at [672, 260] on button "*****" at bounding box center [672, 264] width 8 height 8
type textarea "*"
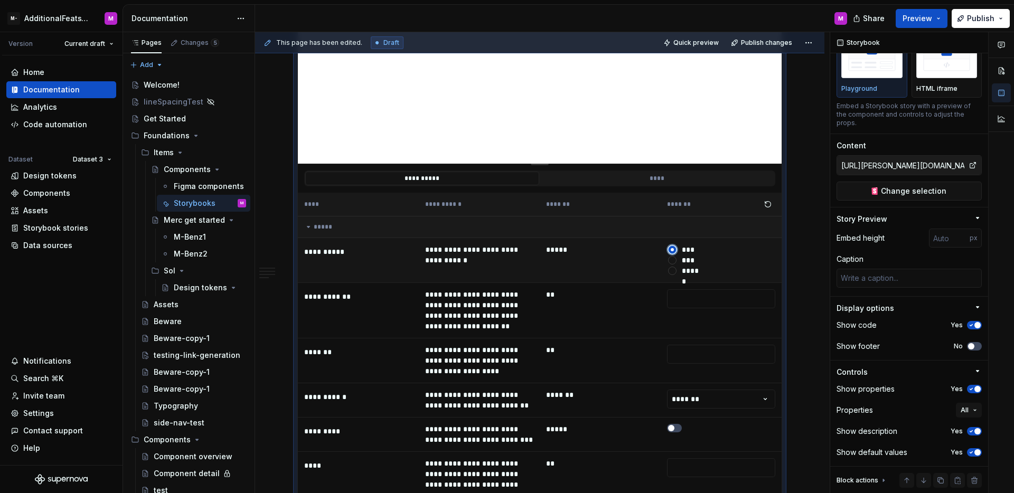
scroll to position [3602, 0]
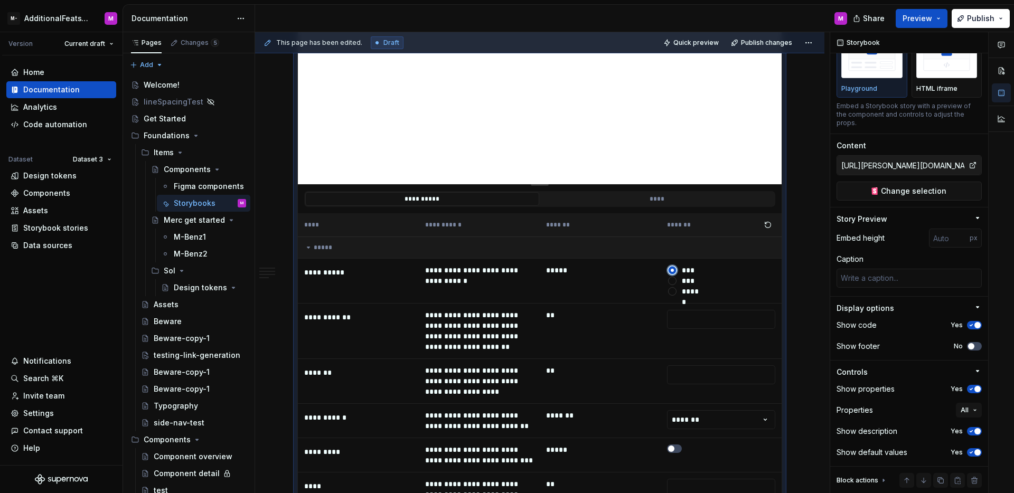
type button "*****"
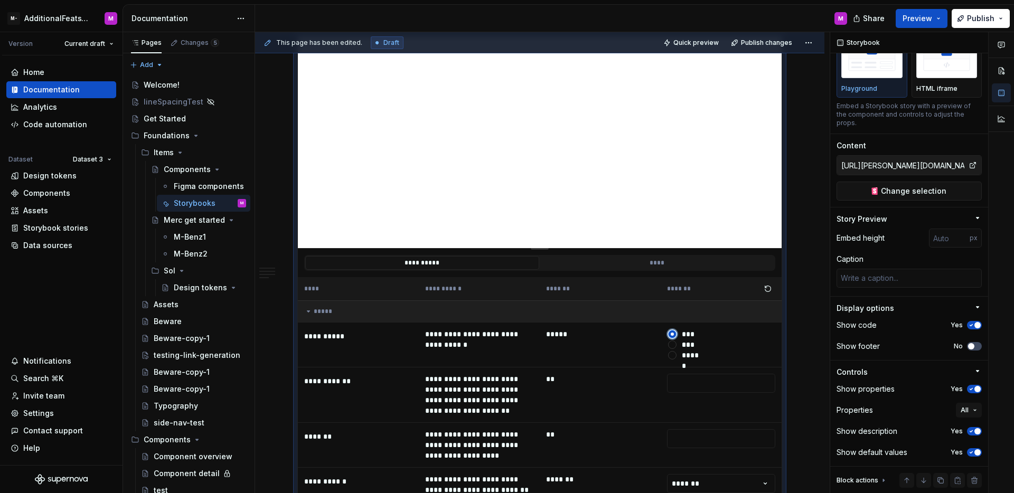
scroll to position [3545, 0]
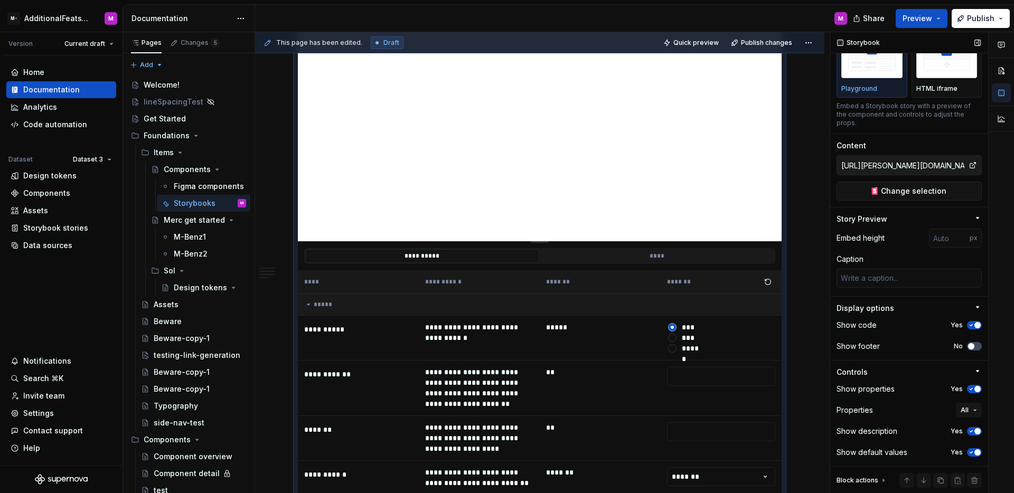
type textarea "*"
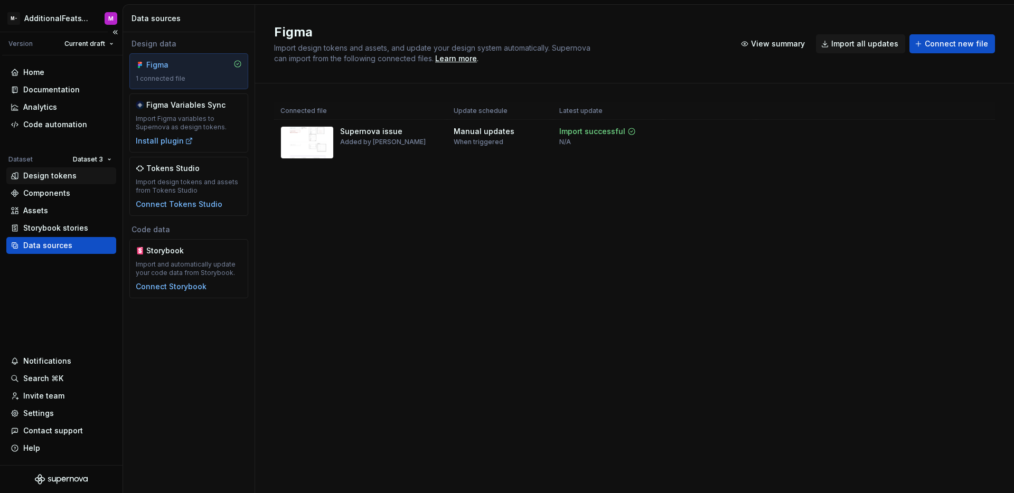
click at [114, 167] on div "Design tokens" at bounding box center [61, 175] width 110 height 17
click at [111, 164] on html "M- AdditionalFeatsTest M Version Current draft Home Documentation Analytics Cod…" at bounding box center [507, 246] width 1014 height 493
click at [106, 182] on div "Dataset 1" at bounding box center [123, 180] width 69 height 11
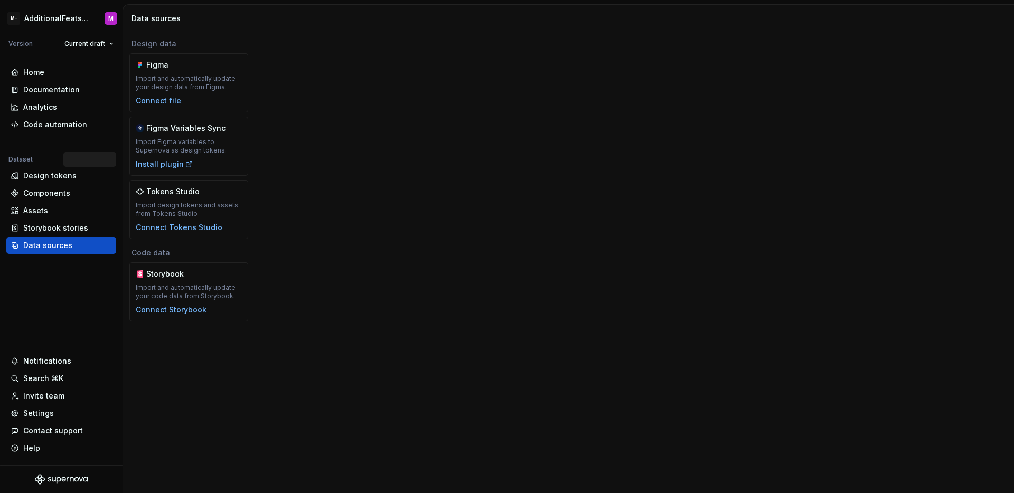
click at [96, 164] on div at bounding box center [76, 159] width 80 height 15
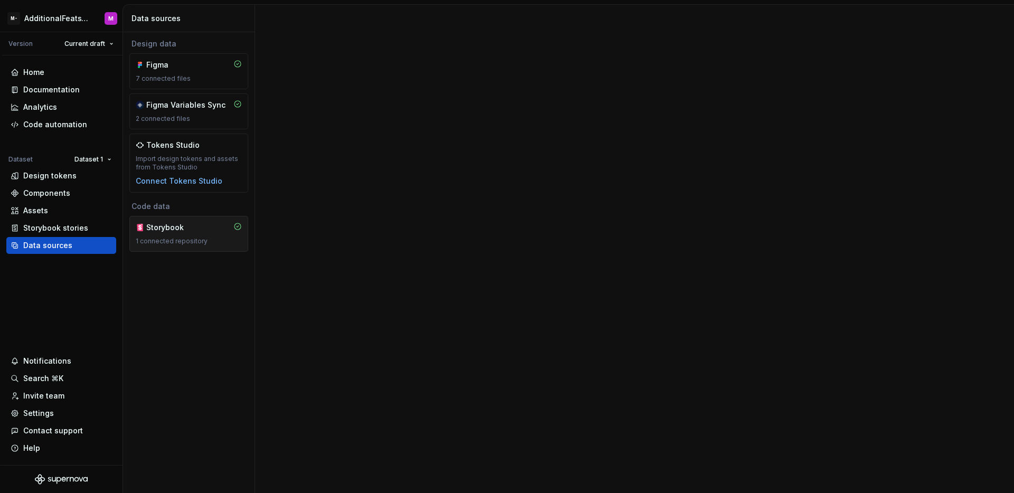
click at [173, 232] on div "Storybook" at bounding box center [171, 227] width 51 height 11
click at [191, 240] on div "1 connected repository" at bounding box center [189, 241] width 106 height 8
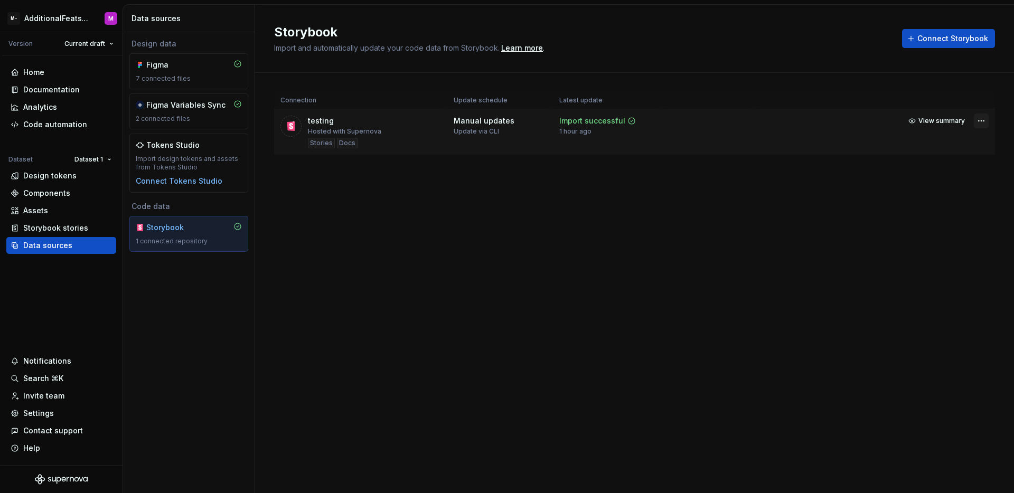
click at [980, 117] on html "M- AdditionalFeatsTest M Version Current draft Home Documentation Analytics Cod…" at bounding box center [507, 246] width 1014 height 493
click at [933, 156] on link "Open Storybook" at bounding box center [943, 158] width 79 height 11
